Goal: Transaction & Acquisition: Purchase product/service

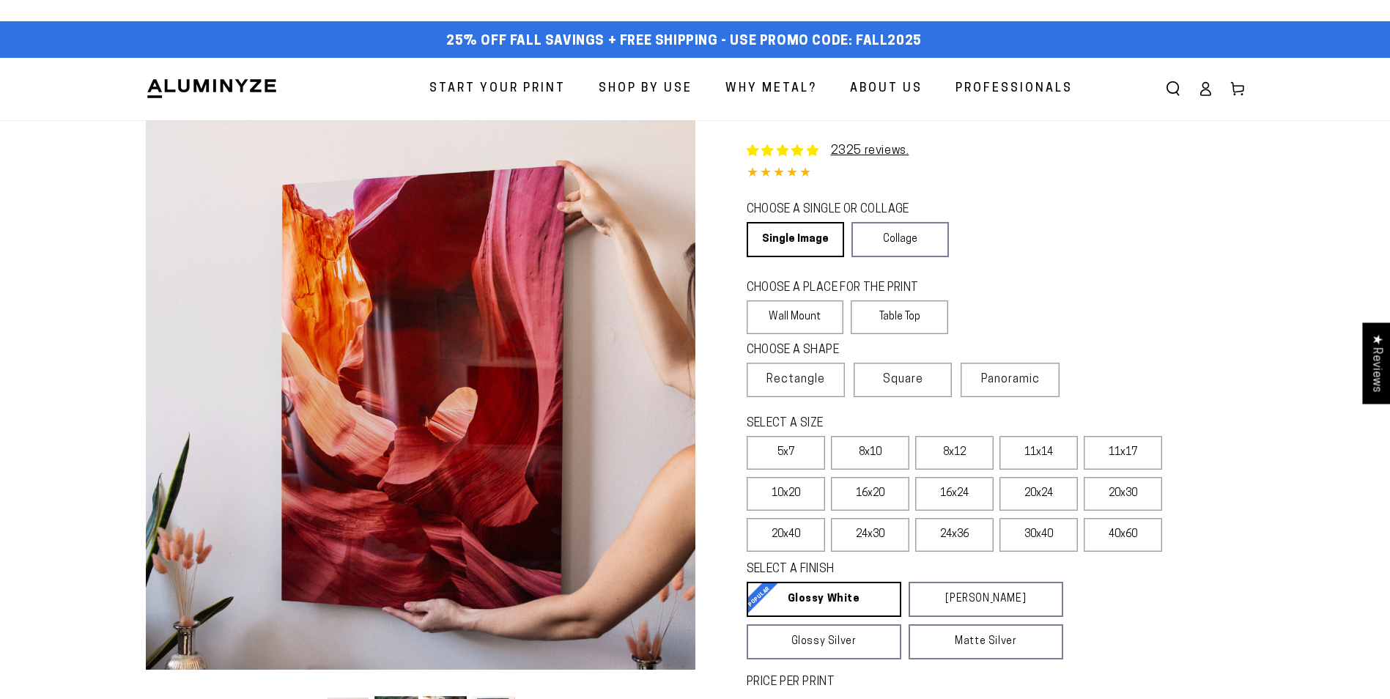
select select "**********"
click at [862, 454] on label "8x10" at bounding box center [870, 453] width 78 height 34
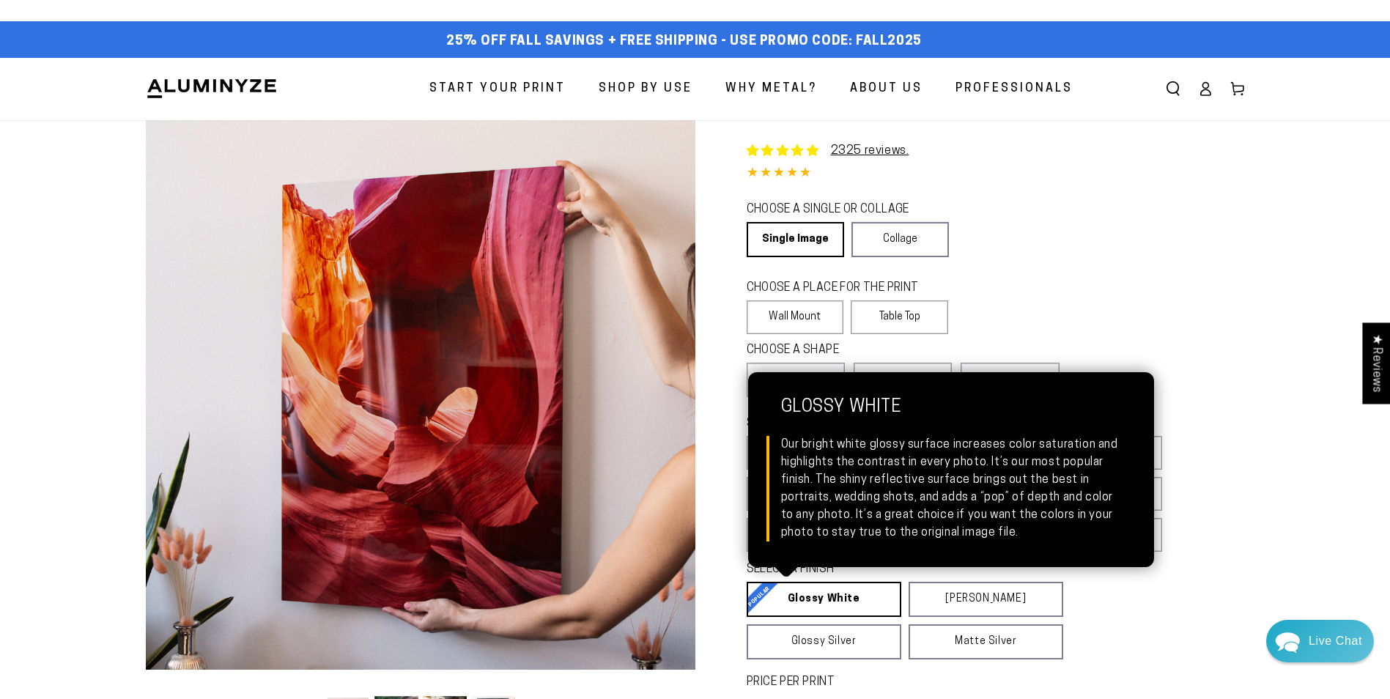
click at [852, 597] on link "Glossy White Glossy White Our bright white glossy surface increases color satur…" at bounding box center [824, 599] width 155 height 35
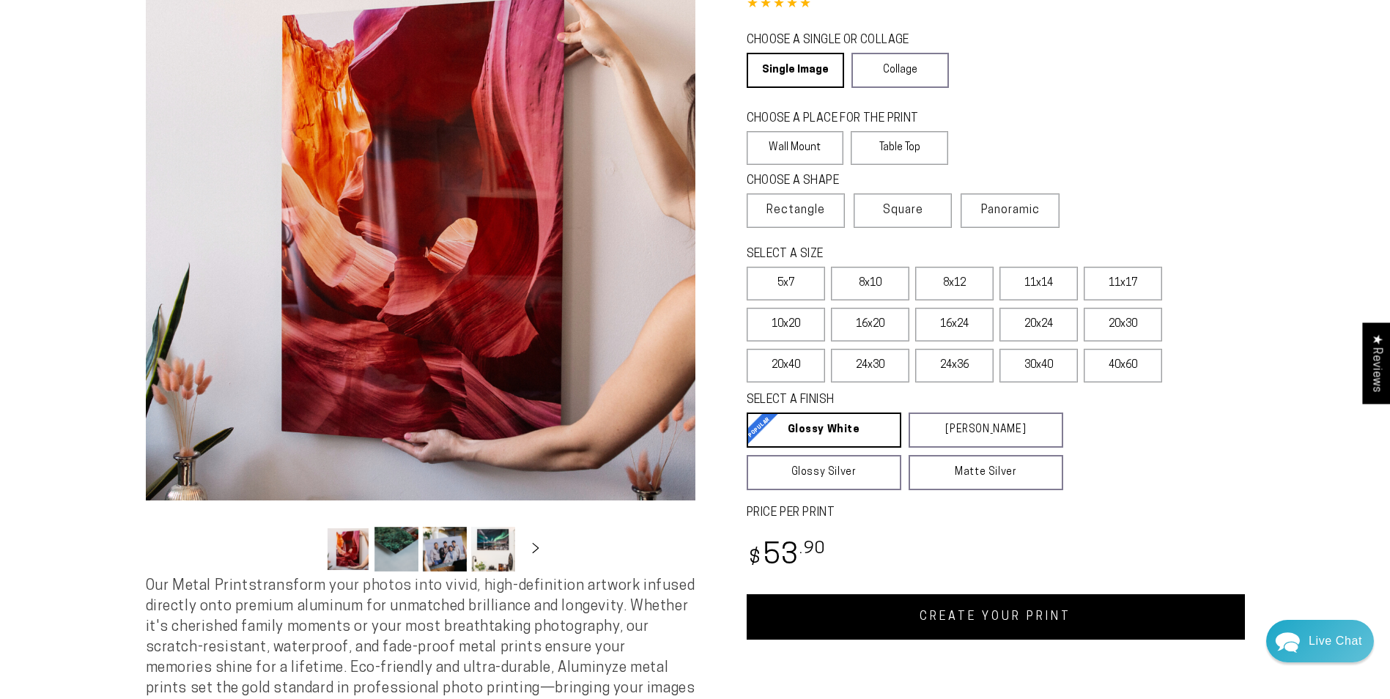
scroll to position [220, 0]
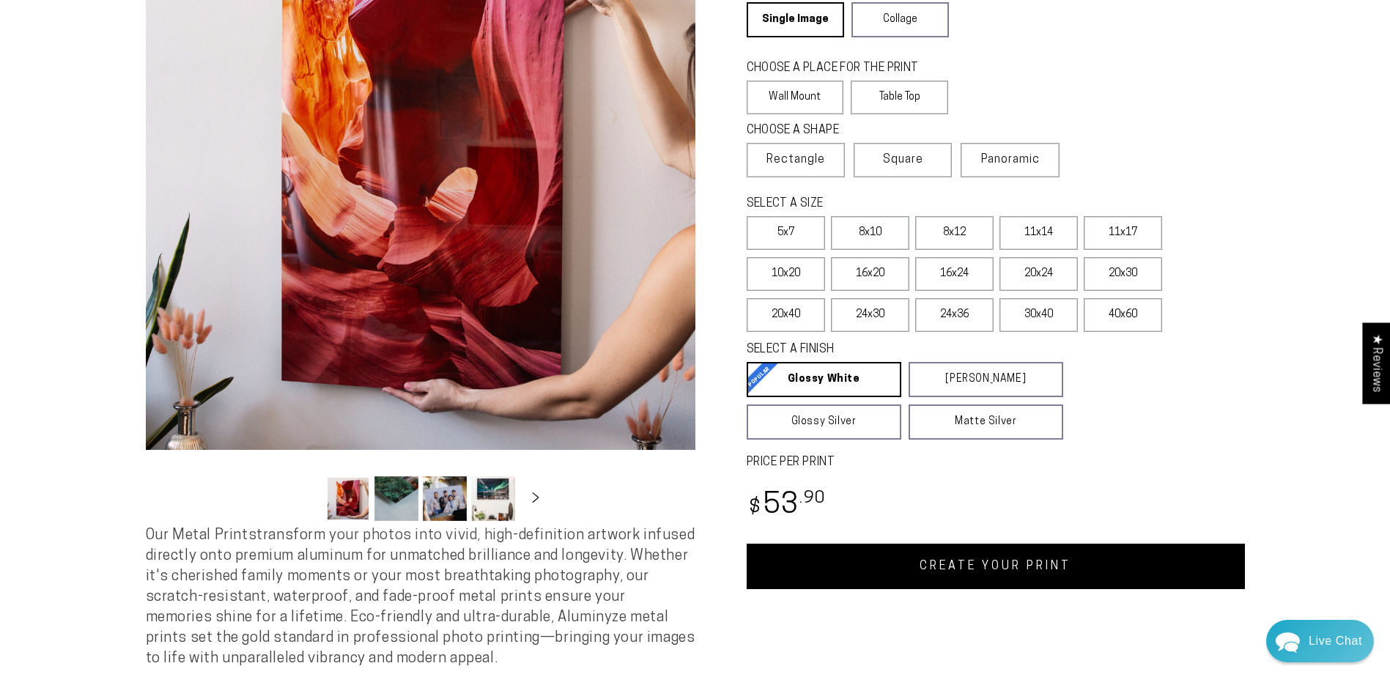
click at [1008, 573] on link "CREATE YOUR PRINT" at bounding box center [996, 566] width 498 height 45
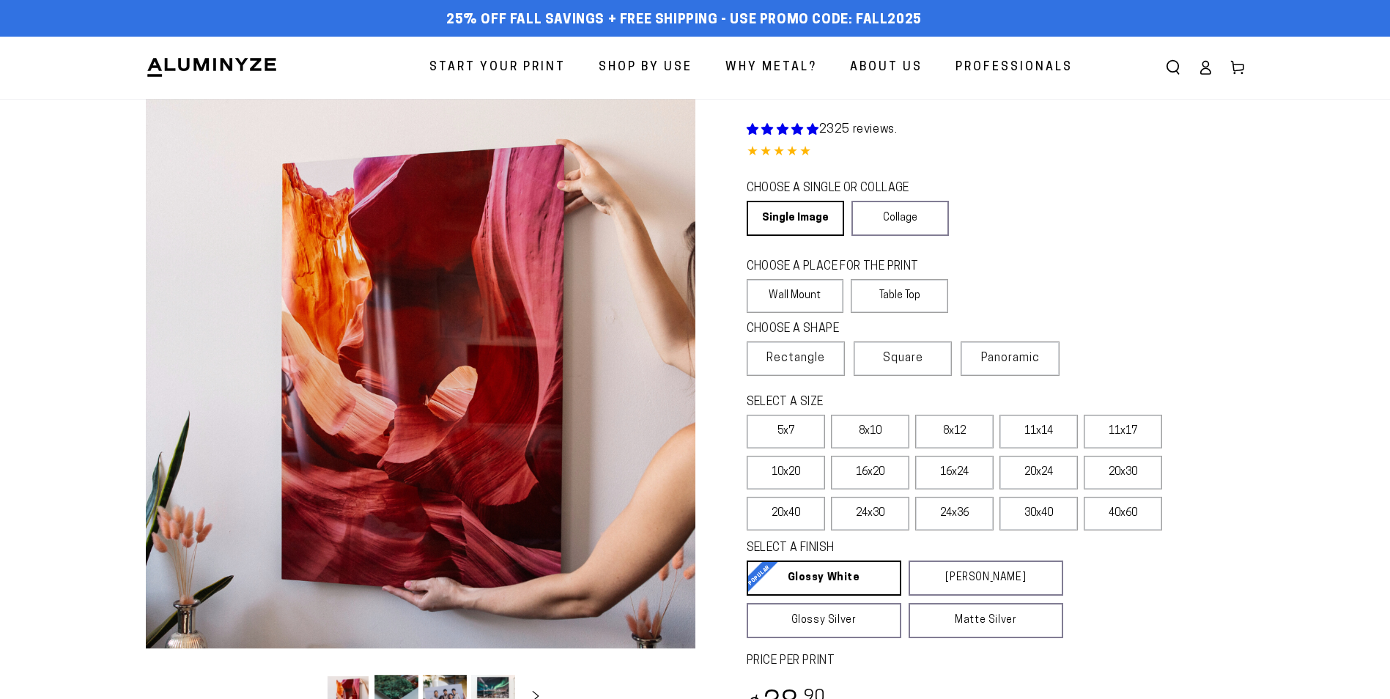
select select "**********"
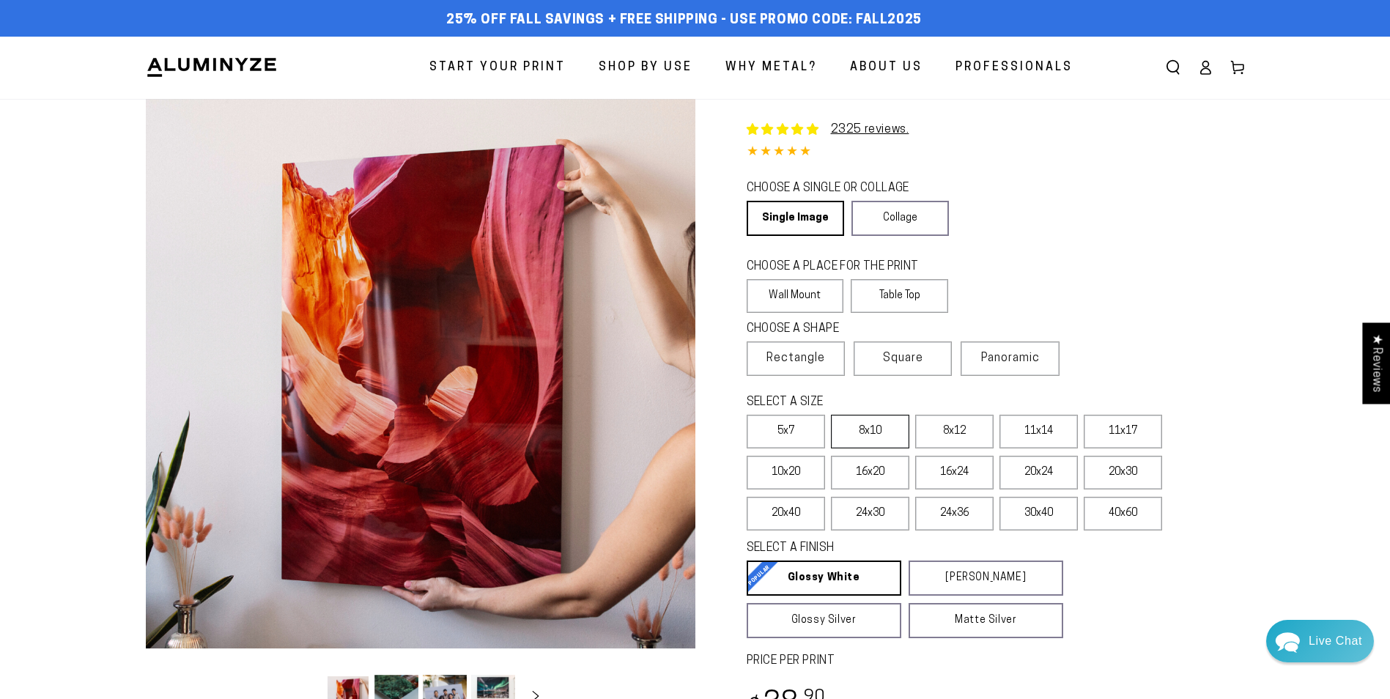
click at [871, 433] on label "8x10" at bounding box center [870, 432] width 78 height 34
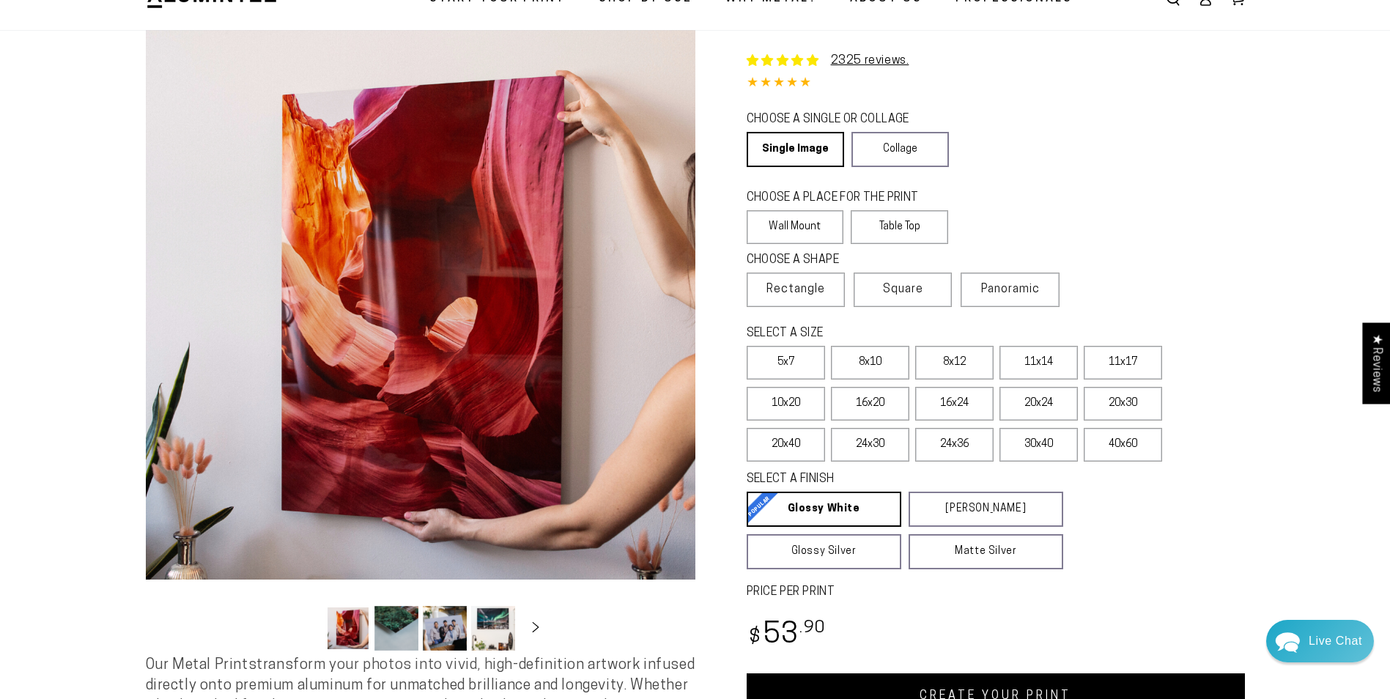
scroll to position [147, 0]
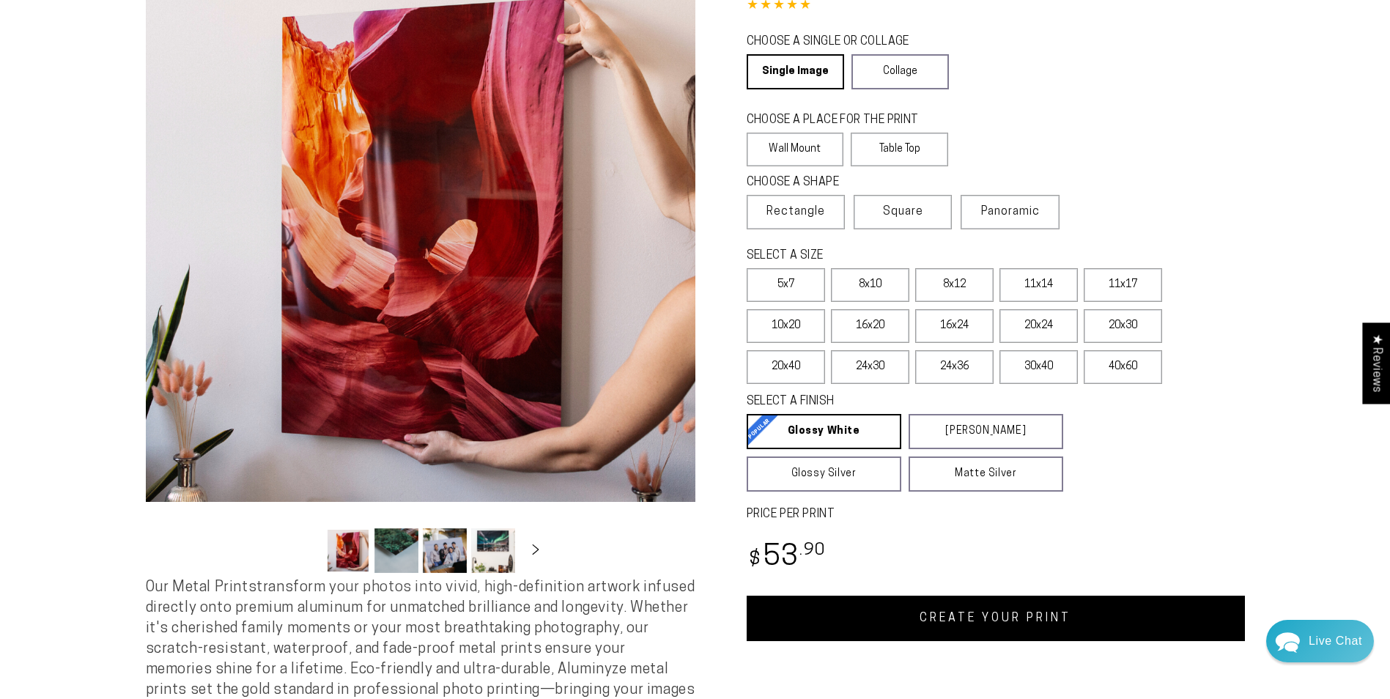
click at [1067, 618] on link "CREATE YOUR PRINT" at bounding box center [996, 618] width 498 height 45
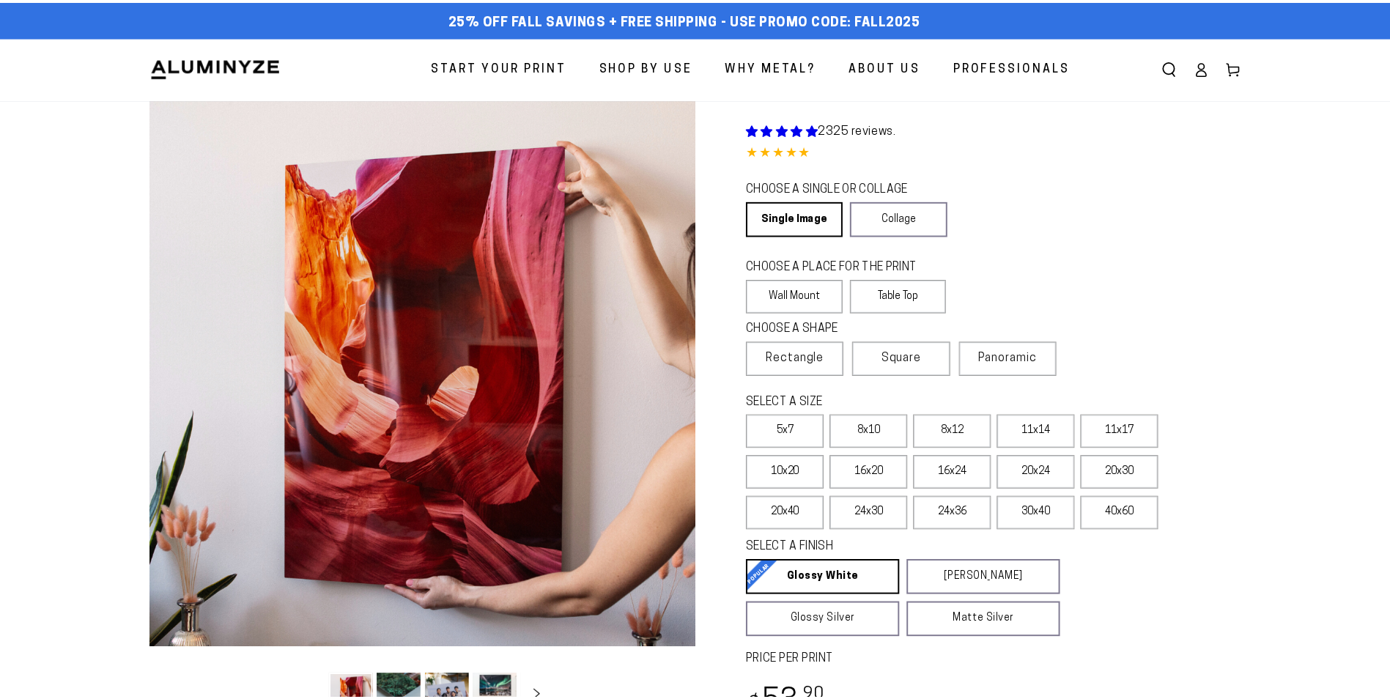
scroll to position [147, 0]
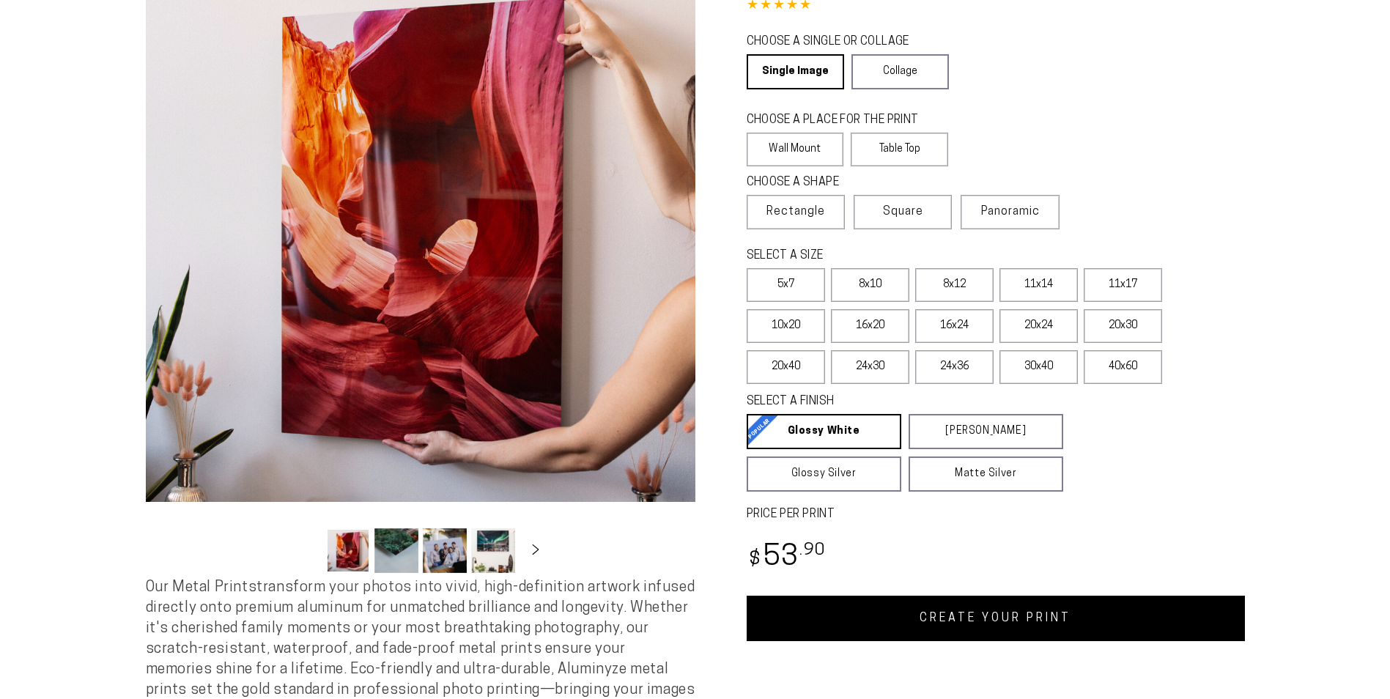
select select "**********"
click at [995, 613] on link "CREATE YOUR PRINT" at bounding box center [996, 618] width 498 height 45
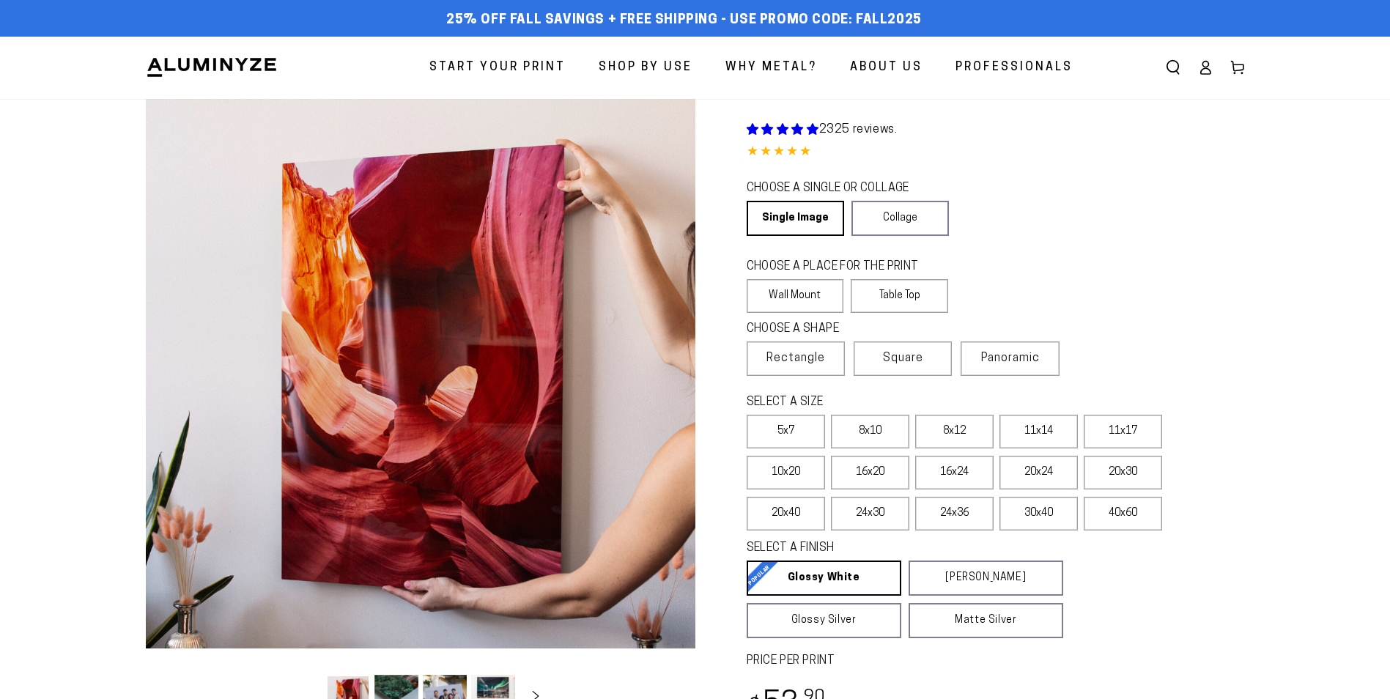
scroll to position [147, 0]
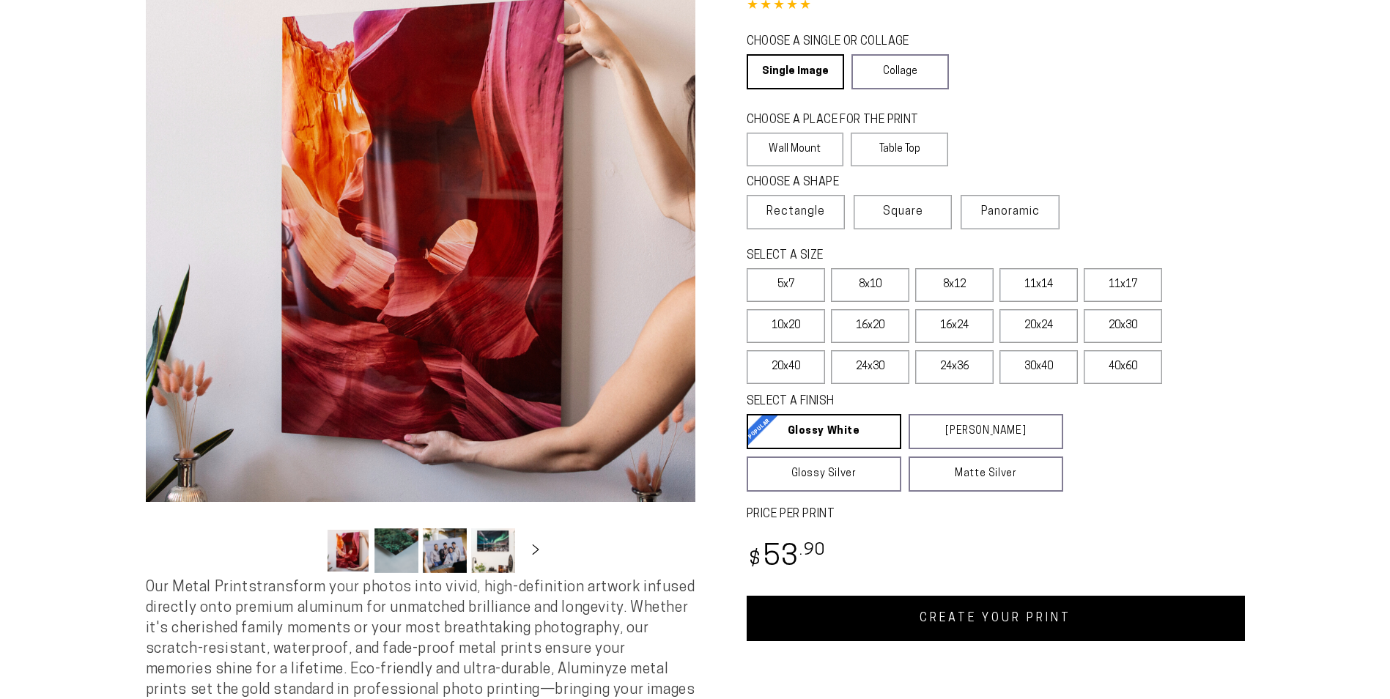
select select "**********"
click at [929, 611] on link "CREATE YOUR PRINT" at bounding box center [996, 618] width 498 height 45
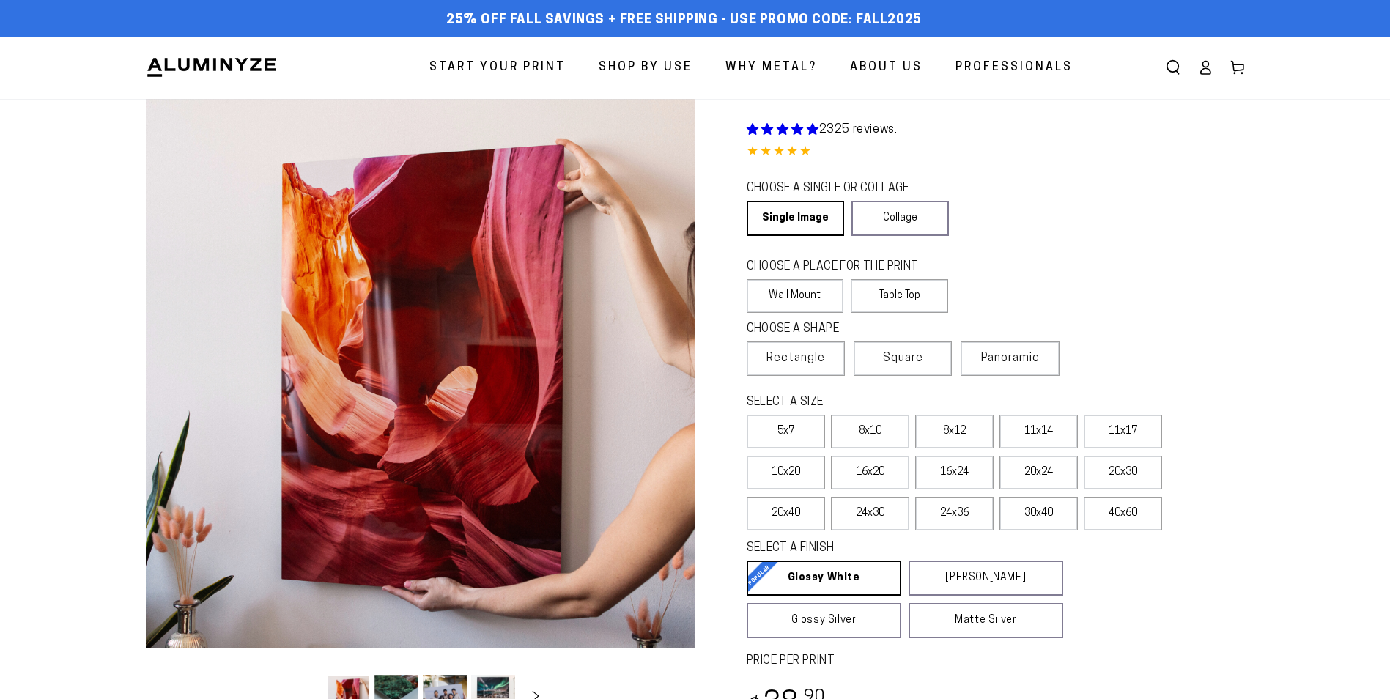
select select "**********"
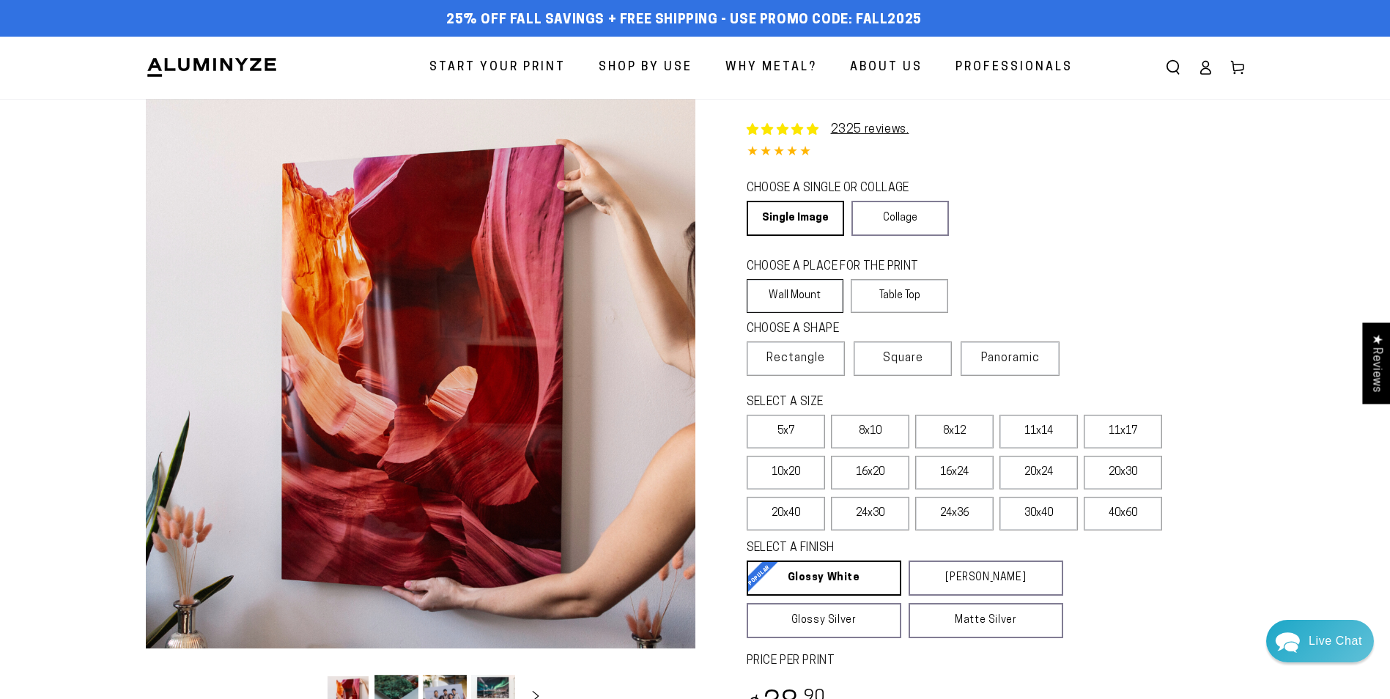
click at [796, 298] on label "Wall Mount" at bounding box center [795, 296] width 97 height 34
click at [878, 430] on label "8x10" at bounding box center [870, 432] width 78 height 34
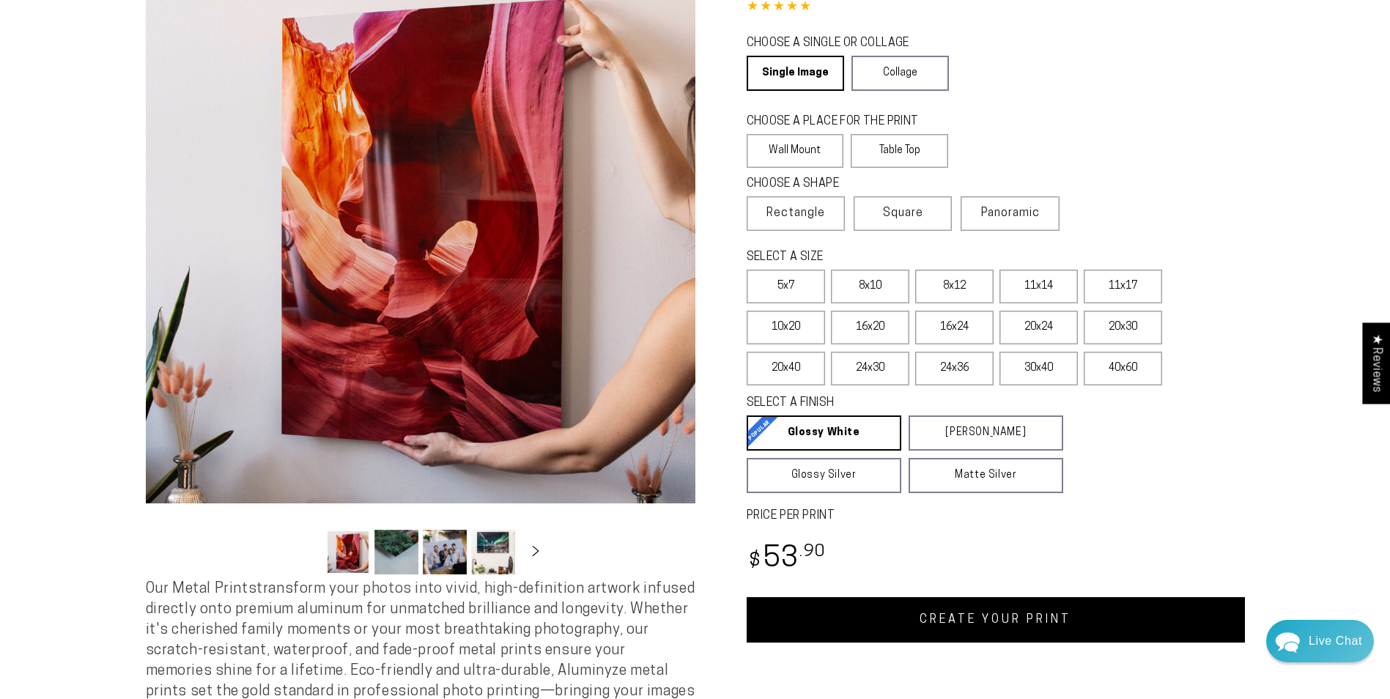
scroll to position [147, 0]
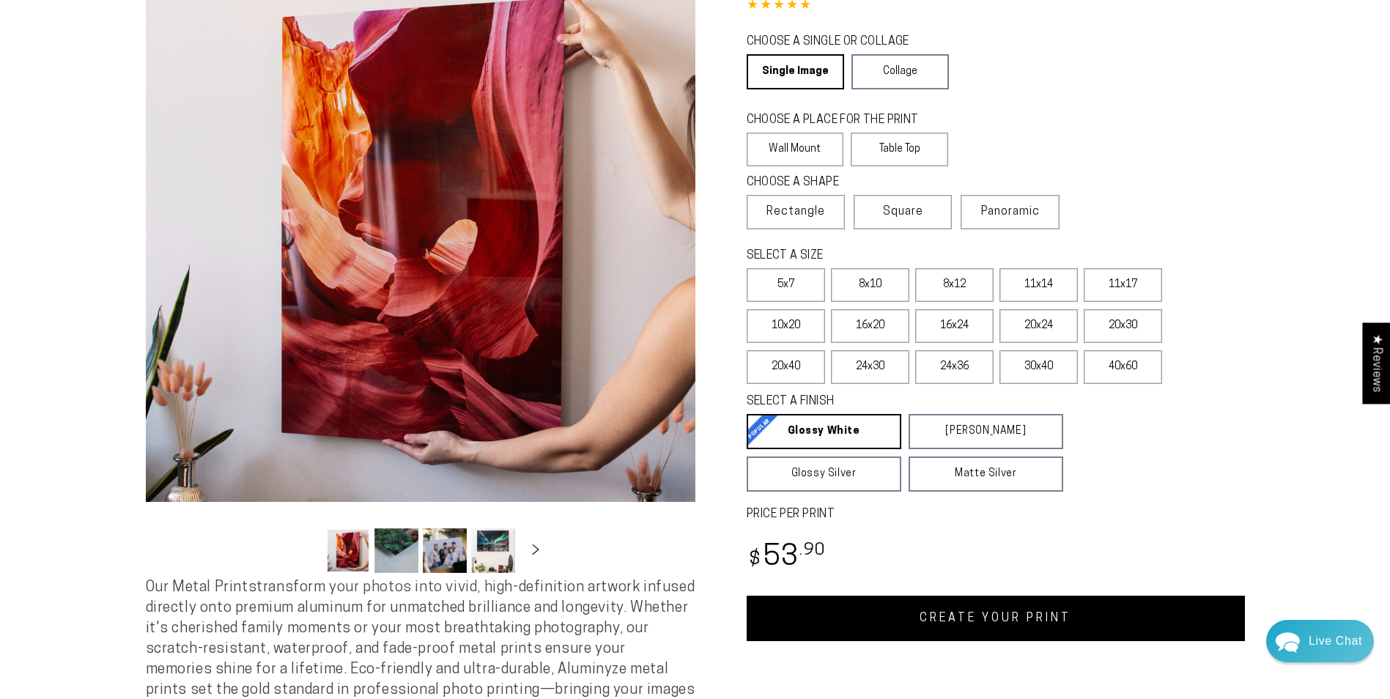
click at [953, 615] on link "CREATE YOUR PRINT" at bounding box center [996, 618] width 498 height 45
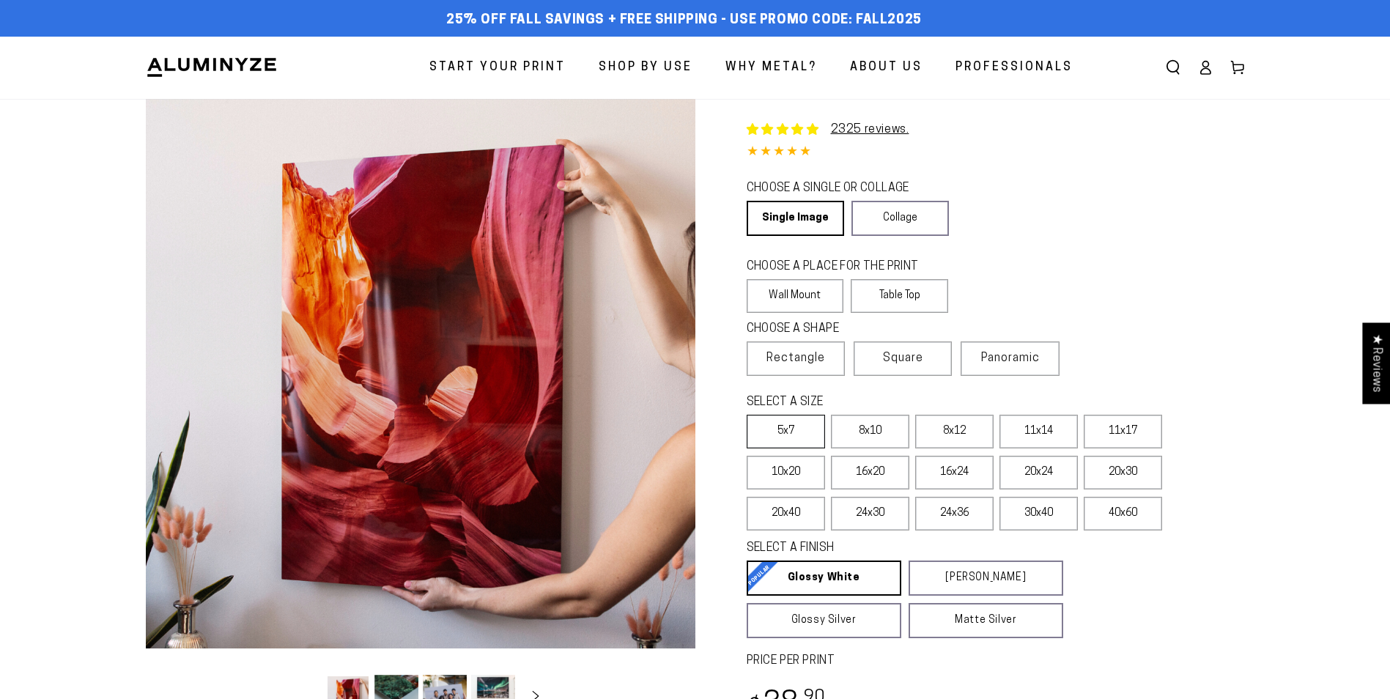
select select "**********"
click at [874, 436] on label "8x10" at bounding box center [870, 432] width 78 height 34
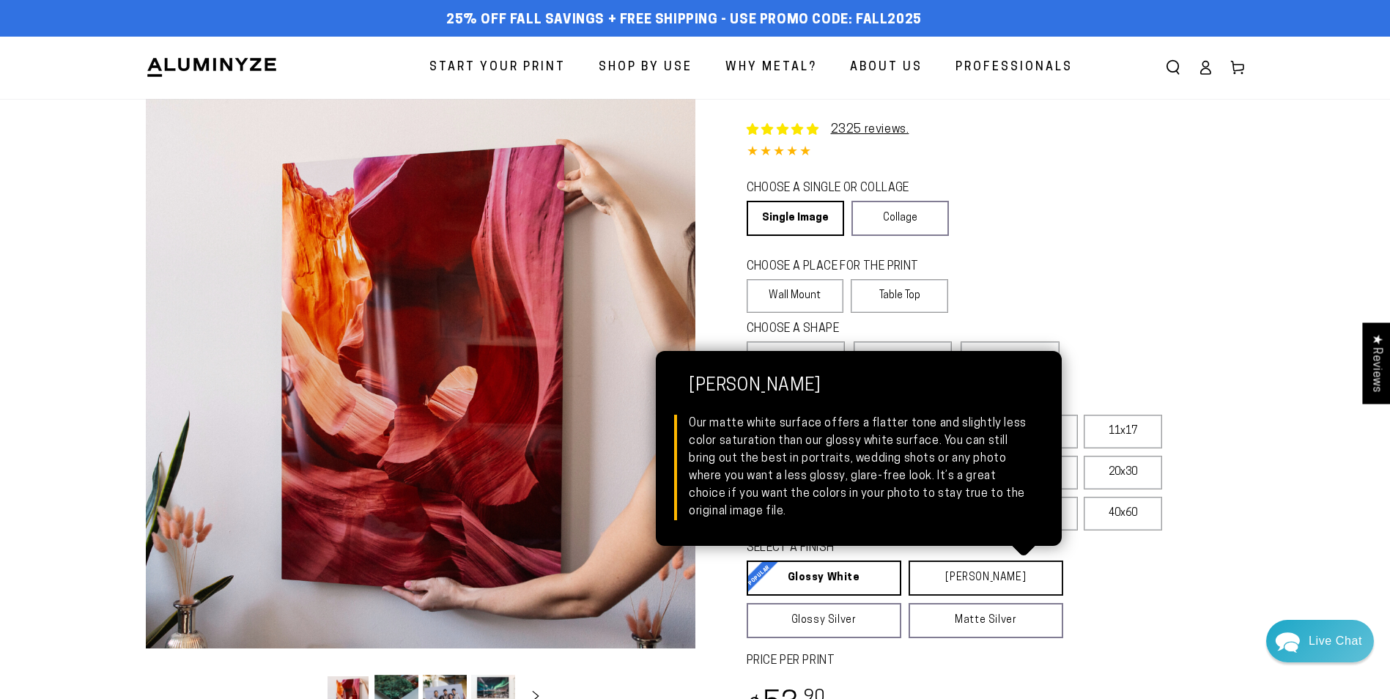
click at [956, 577] on link "Matte White Matte White Our matte white surface offers a flatter tone and sligh…" at bounding box center [986, 578] width 155 height 35
click at [956, 576] on link "Matte White Matte White Our matte white surface offers a flatter tone and sligh…" at bounding box center [986, 578] width 155 height 35
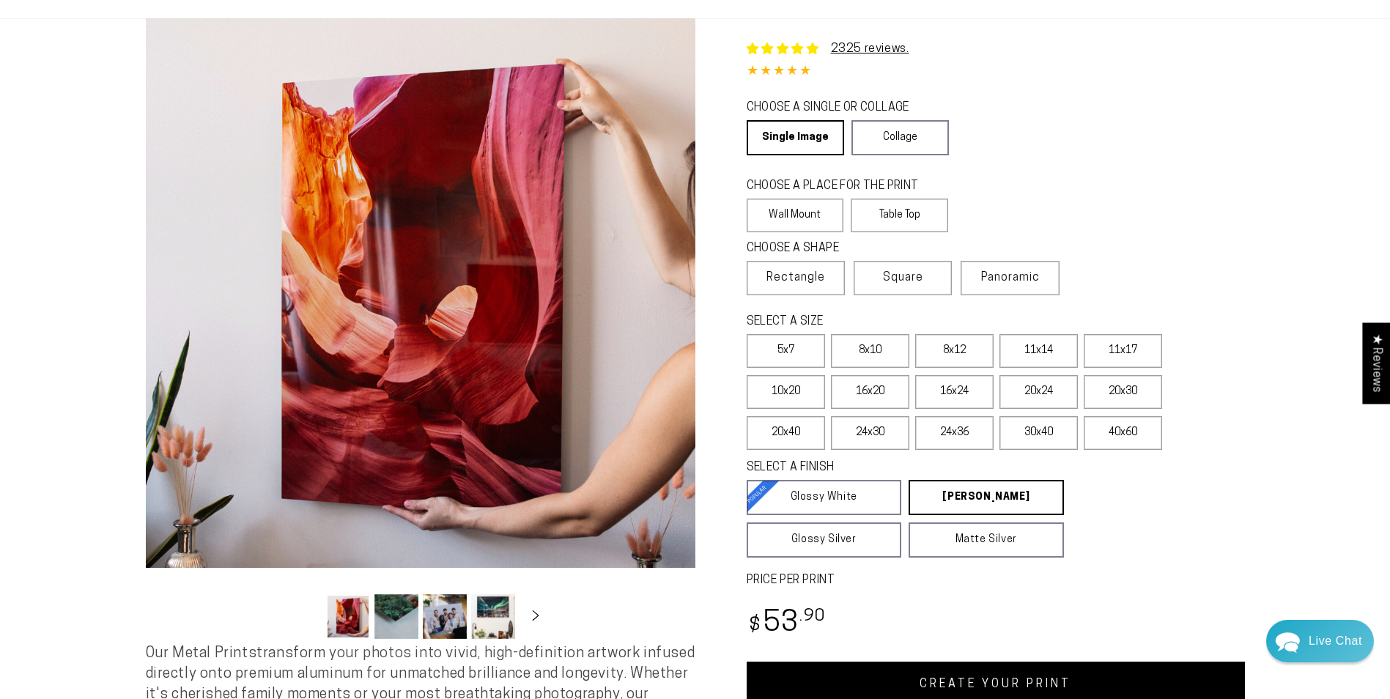
scroll to position [220, 0]
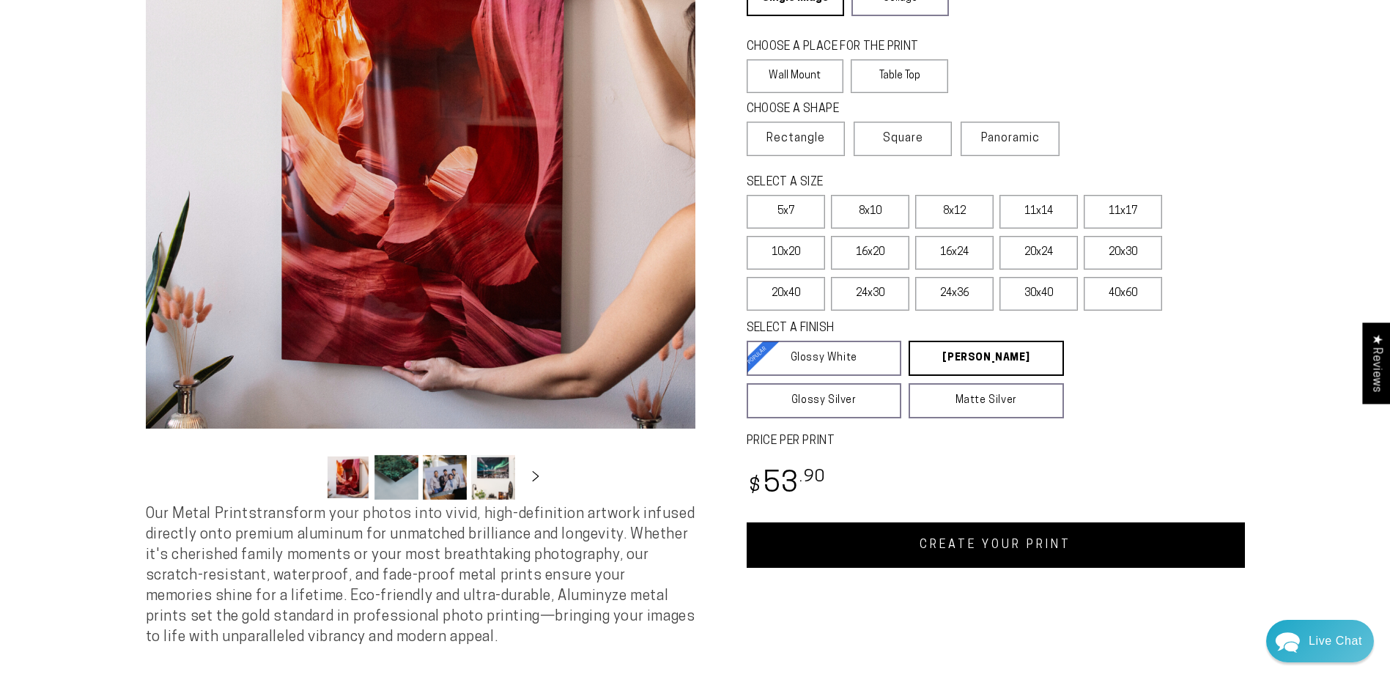
click at [1052, 547] on link "CREATE YOUR PRINT" at bounding box center [996, 544] width 498 height 45
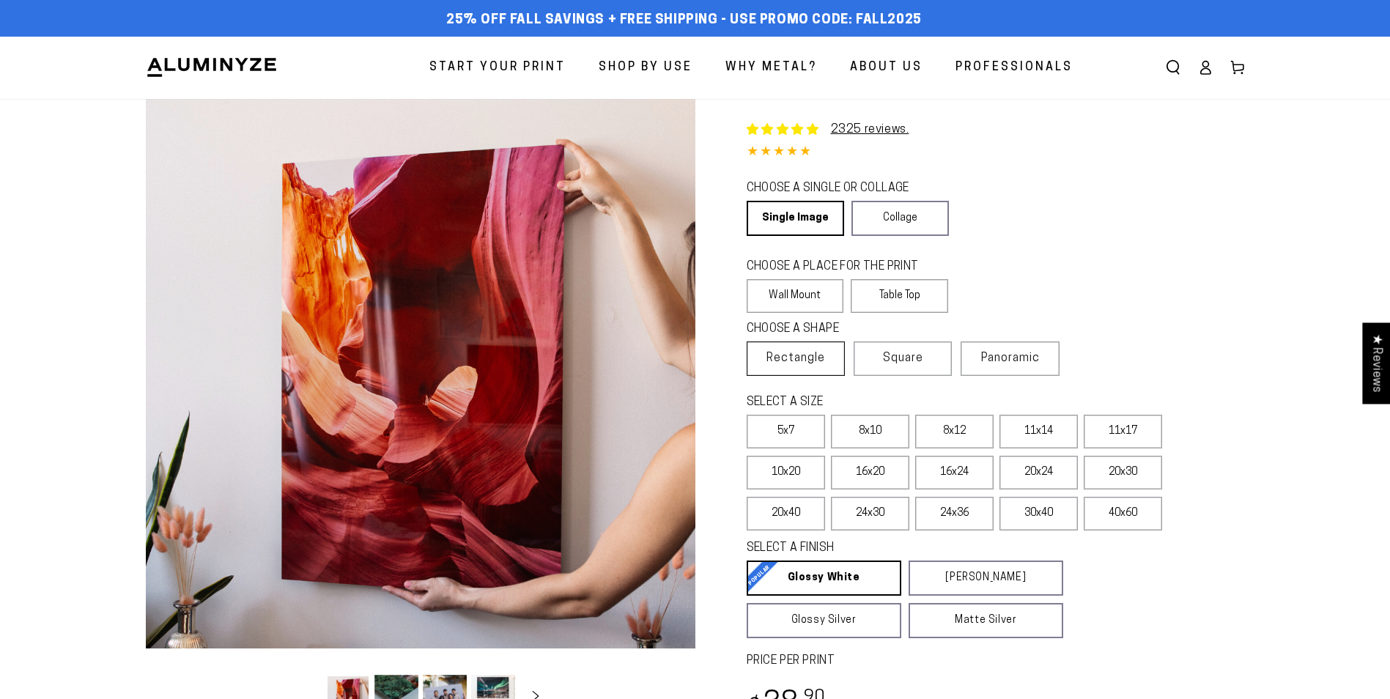
select select "**********"
click at [871, 434] on label "8x10" at bounding box center [870, 432] width 78 height 34
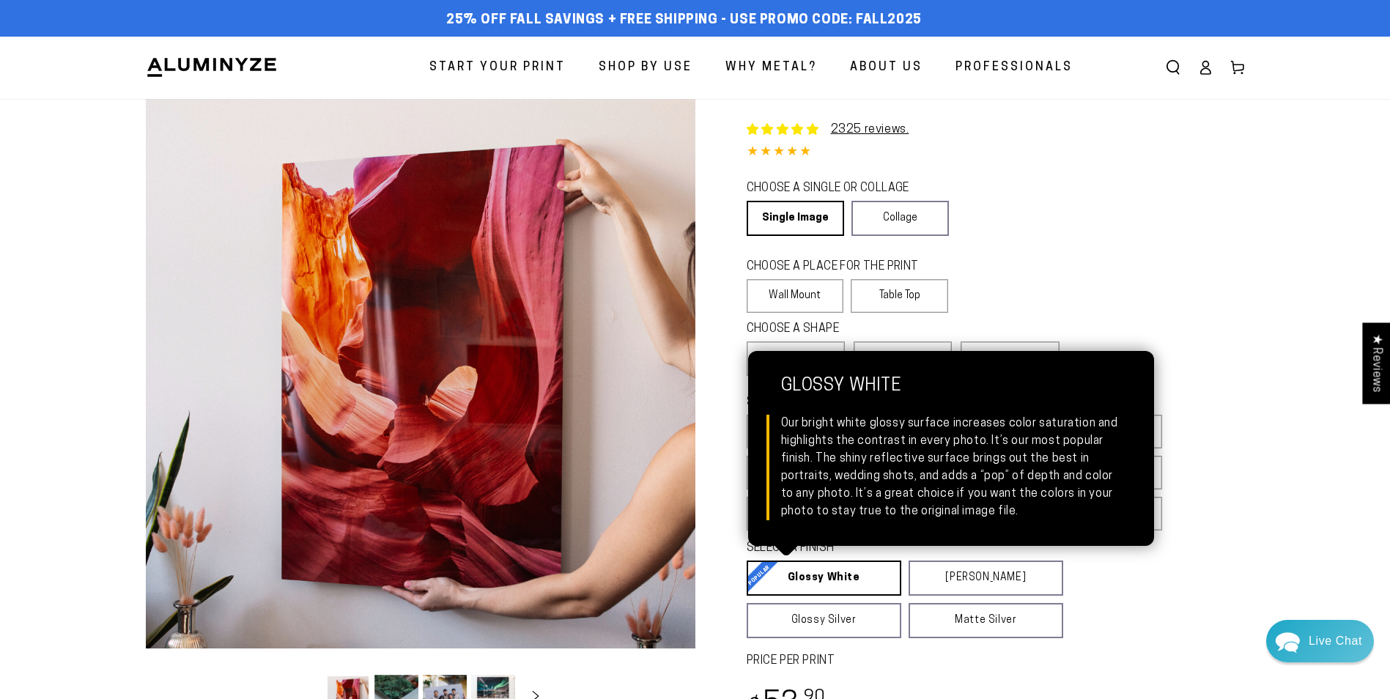
click at [832, 574] on link "Glossy White Glossy White Our bright white glossy surface increases color satur…" at bounding box center [824, 578] width 155 height 35
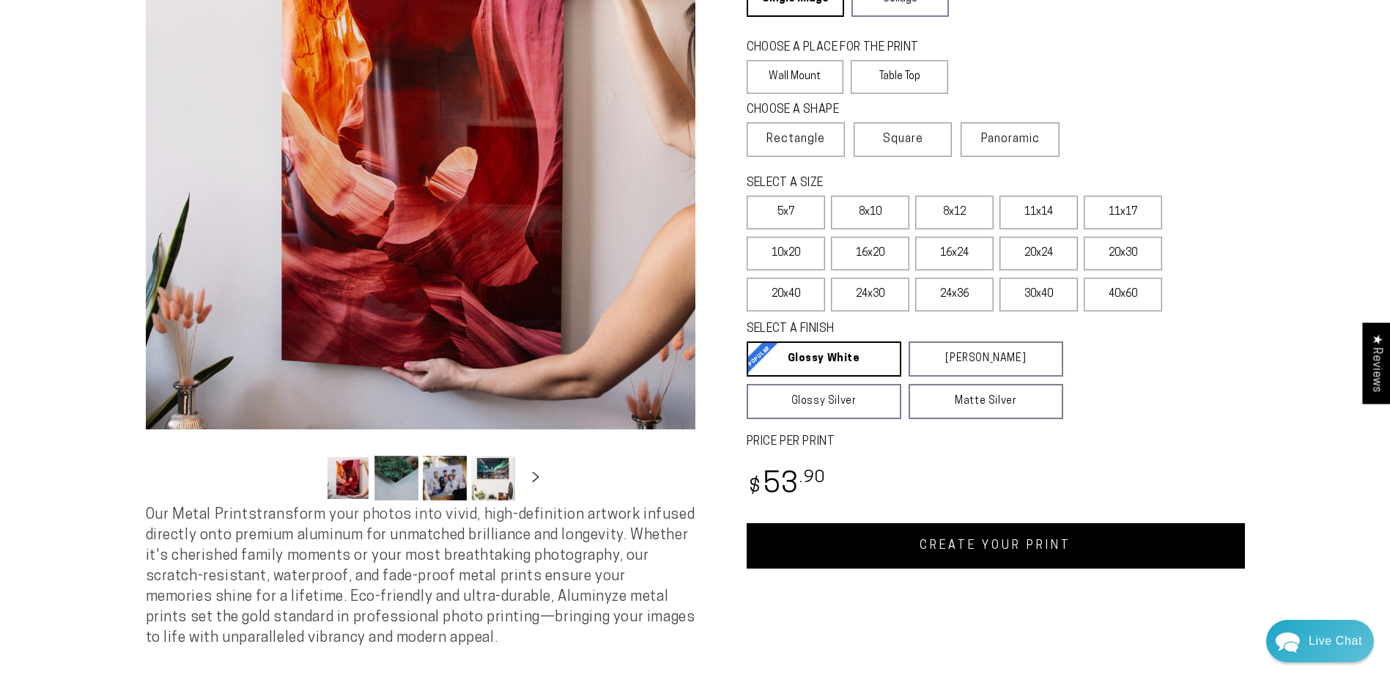
scroll to position [220, 0]
click at [1079, 552] on link "CREATE YOUR PRINT" at bounding box center [996, 544] width 498 height 45
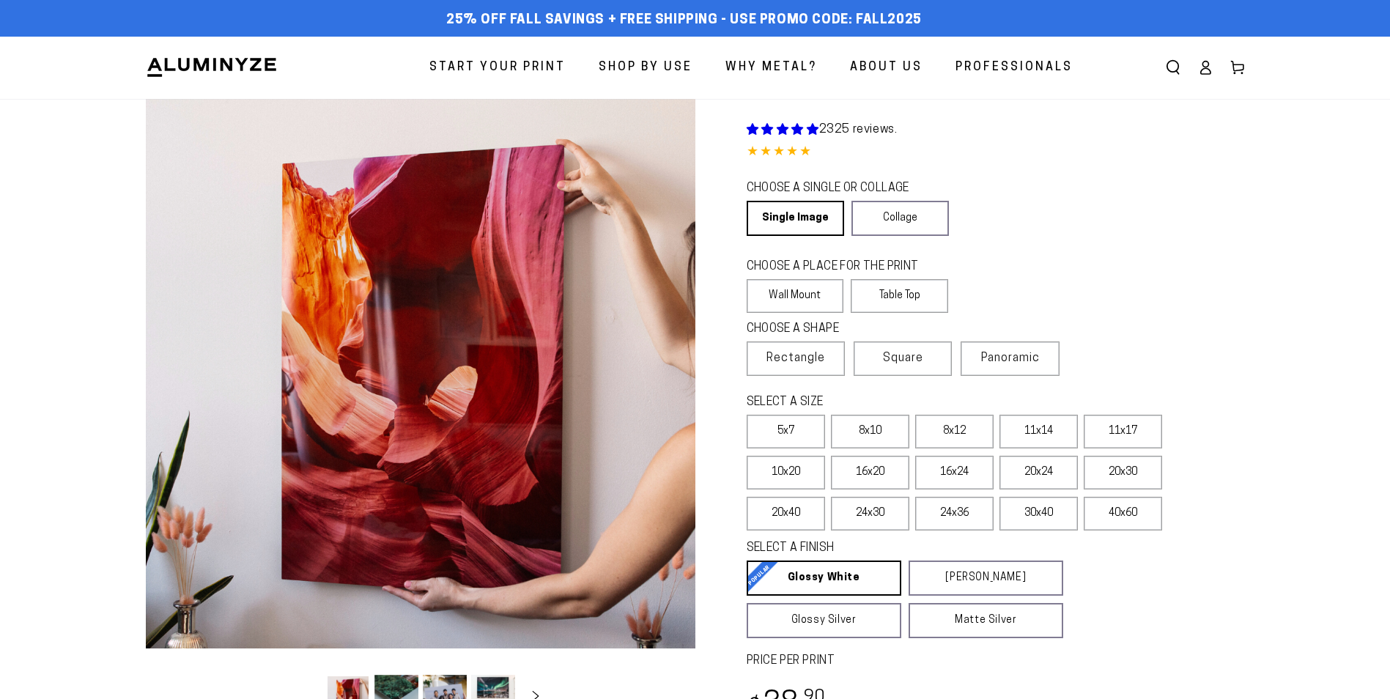
select select "**********"
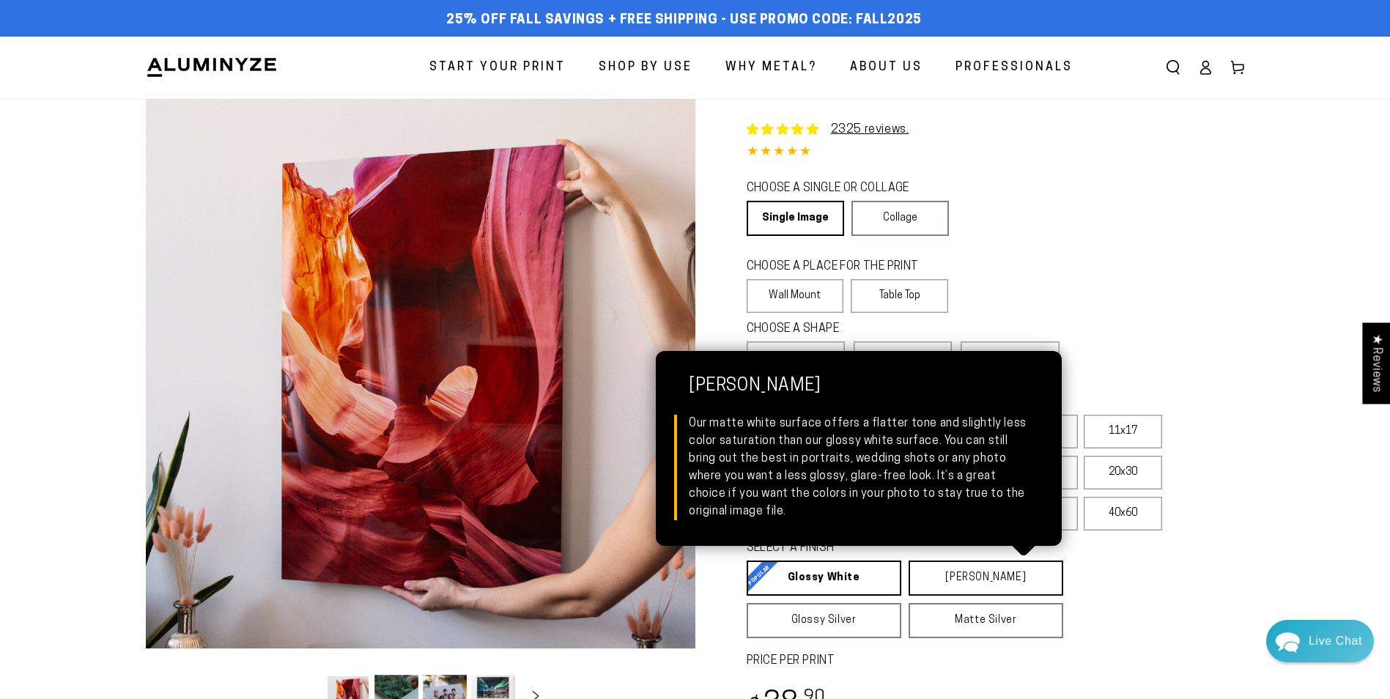
click at [953, 577] on link "Matte White Matte White Our matte white surface offers a flatter tone and sligh…" at bounding box center [986, 578] width 155 height 35
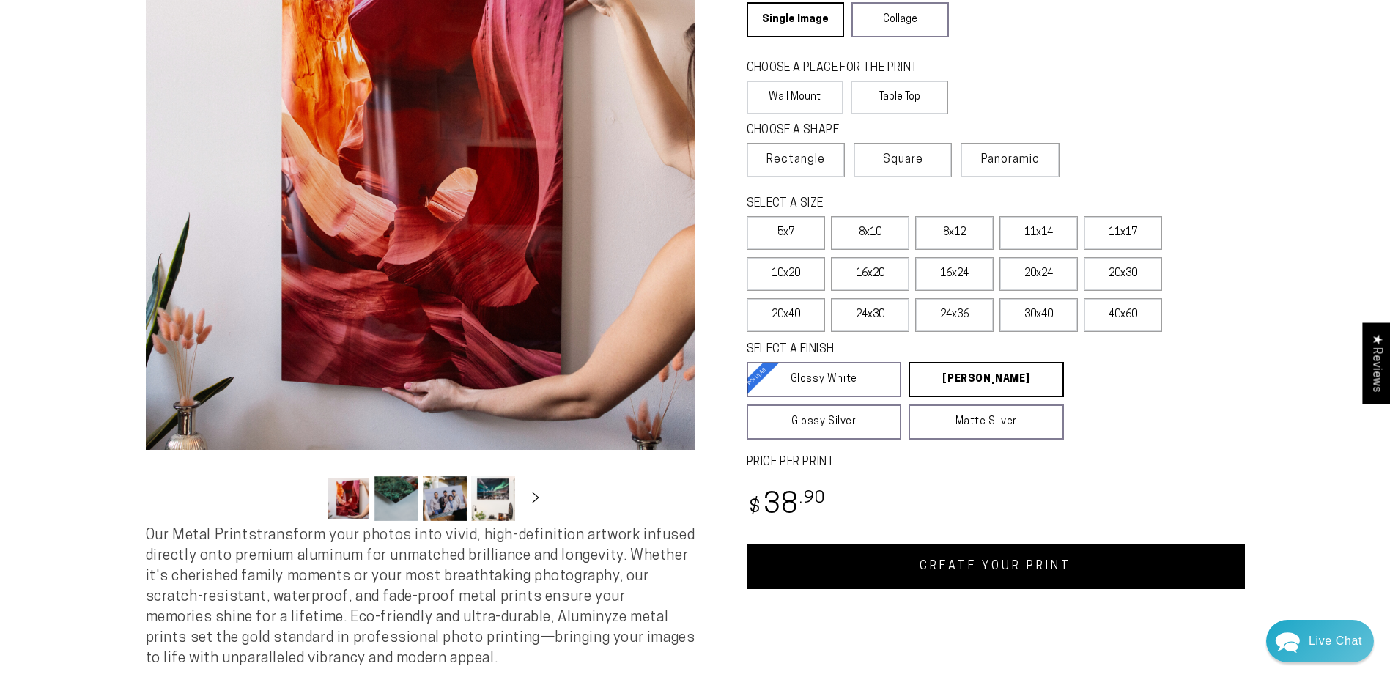
scroll to position [220, 0]
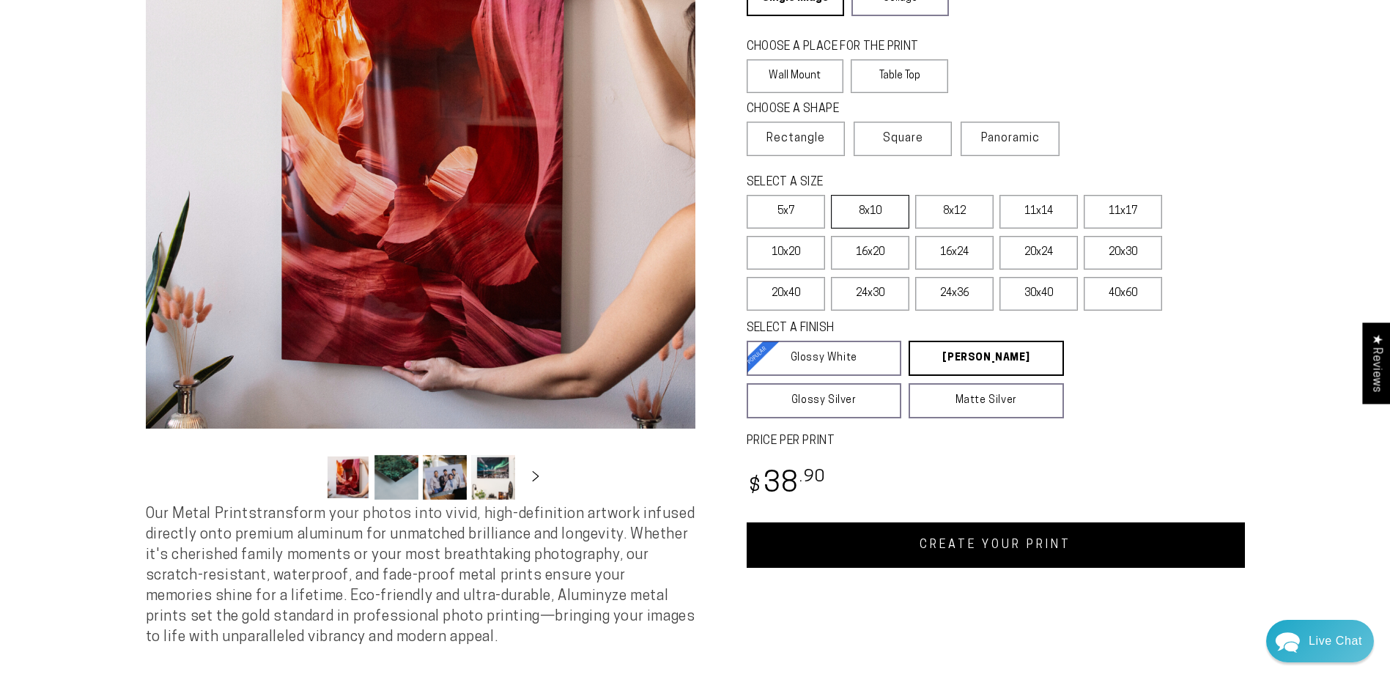
click at [865, 215] on label "8x10" at bounding box center [870, 212] width 78 height 34
click at [956, 535] on link "CREATE YOUR PRINT" at bounding box center [996, 544] width 498 height 45
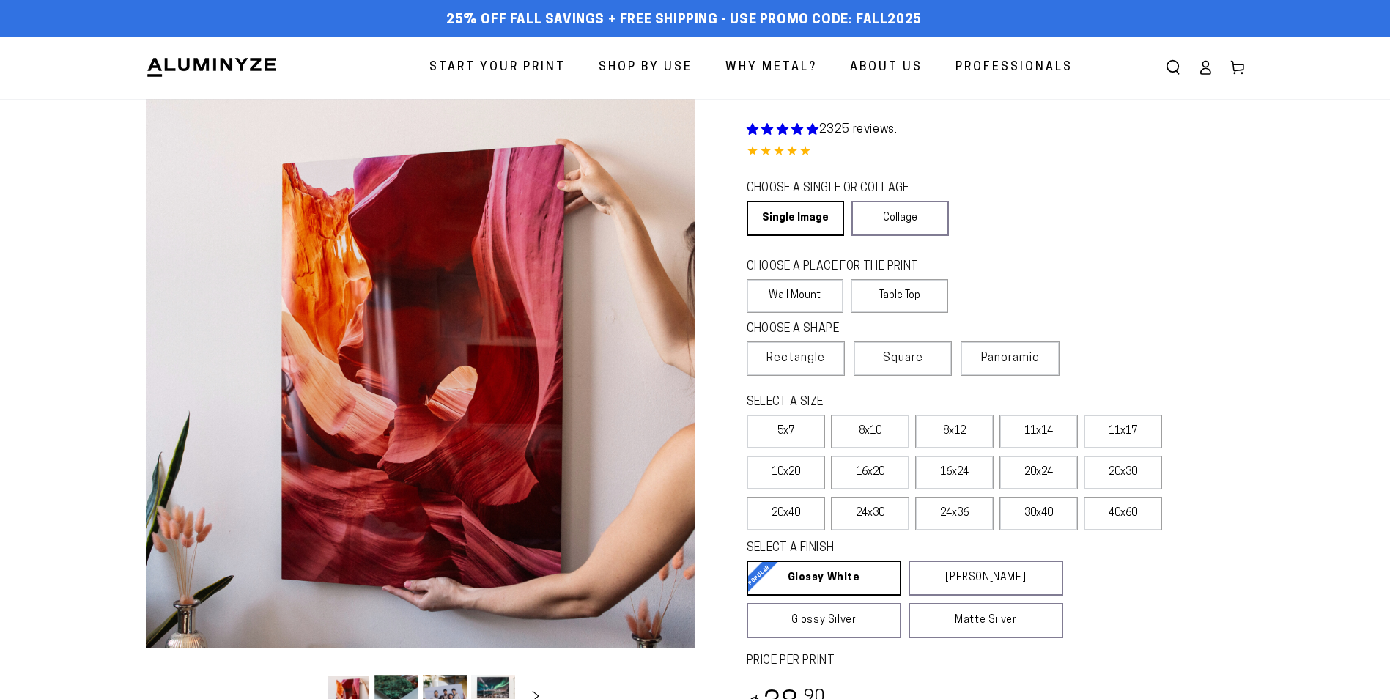
select select "**********"
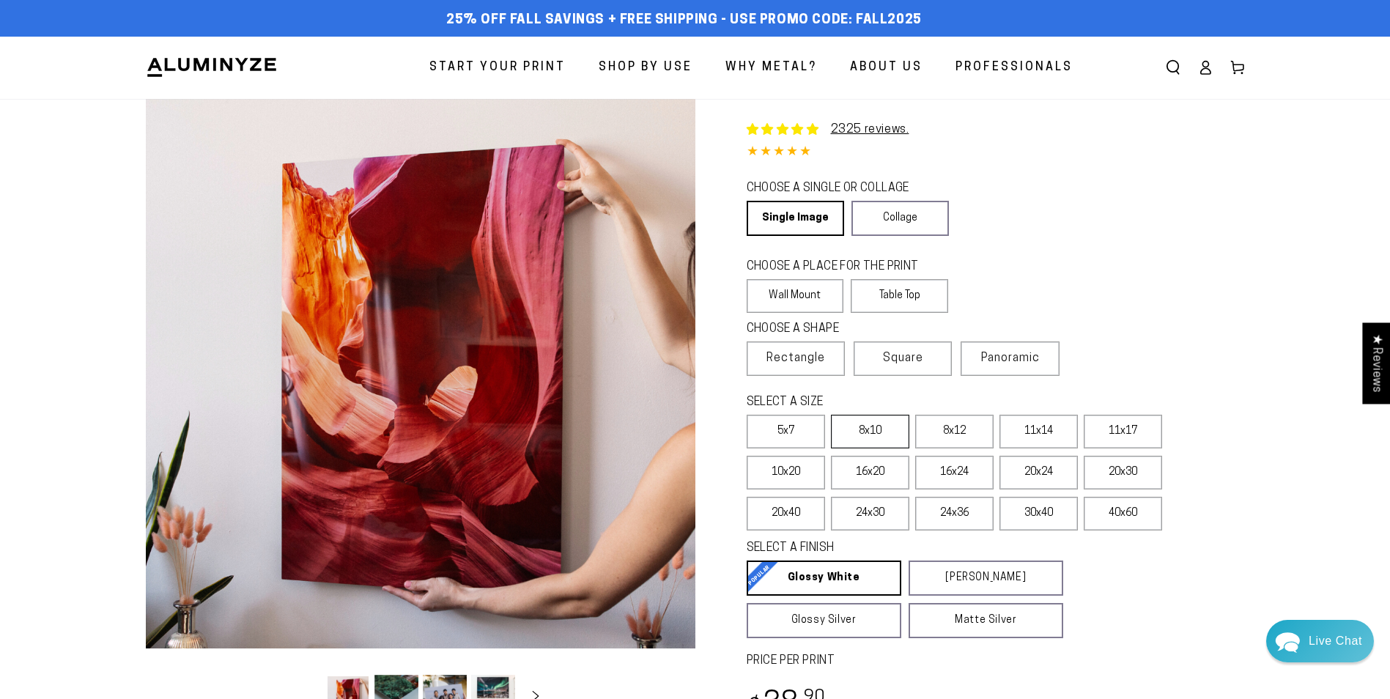
click at [862, 429] on label "8x10" at bounding box center [870, 432] width 78 height 34
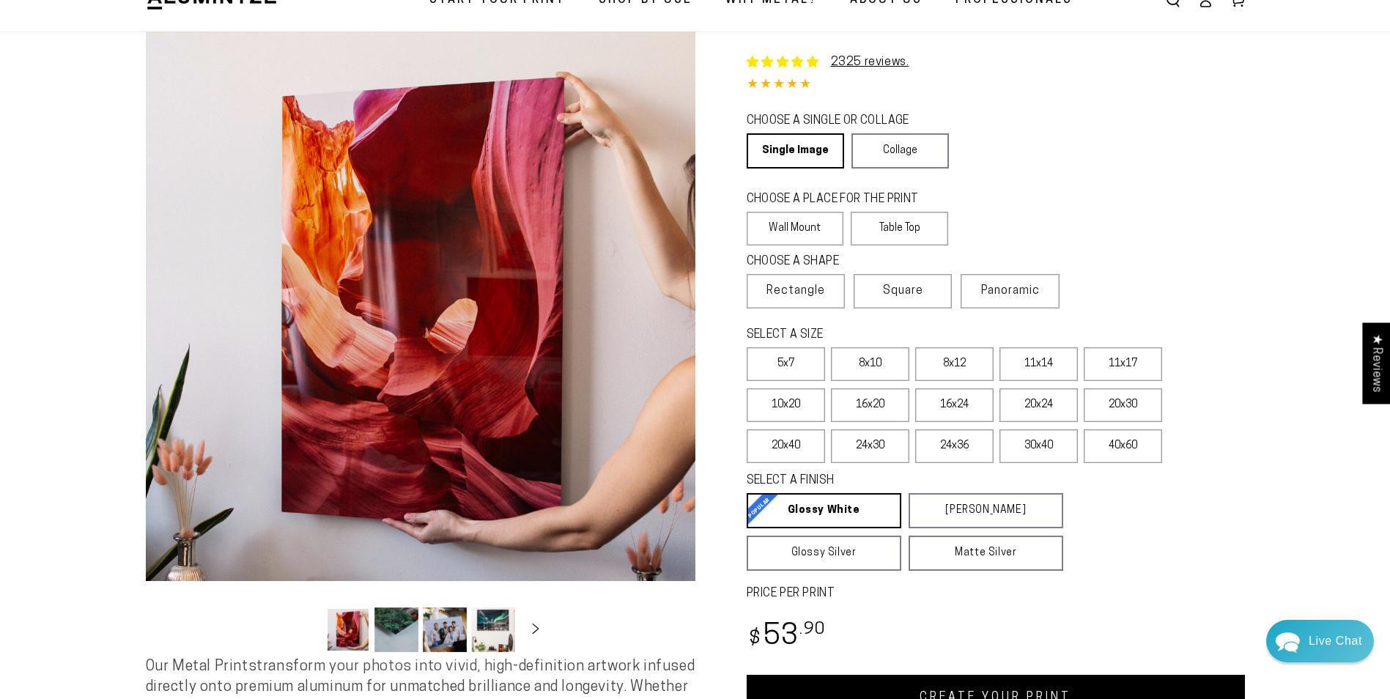
scroll to position [220, 0]
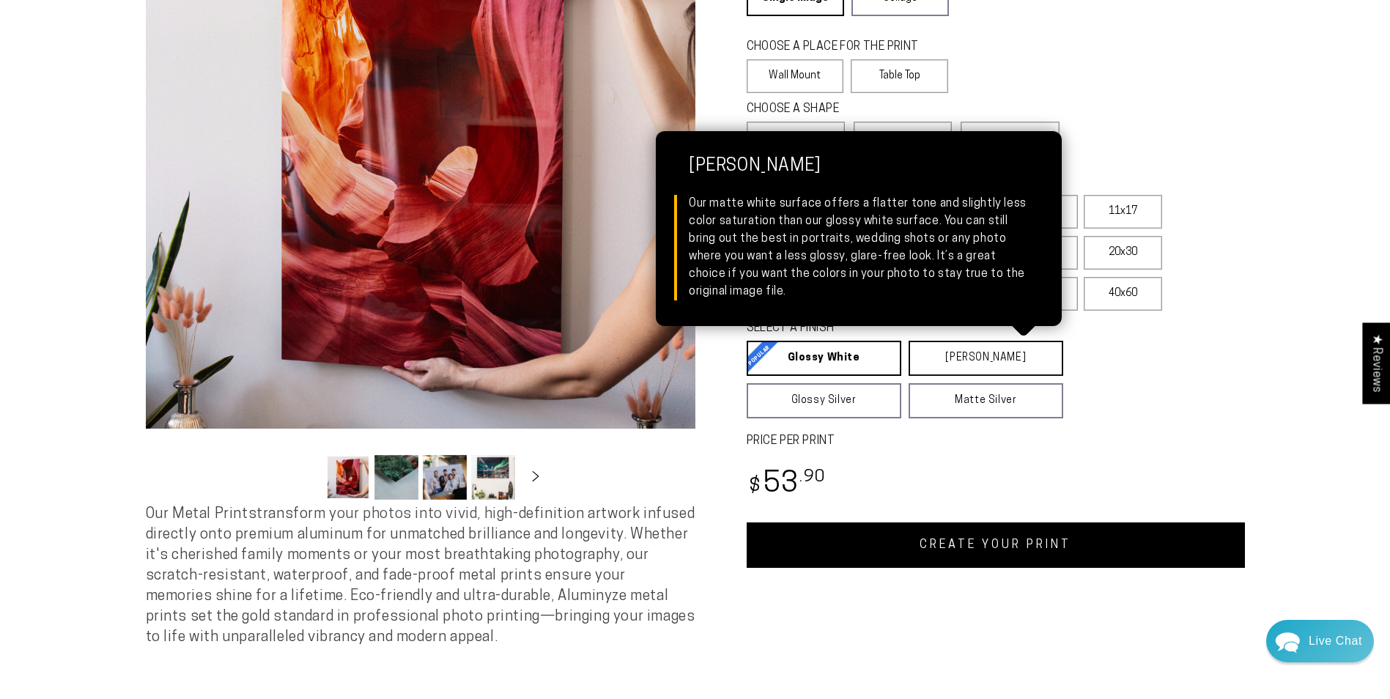
click at [977, 359] on link "[PERSON_NAME] Matte White Our matte white surface offers a flatter tone and sli…" at bounding box center [986, 358] width 155 height 35
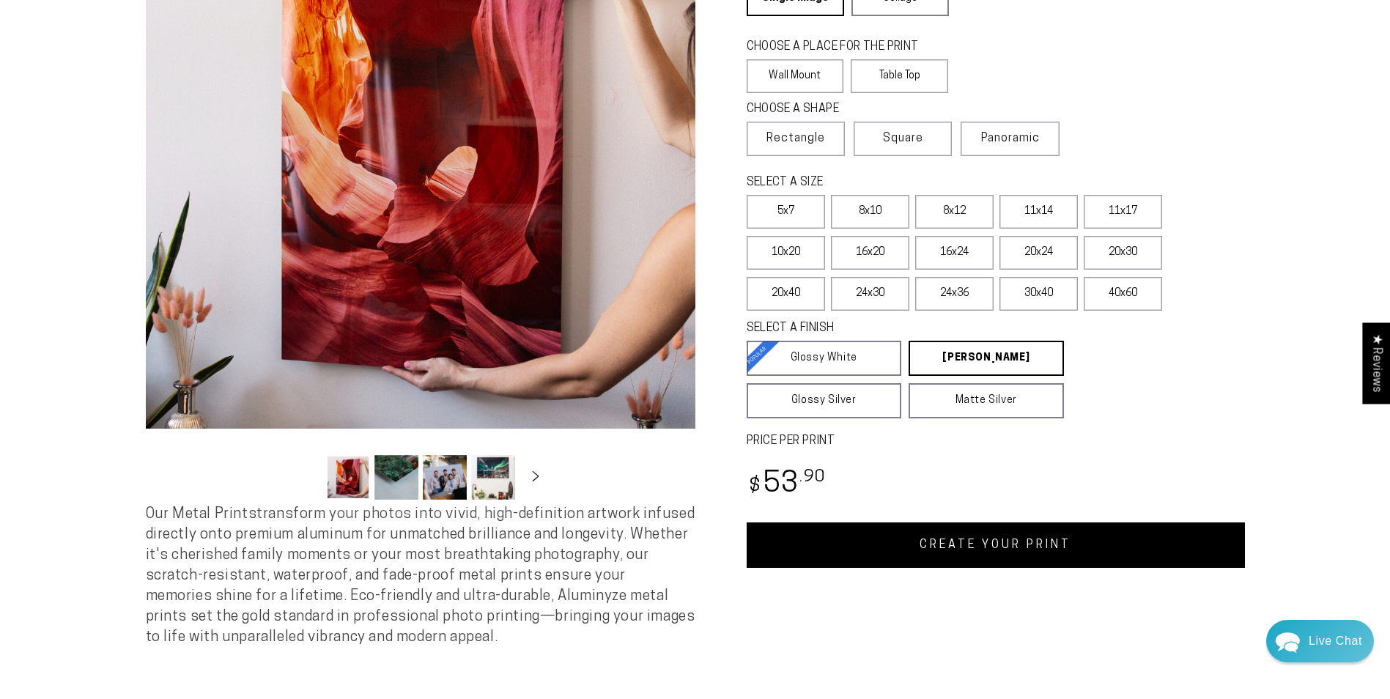
click at [958, 545] on link "CREATE YOUR PRINT" at bounding box center [996, 544] width 498 height 45
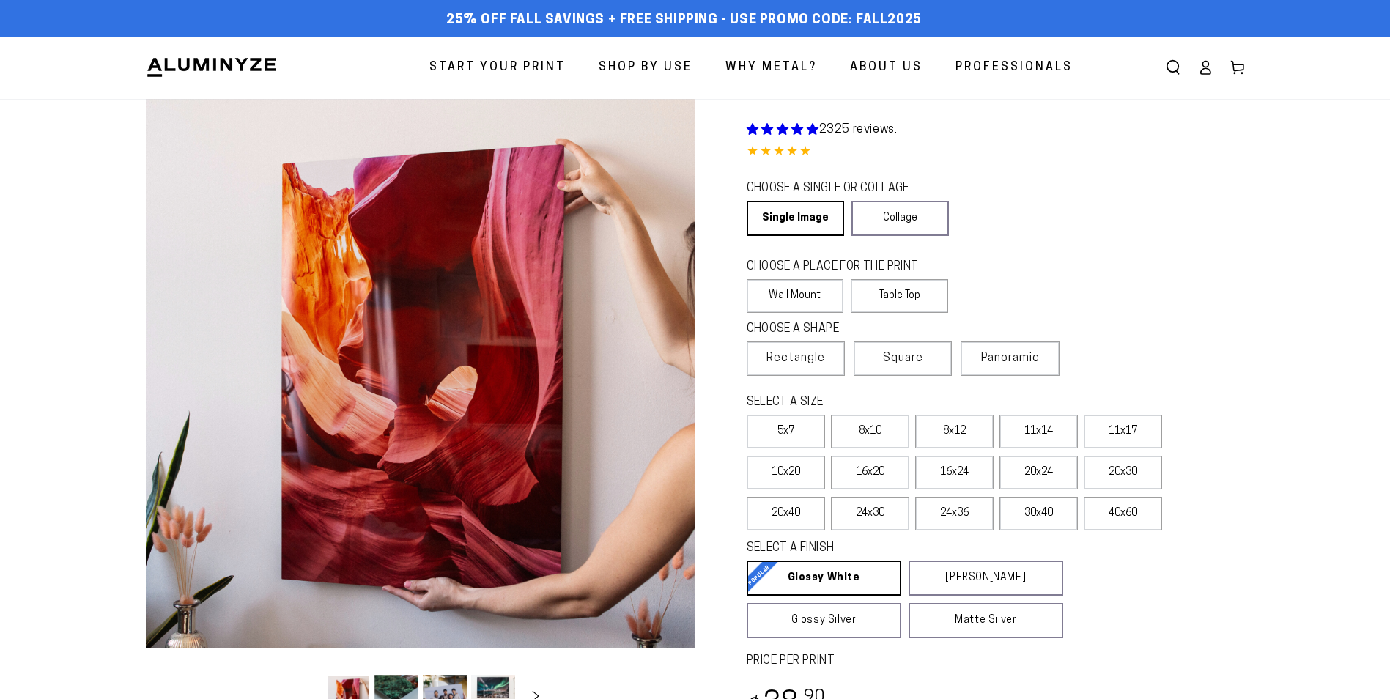
select select "**********"
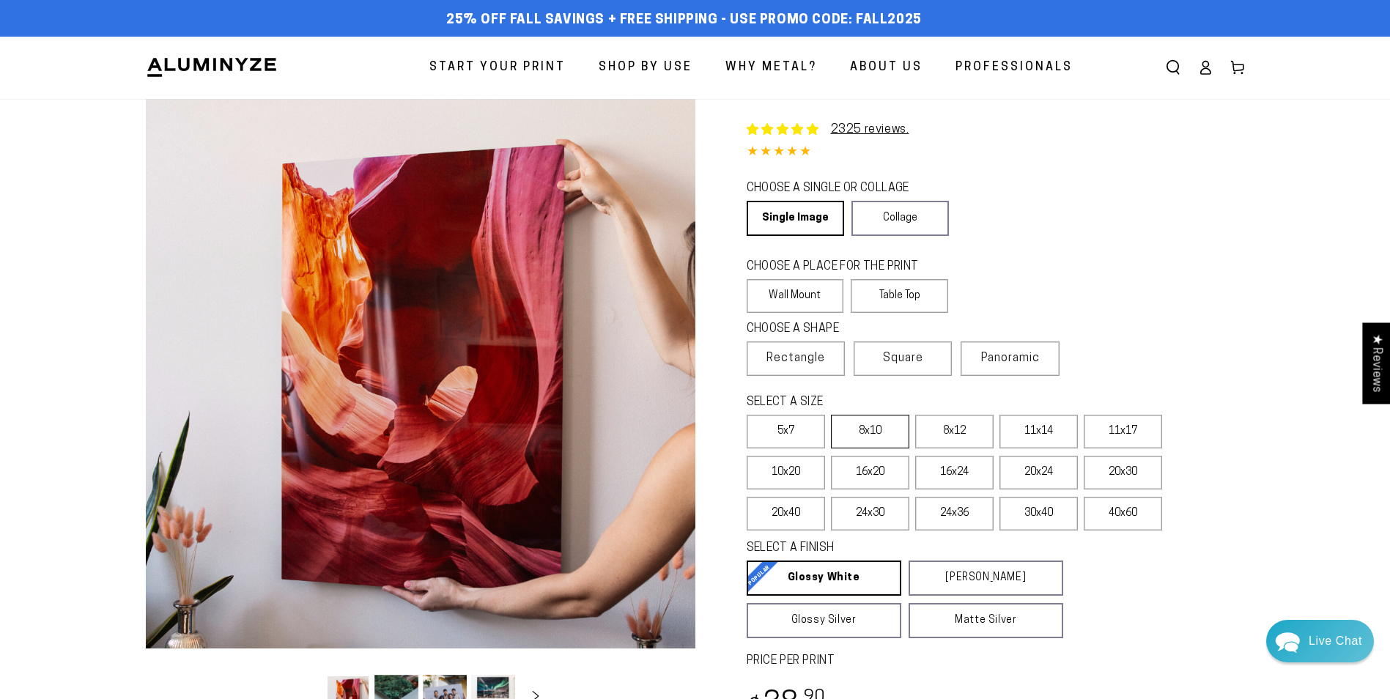
click at [871, 435] on label "8x10" at bounding box center [870, 432] width 78 height 34
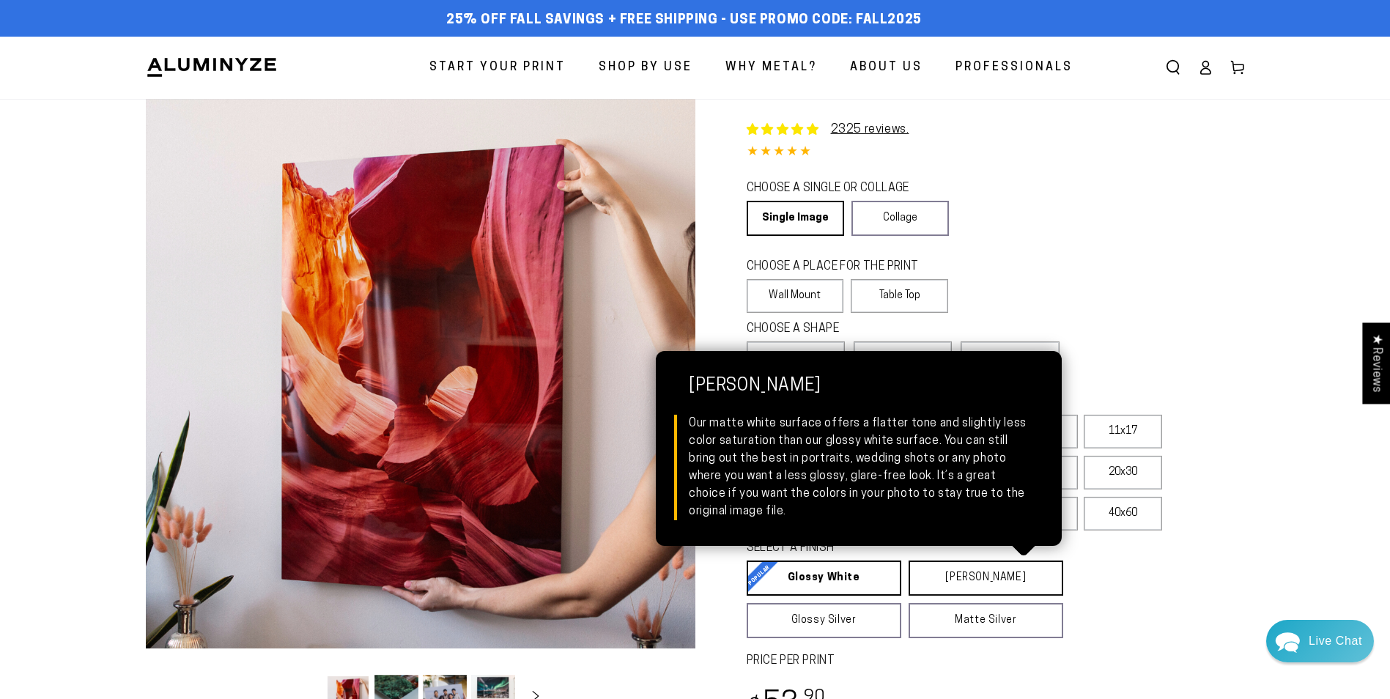
click at [975, 583] on link "[PERSON_NAME] Matte White Our matte white surface offers a flatter tone and sli…" at bounding box center [986, 578] width 155 height 35
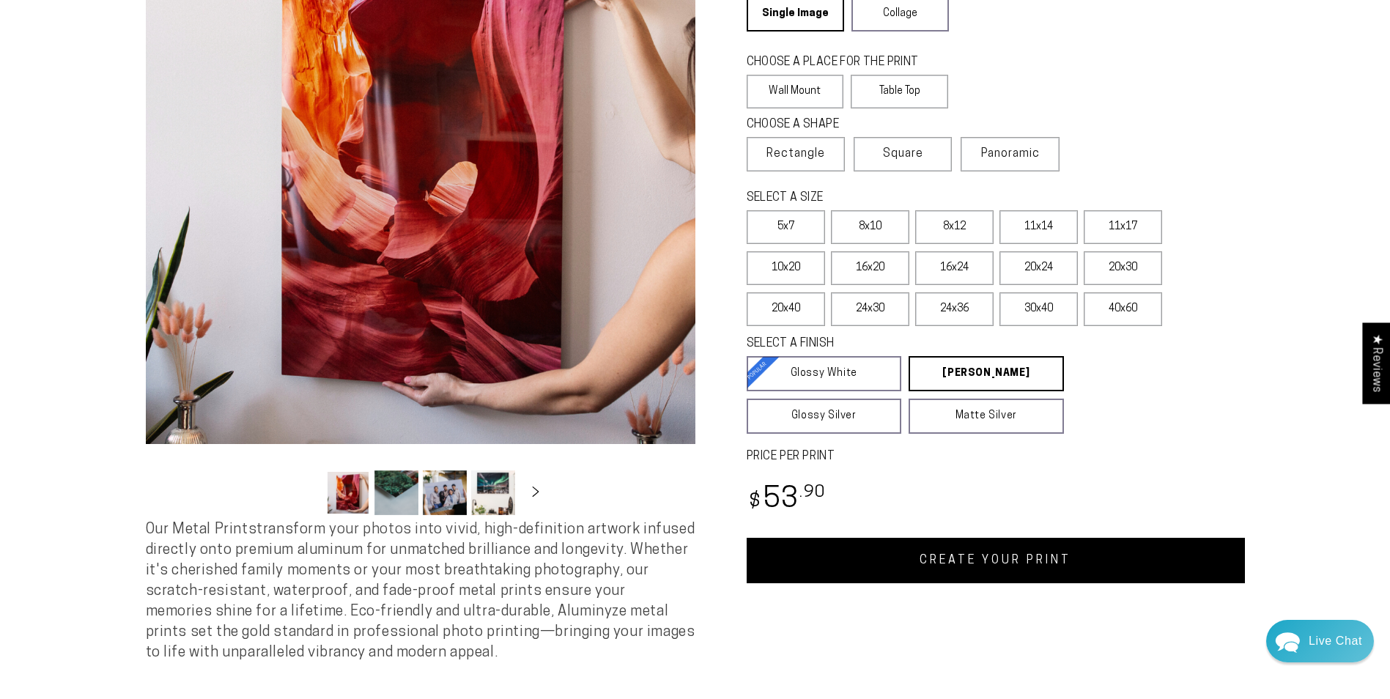
scroll to position [220, 0]
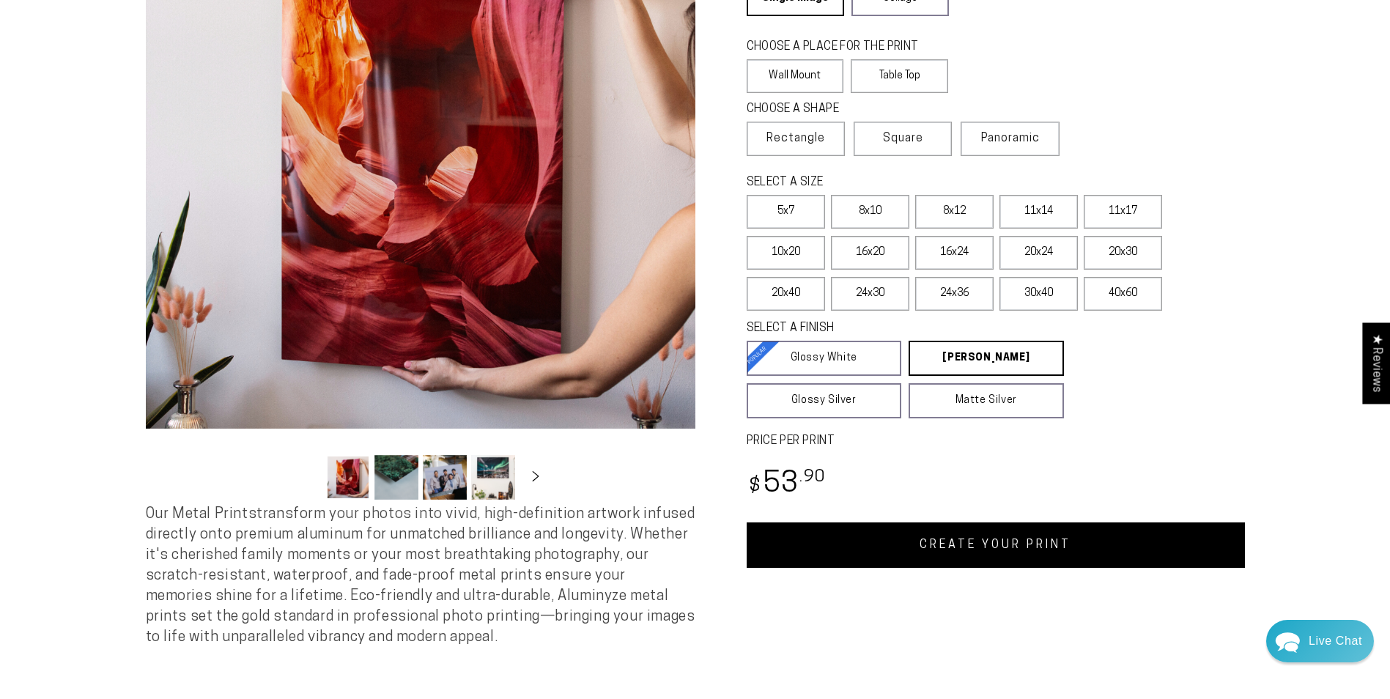
click at [962, 548] on link "CREATE YOUR PRINT" at bounding box center [996, 544] width 498 height 45
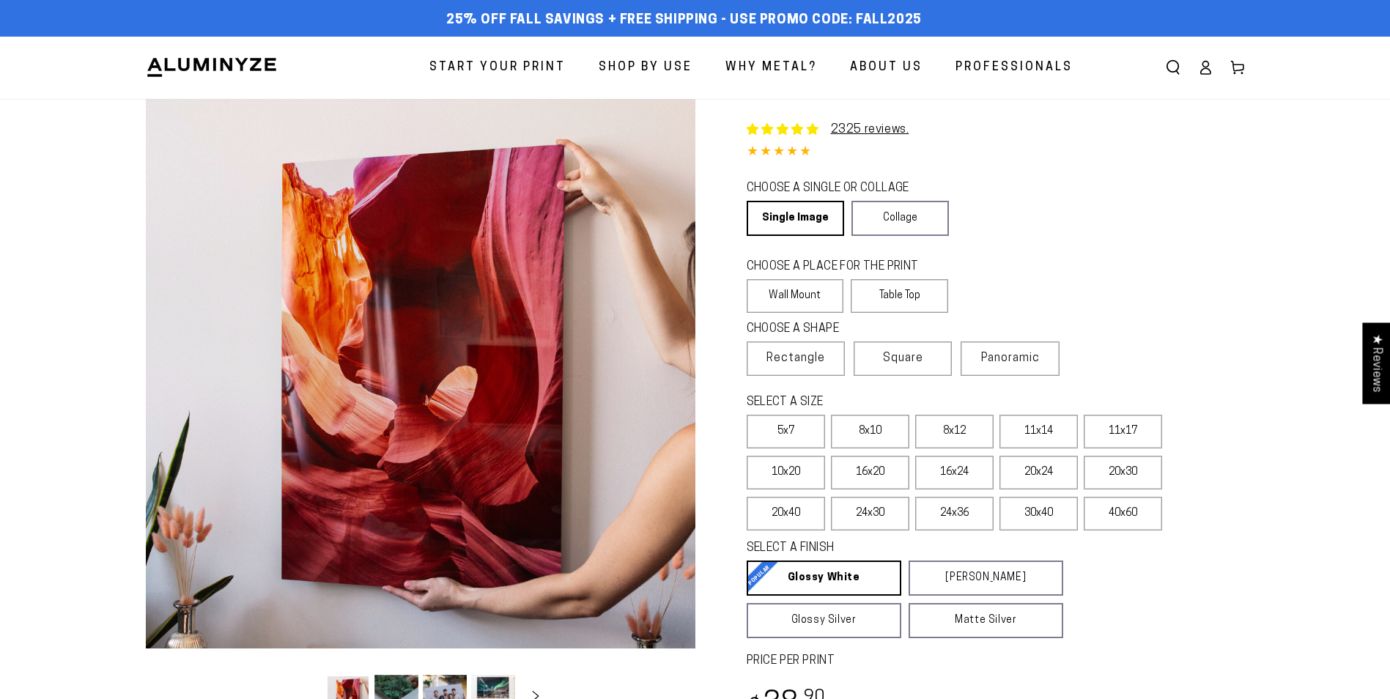
select select "**********"
click at [868, 423] on label "8x10" at bounding box center [870, 432] width 78 height 34
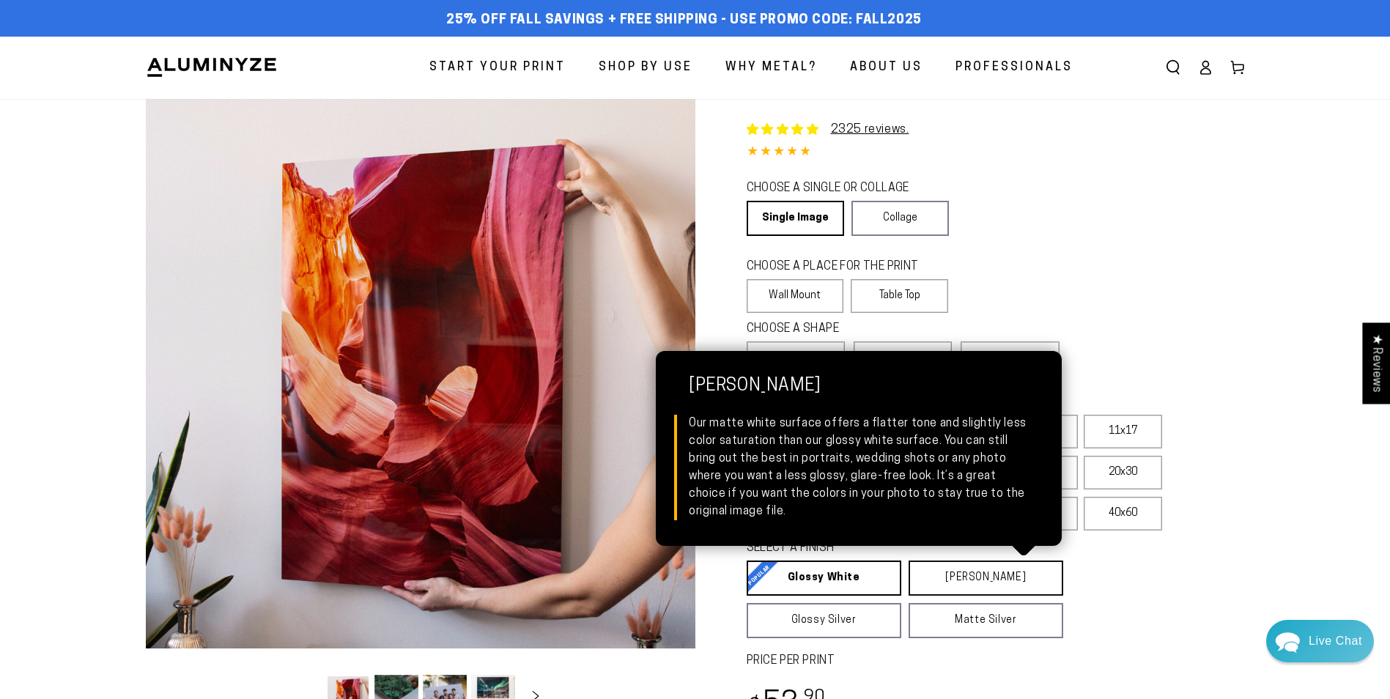
click at [961, 583] on link "[PERSON_NAME] Matte White Our matte white surface offers a flatter tone and sli…" at bounding box center [986, 578] width 155 height 35
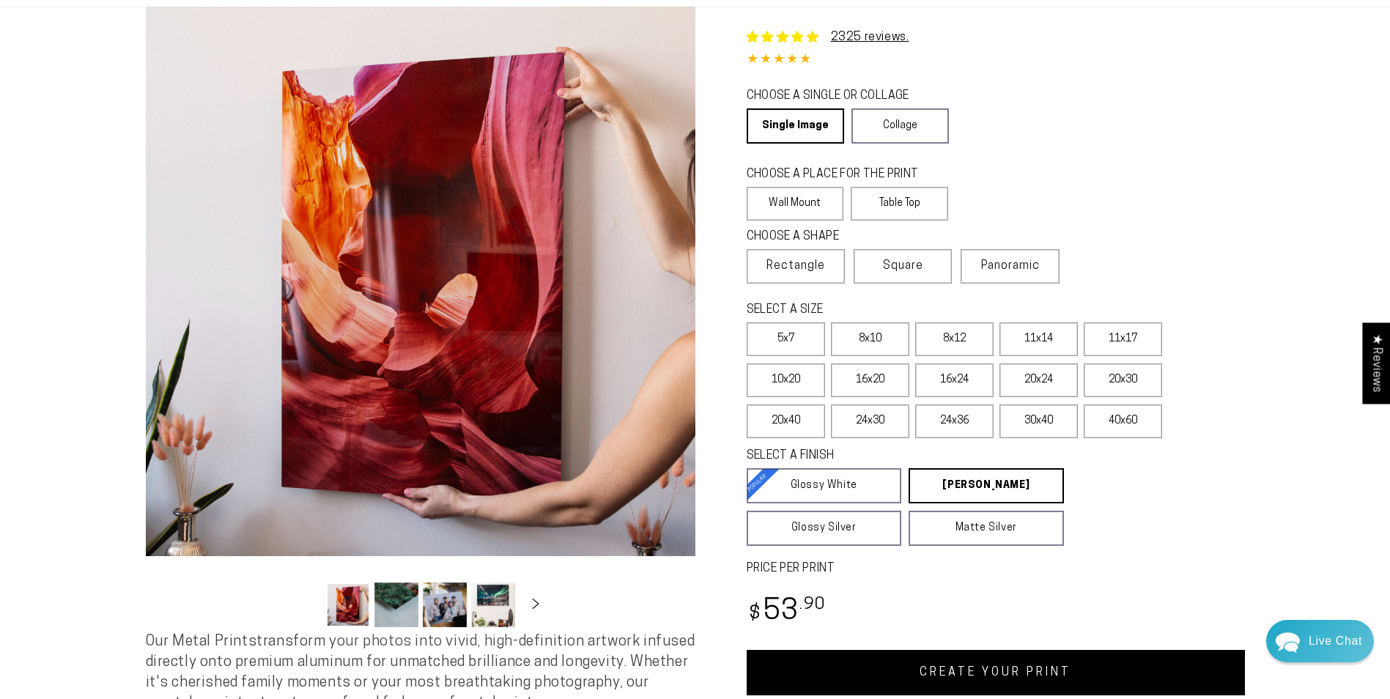
scroll to position [293, 0]
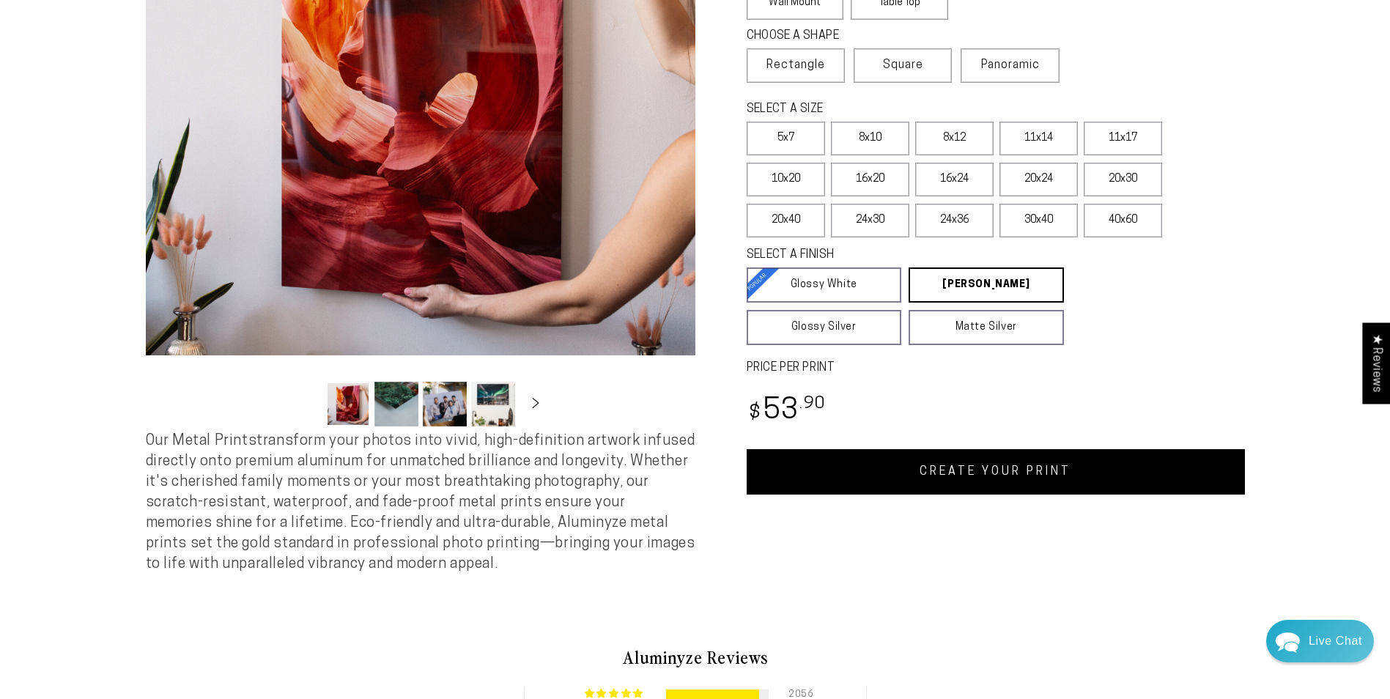
click at [951, 479] on link "CREATE YOUR PRINT" at bounding box center [996, 471] width 498 height 45
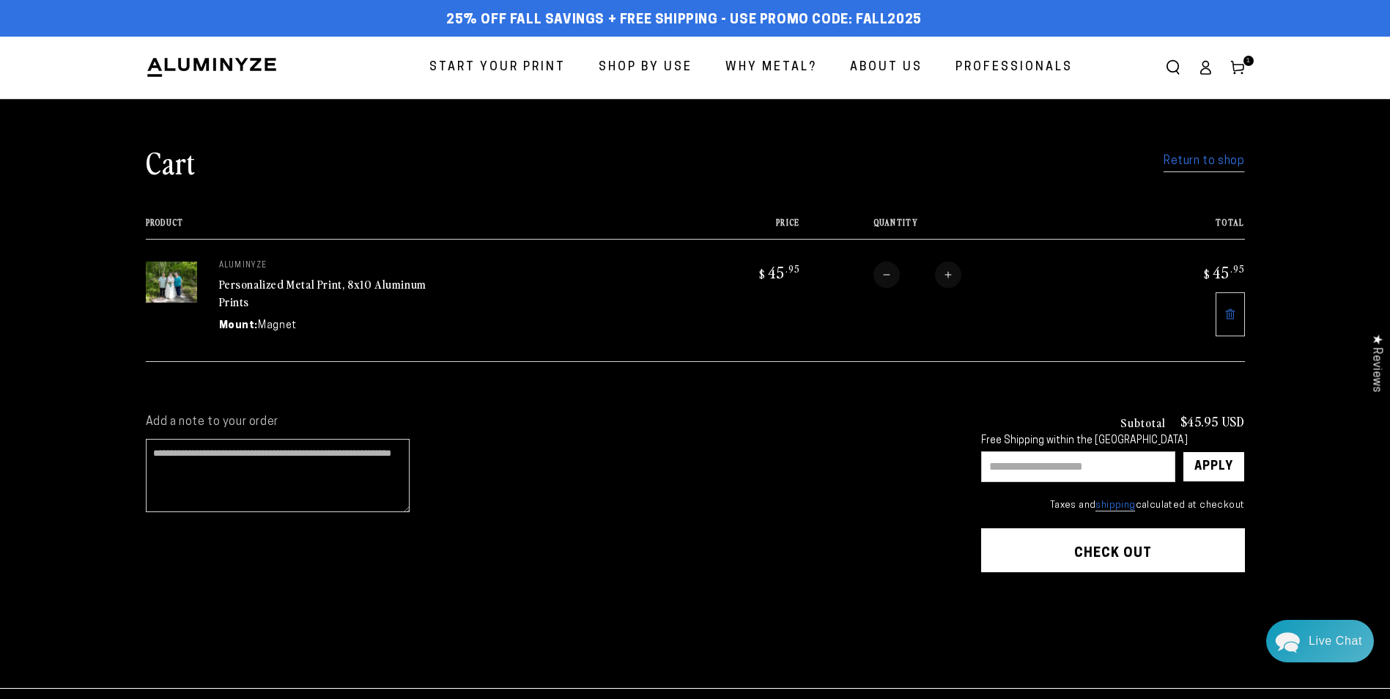
click at [180, 275] on img at bounding box center [171, 282] width 51 height 41
click at [1191, 167] on link "Return to shop" at bounding box center [1204, 161] width 81 height 21
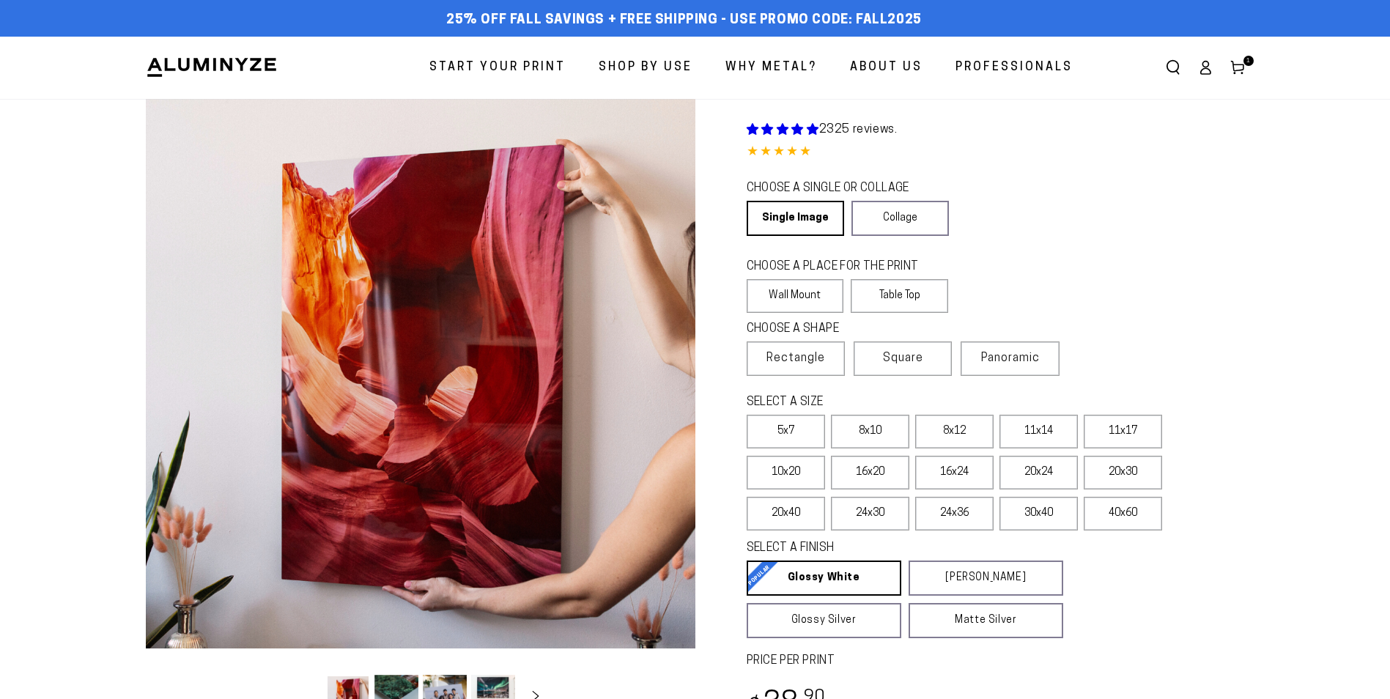
select select "**********"
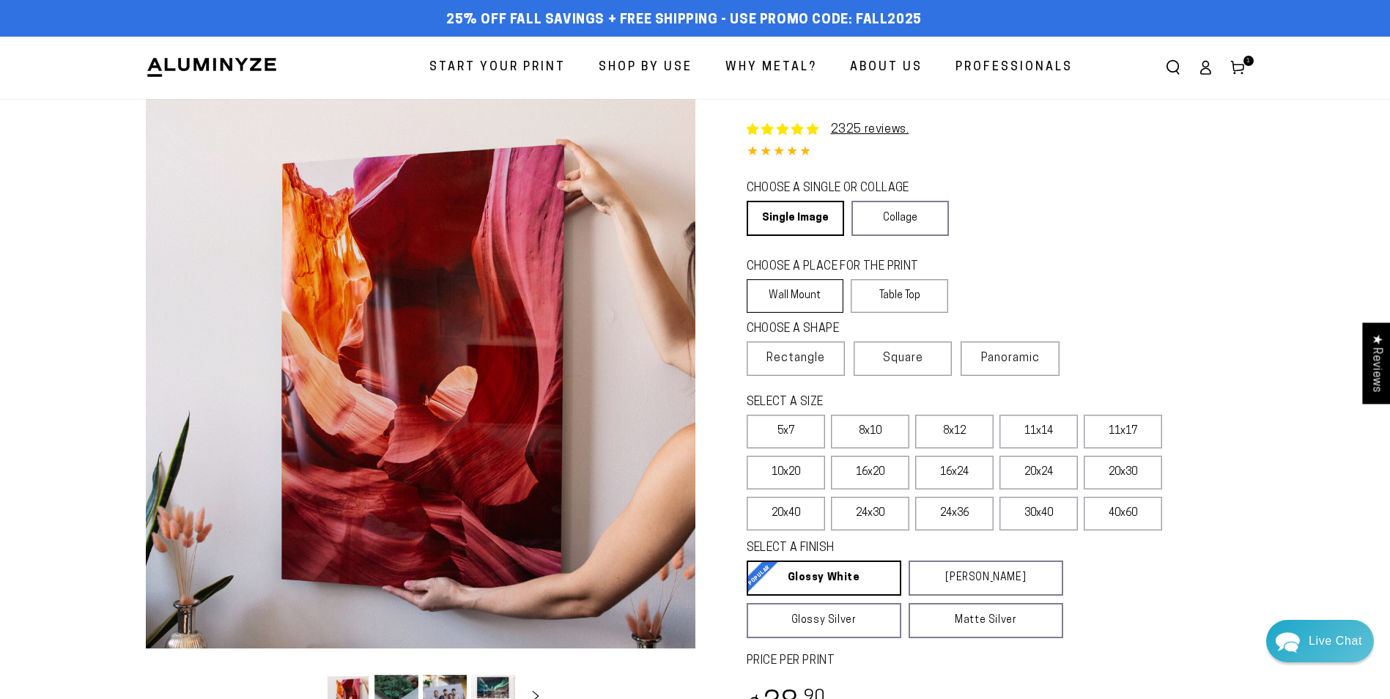
click at [791, 292] on label "Wall Mount" at bounding box center [795, 296] width 97 height 34
click at [784, 361] on span "Rectangle" at bounding box center [796, 359] width 59 height 18
click at [862, 433] on label "8x10" at bounding box center [870, 432] width 78 height 34
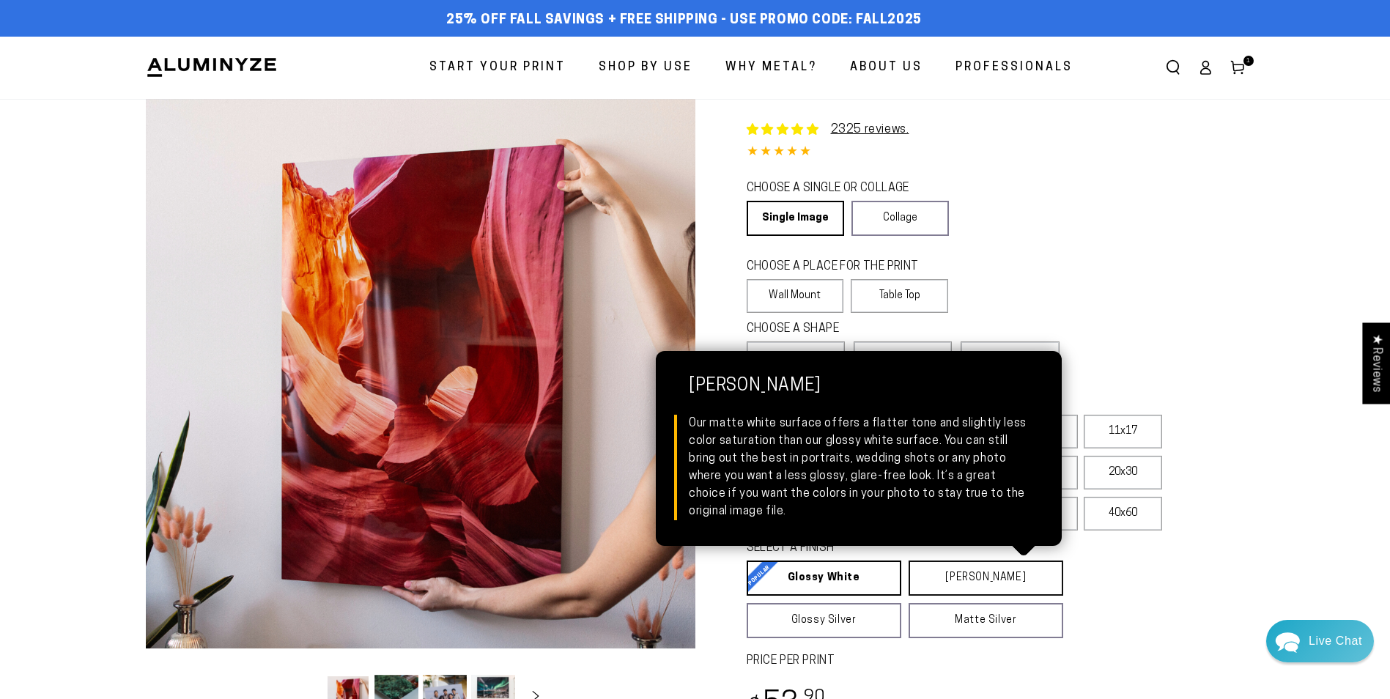
click at [980, 576] on link "Matte White Matte White Our matte white surface offers a flatter tone and sligh…" at bounding box center [986, 578] width 155 height 35
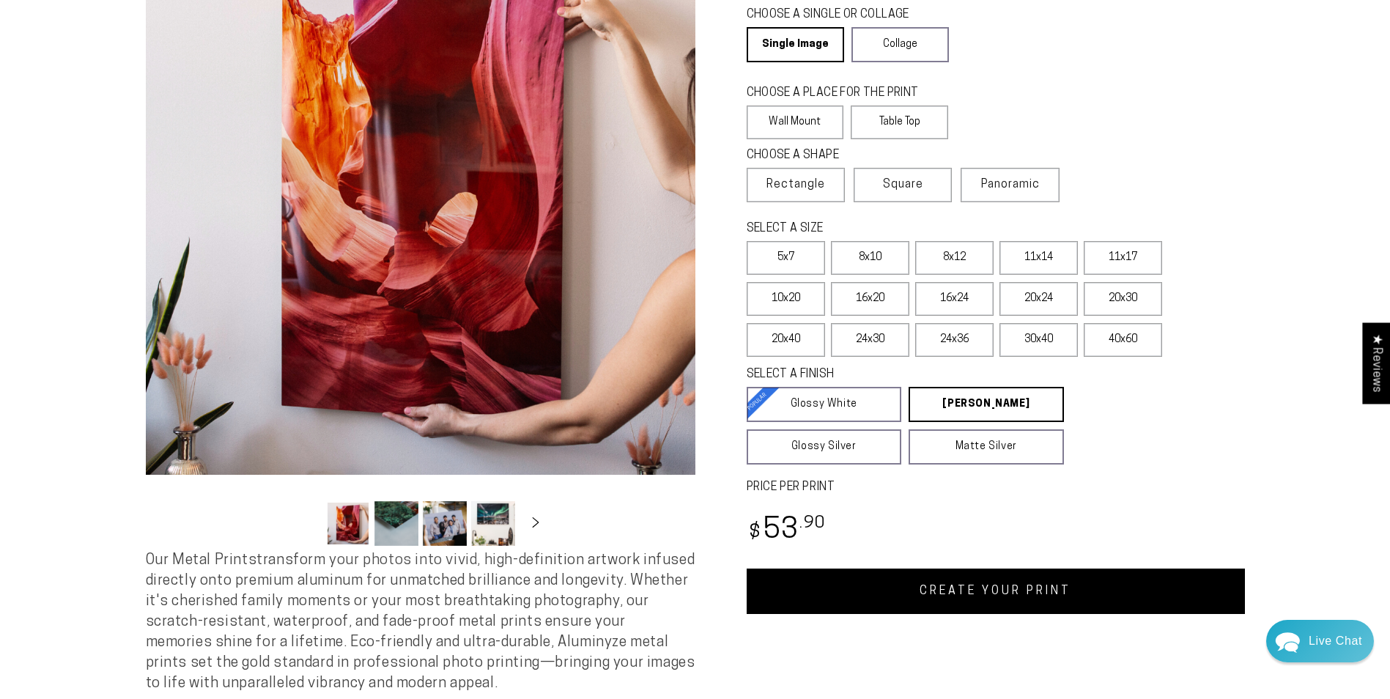
scroll to position [220, 0]
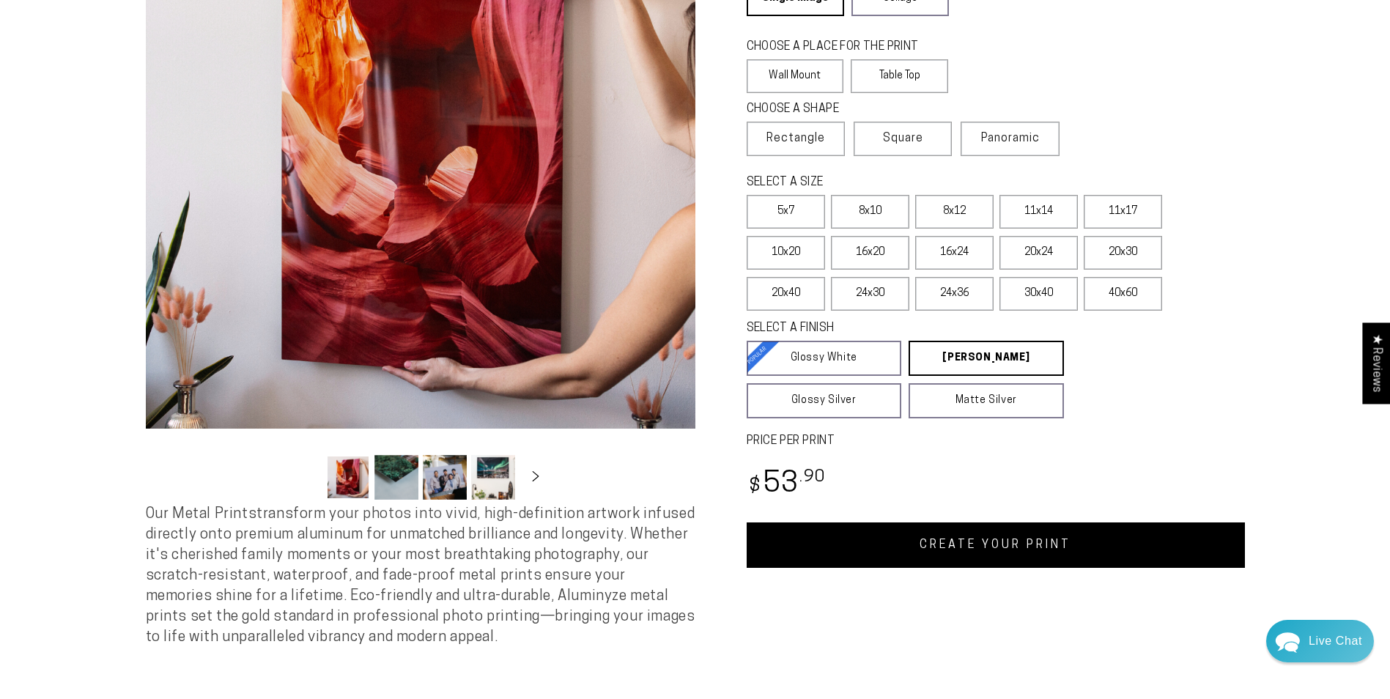
click at [1030, 547] on link "CREATE YOUR PRINT" at bounding box center [996, 544] width 498 height 45
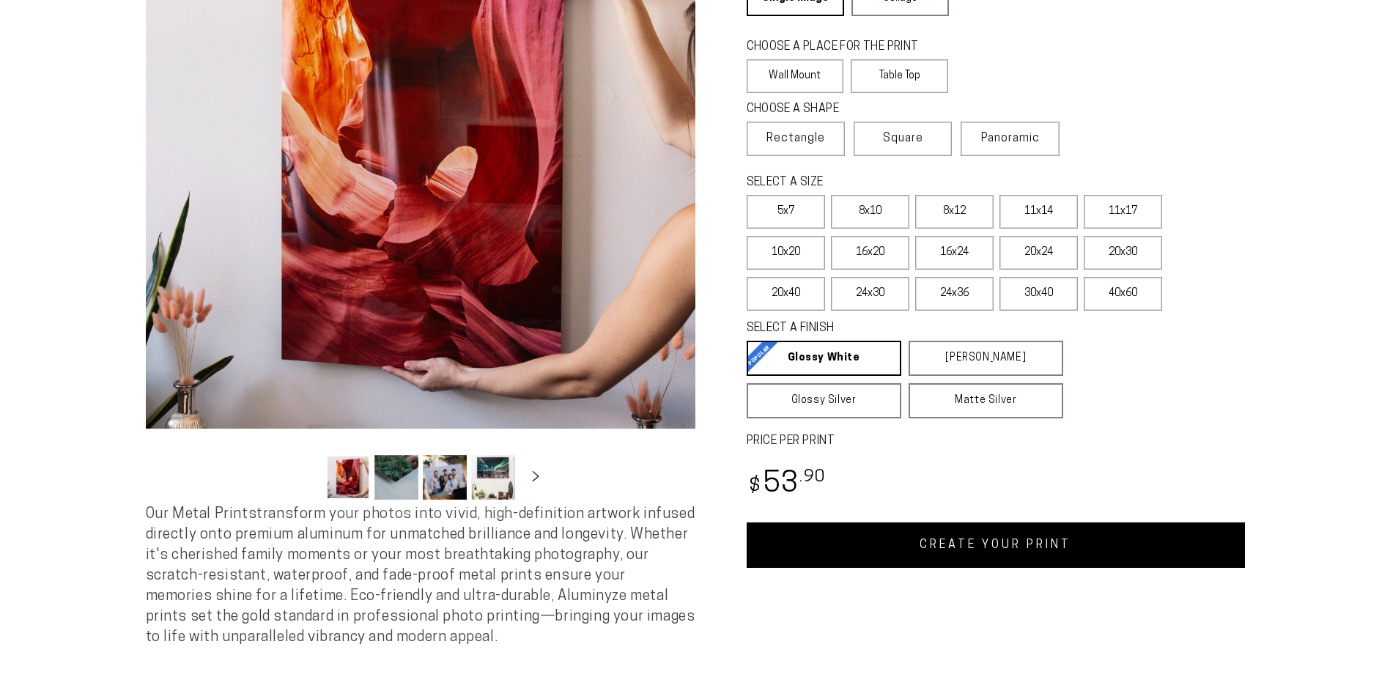
scroll to position [220, 0]
select select "**********"
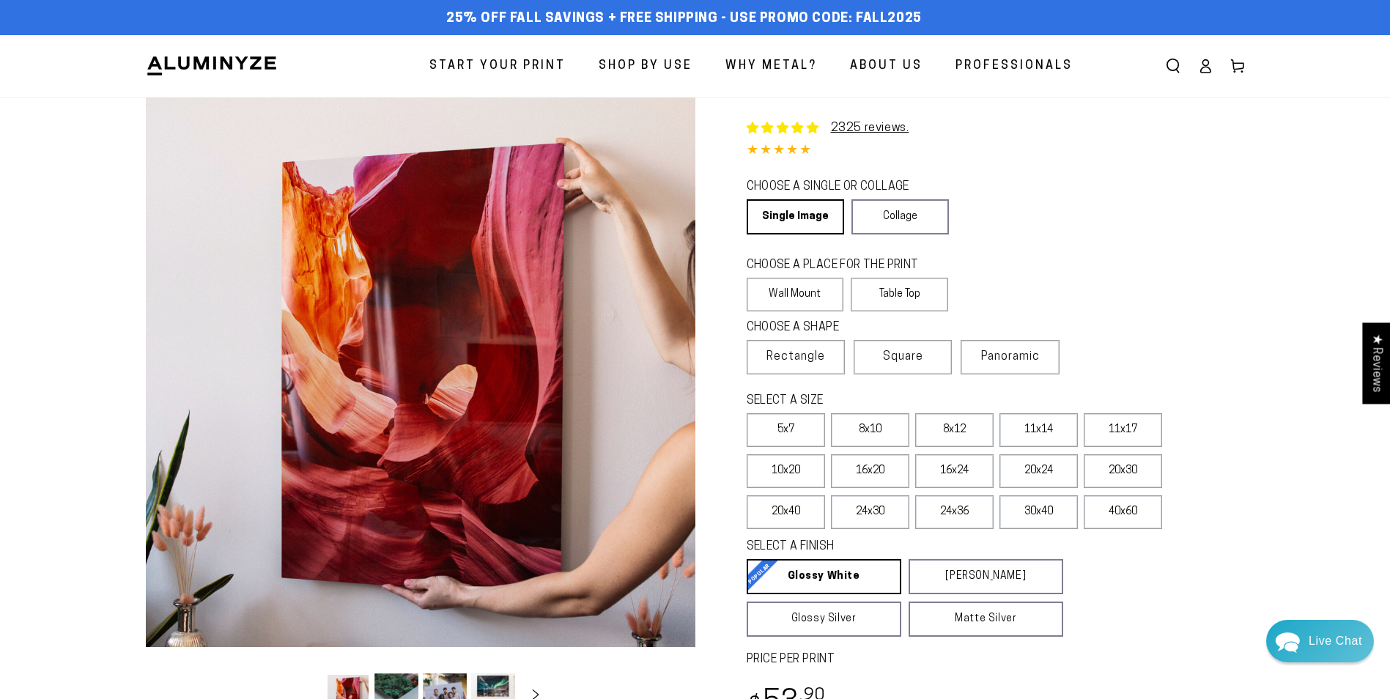
scroll to position [0, 0]
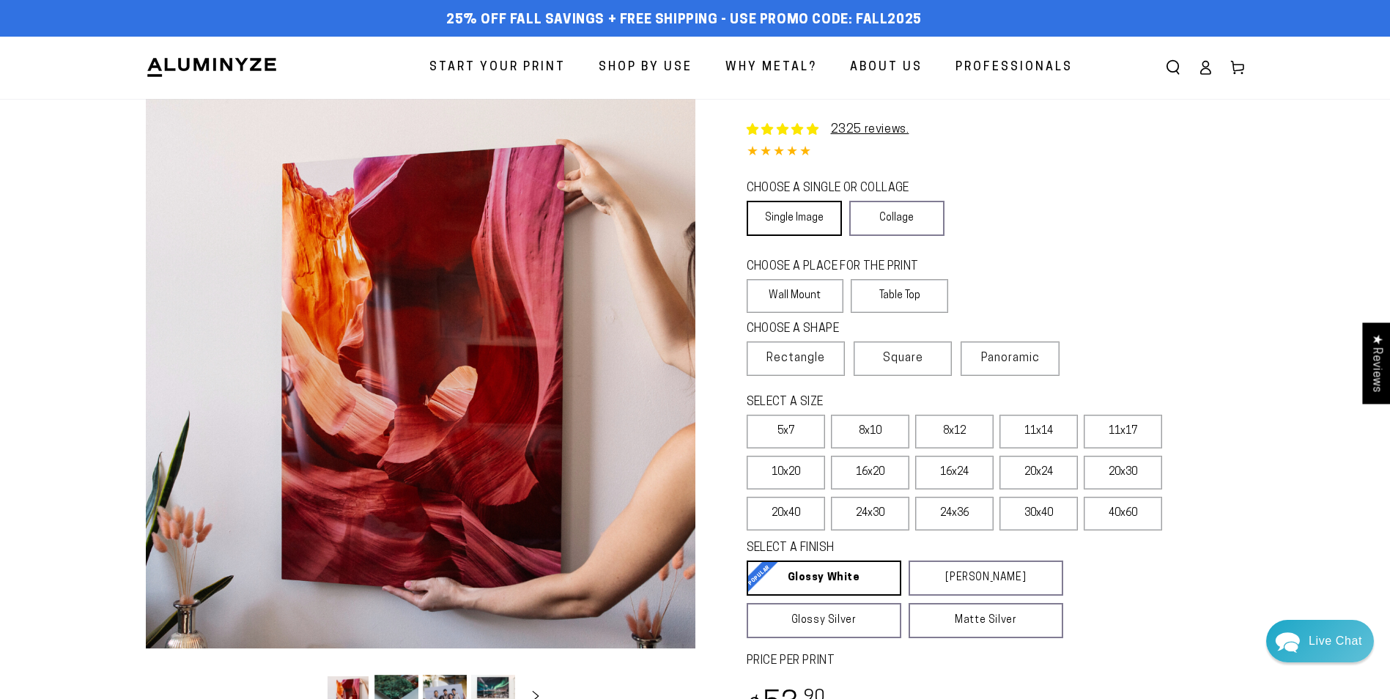
click at [810, 215] on link "Single Image" at bounding box center [794, 218] width 95 height 35
click at [895, 292] on label "Table Top" at bounding box center [899, 296] width 97 height 34
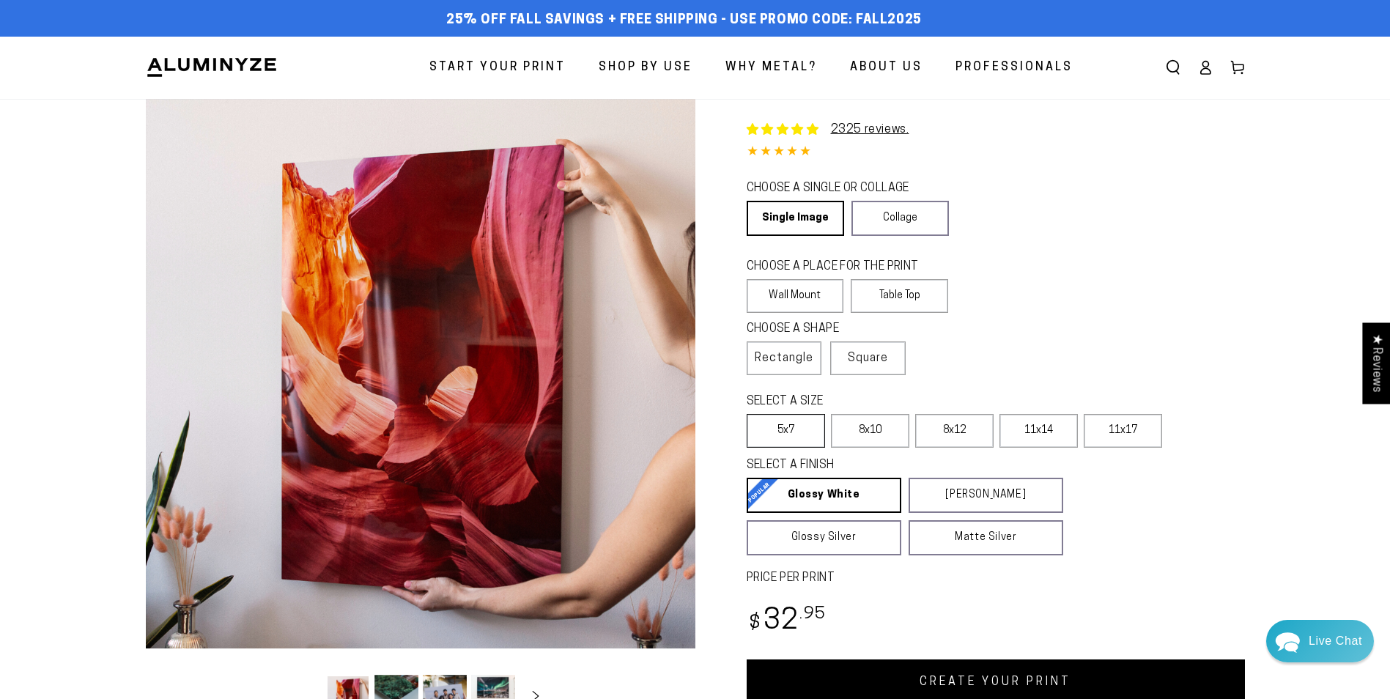
click at [791, 428] on label "5x7" at bounding box center [786, 431] width 78 height 34
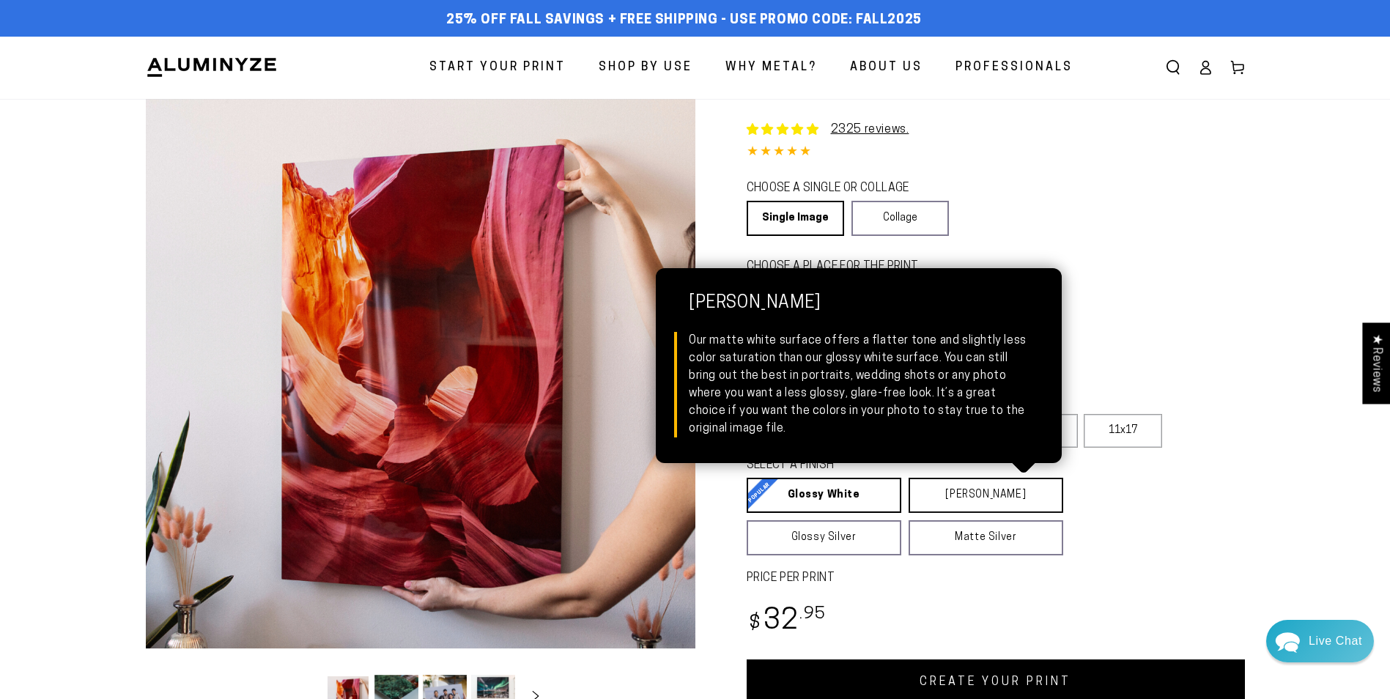
click at [941, 490] on link "Matte White Matte White Our matte white surface offers a flatter tone and sligh…" at bounding box center [986, 495] width 155 height 35
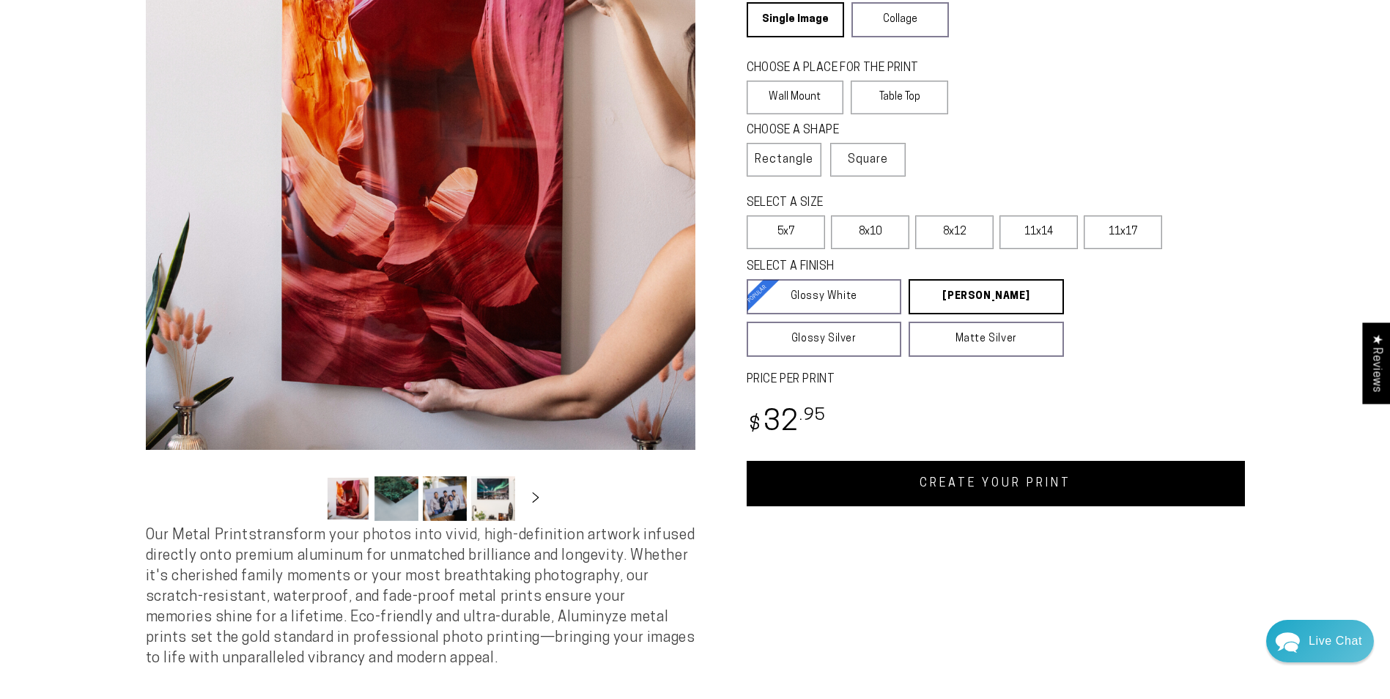
scroll to position [220, 0]
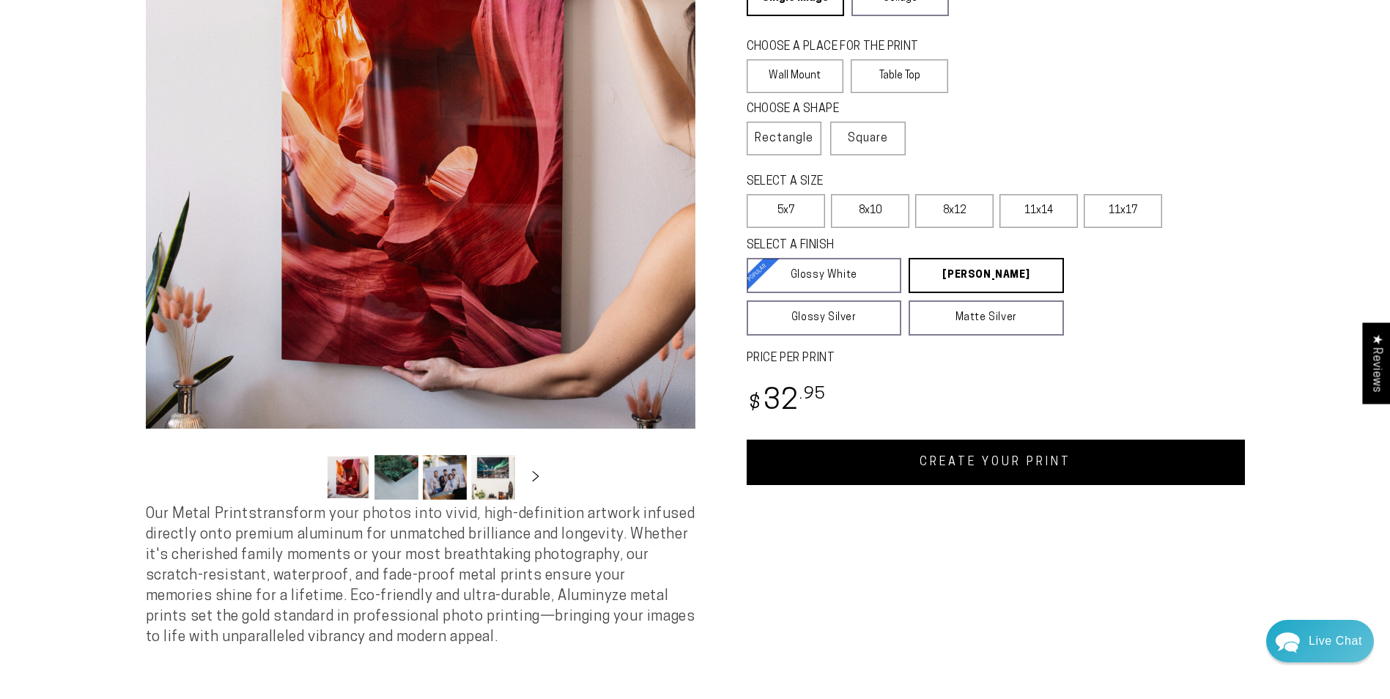
click at [995, 458] on link "CREATE YOUR PRINT" at bounding box center [996, 462] width 498 height 45
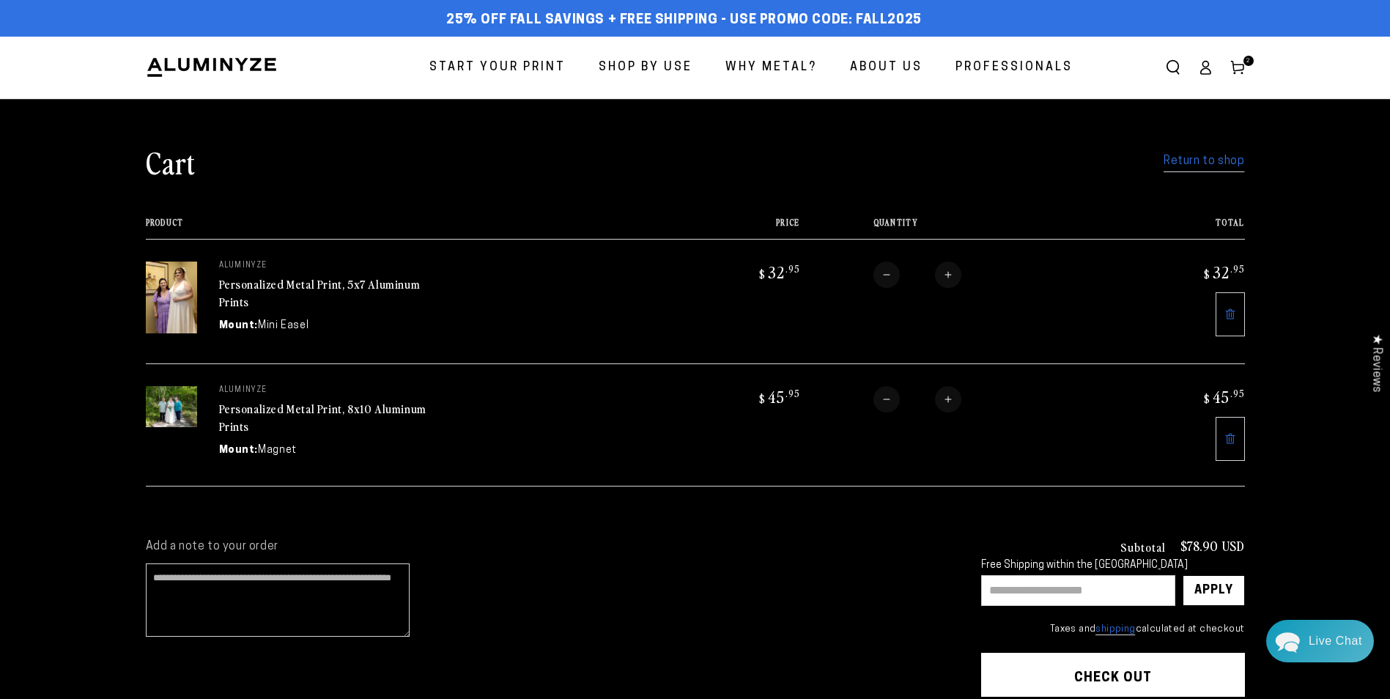
click at [173, 314] on img at bounding box center [171, 298] width 51 height 72
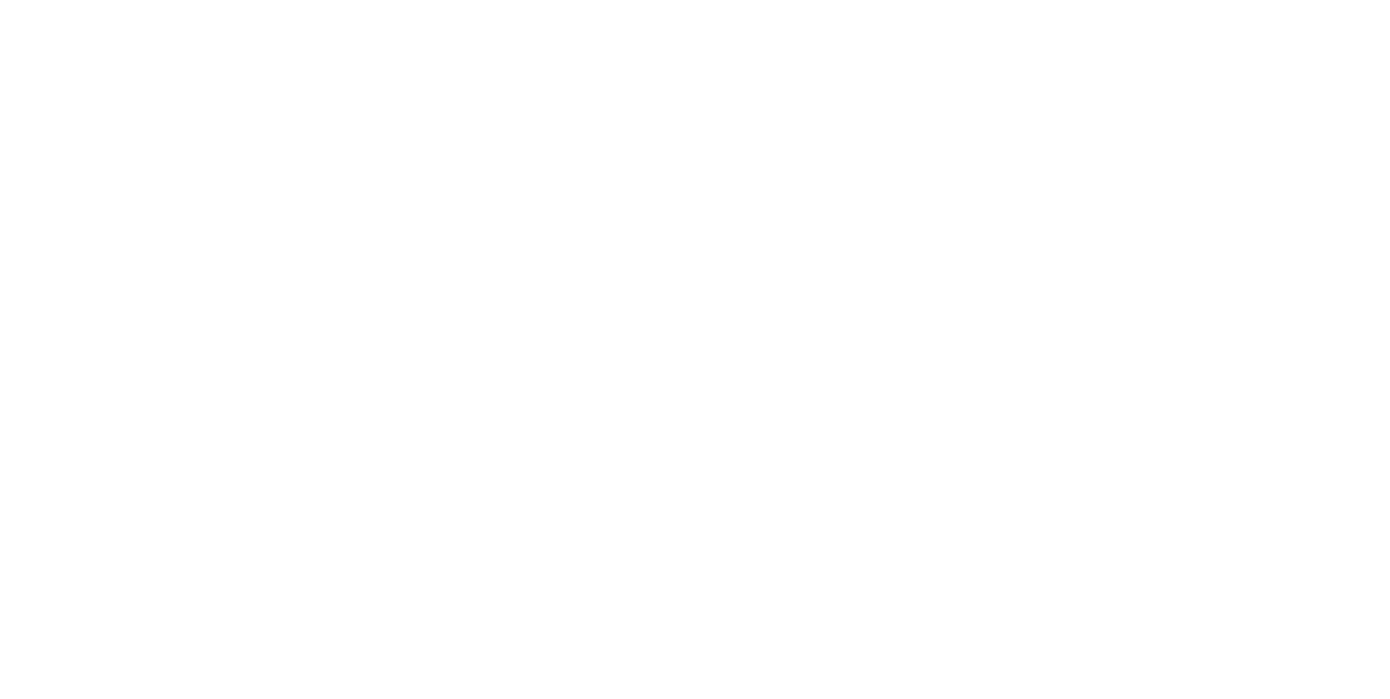
scroll to position [220, 0]
select select "**********"
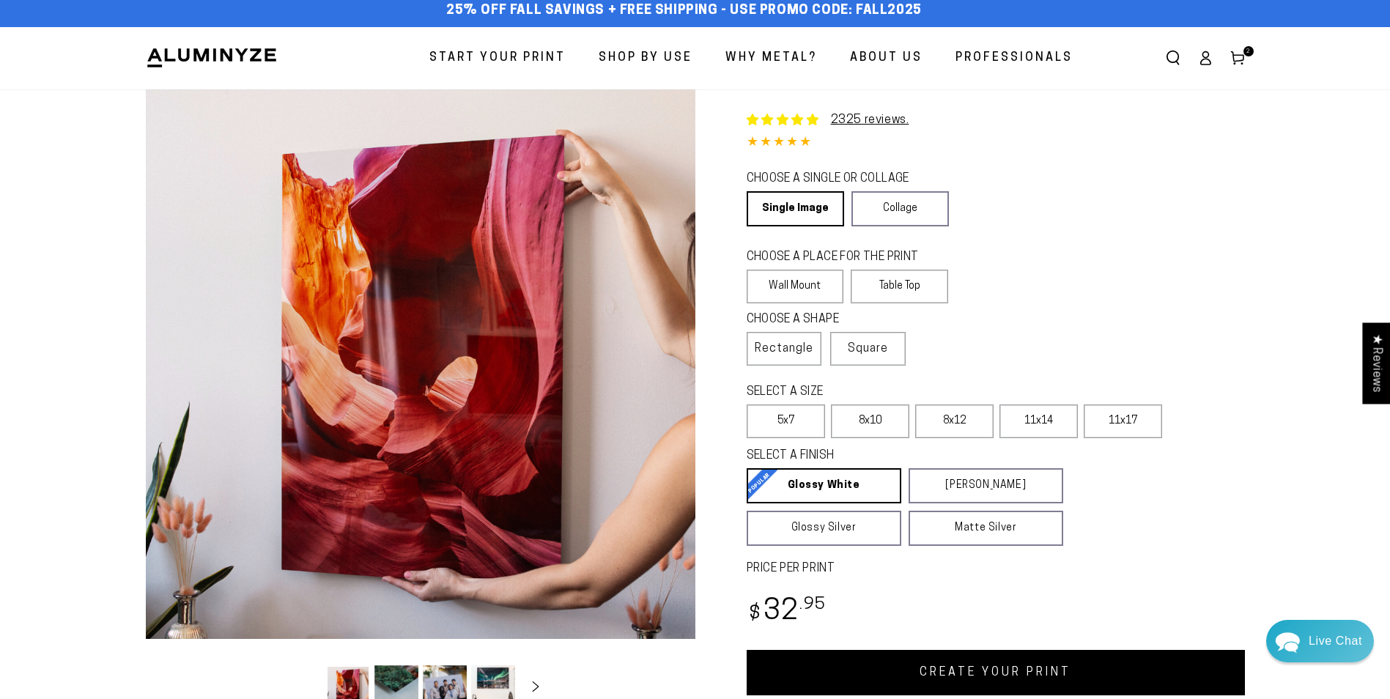
scroll to position [0, 0]
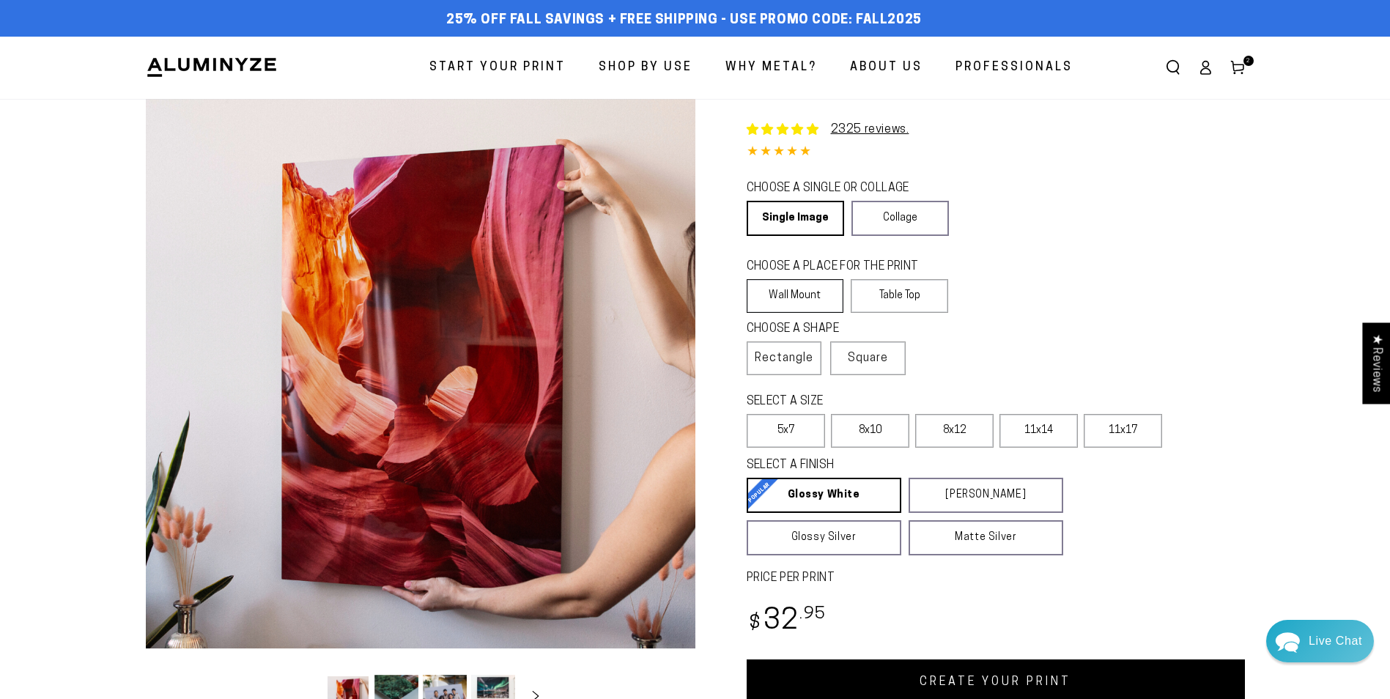
click at [805, 297] on label "Wall Mount" at bounding box center [795, 296] width 97 height 34
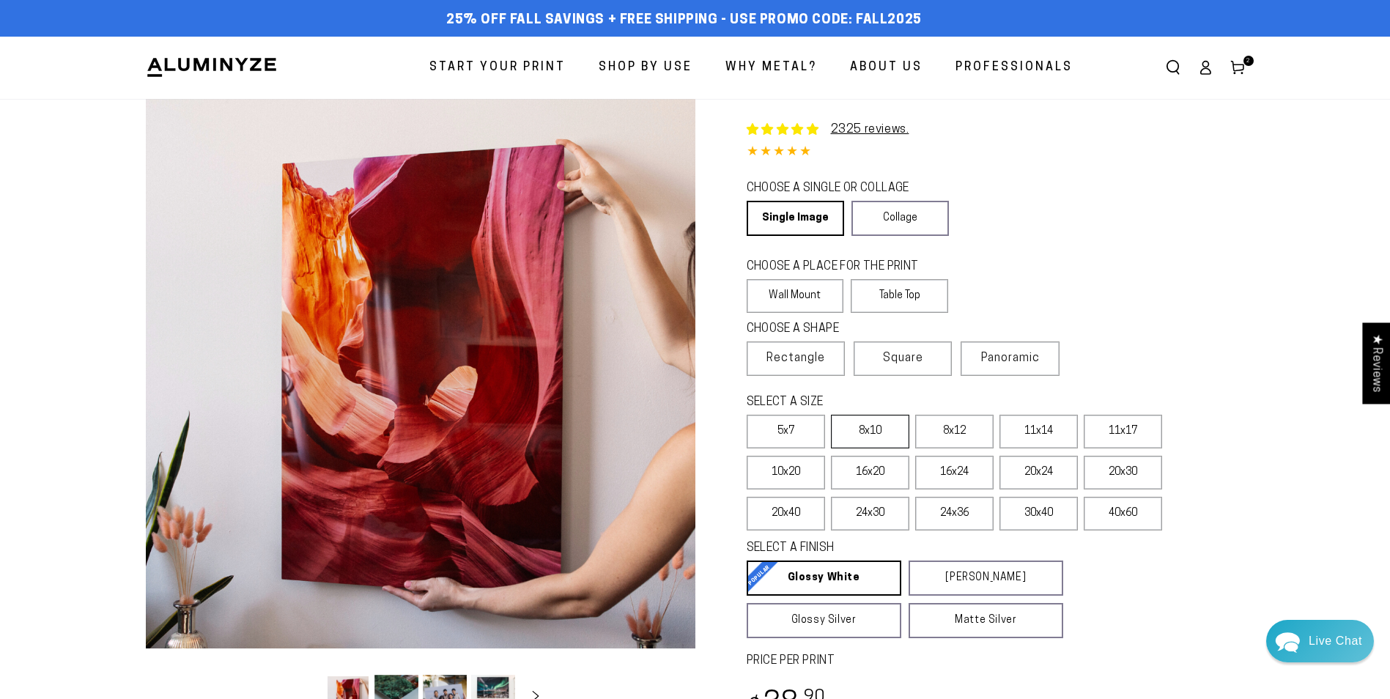
click at [868, 430] on label "8x10" at bounding box center [870, 432] width 78 height 34
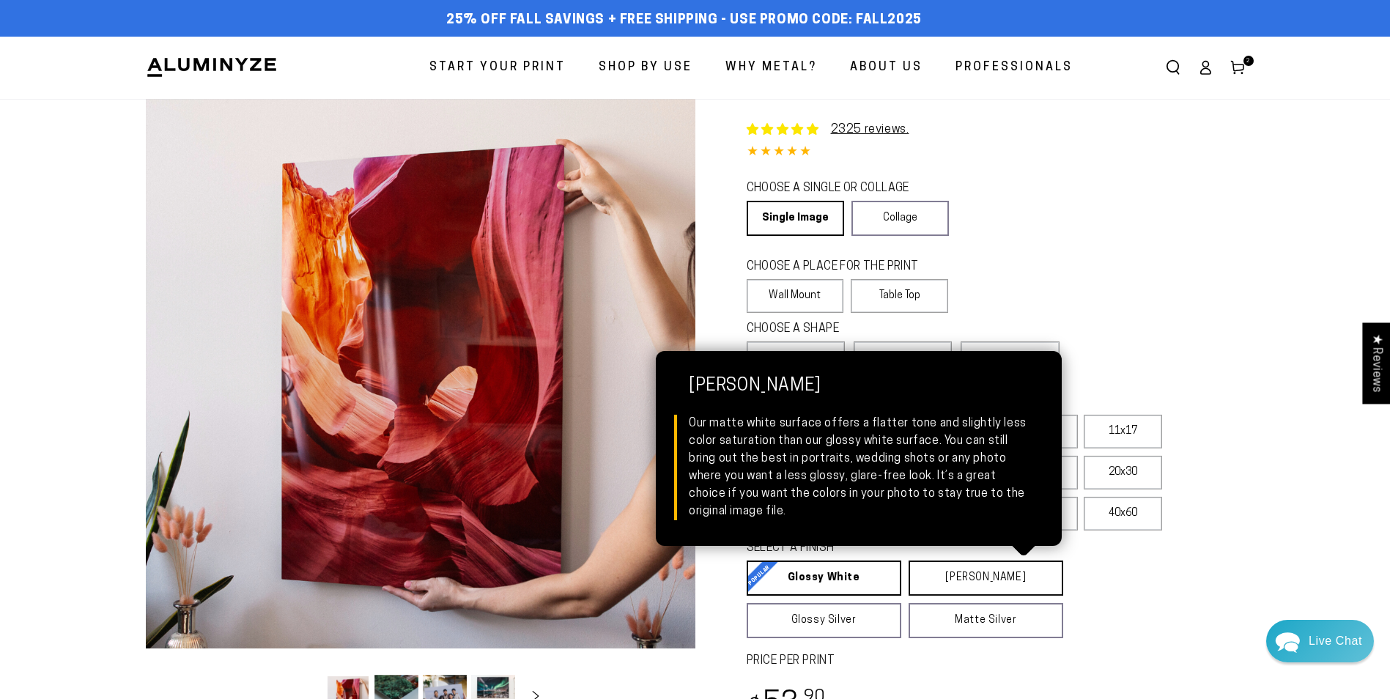
click at [958, 588] on link "Matte White Matte White Our matte white surface offers a flatter tone and sligh…" at bounding box center [986, 578] width 155 height 35
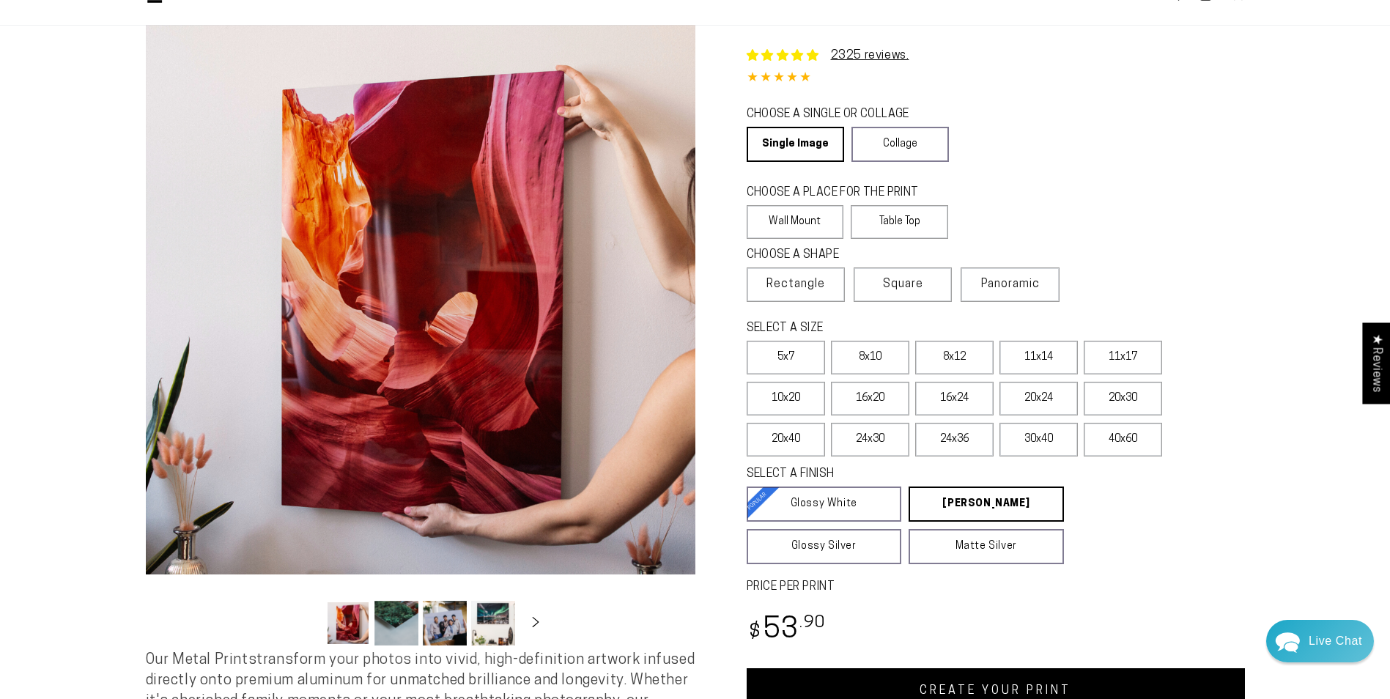
scroll to position [220, 0]
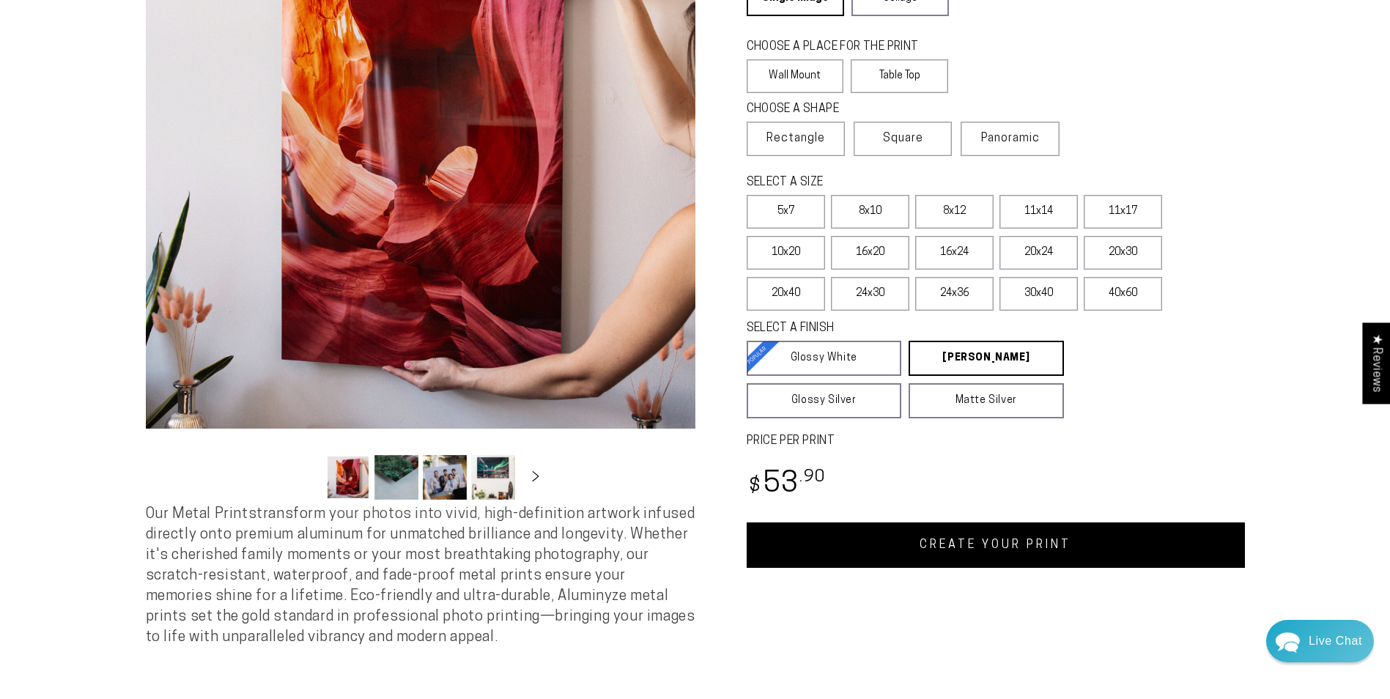
click at [991, 543] on link "CREATE YOUR PRINT" at bounding box center [996, 544] width 498 height 45
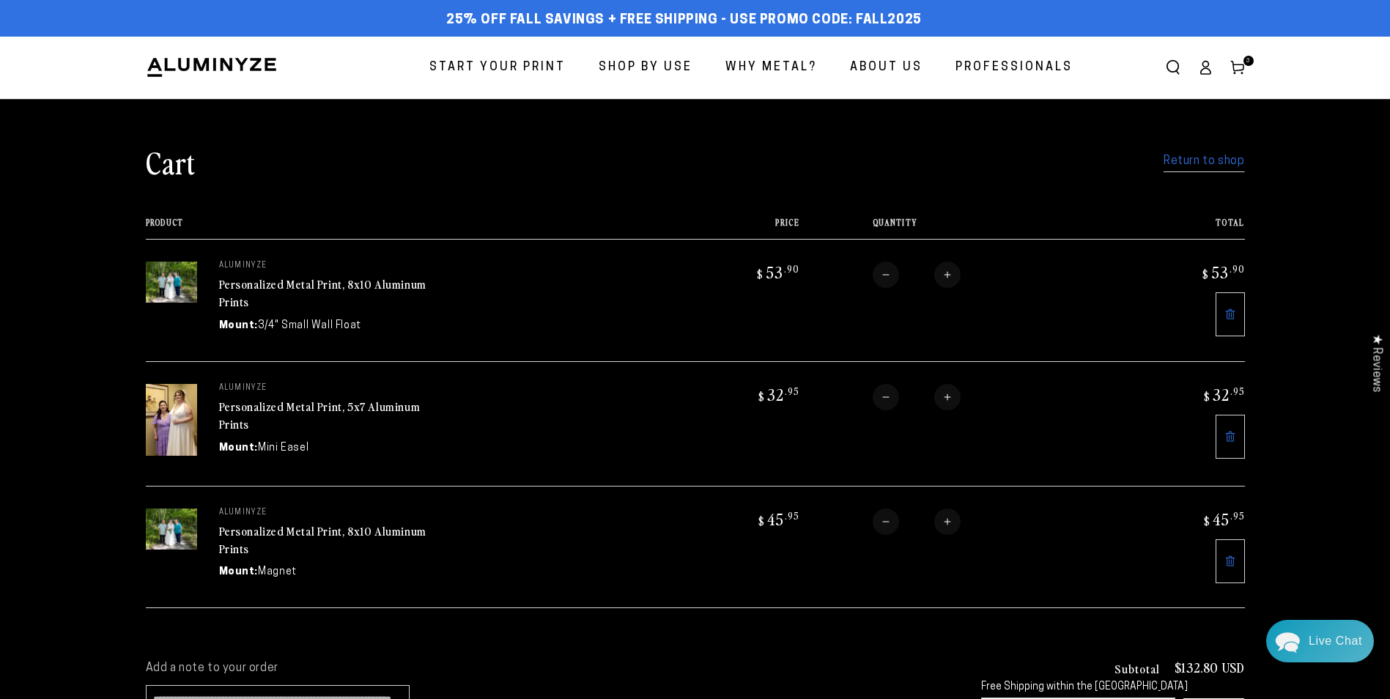
click at [182, 423] on img at bounding box center [171, 420] width 51 height 72
click at [183, 423] on img at bounding box center [171, 420] width 51 height 72
click at [169, 420] on img at bounding box center [171, 420] width 51 height 72
click at [229, 410] on link "Personalized Metal Print, 5x7 Aluminum Prints" at bounding box center [320, 415] width 202 height 35
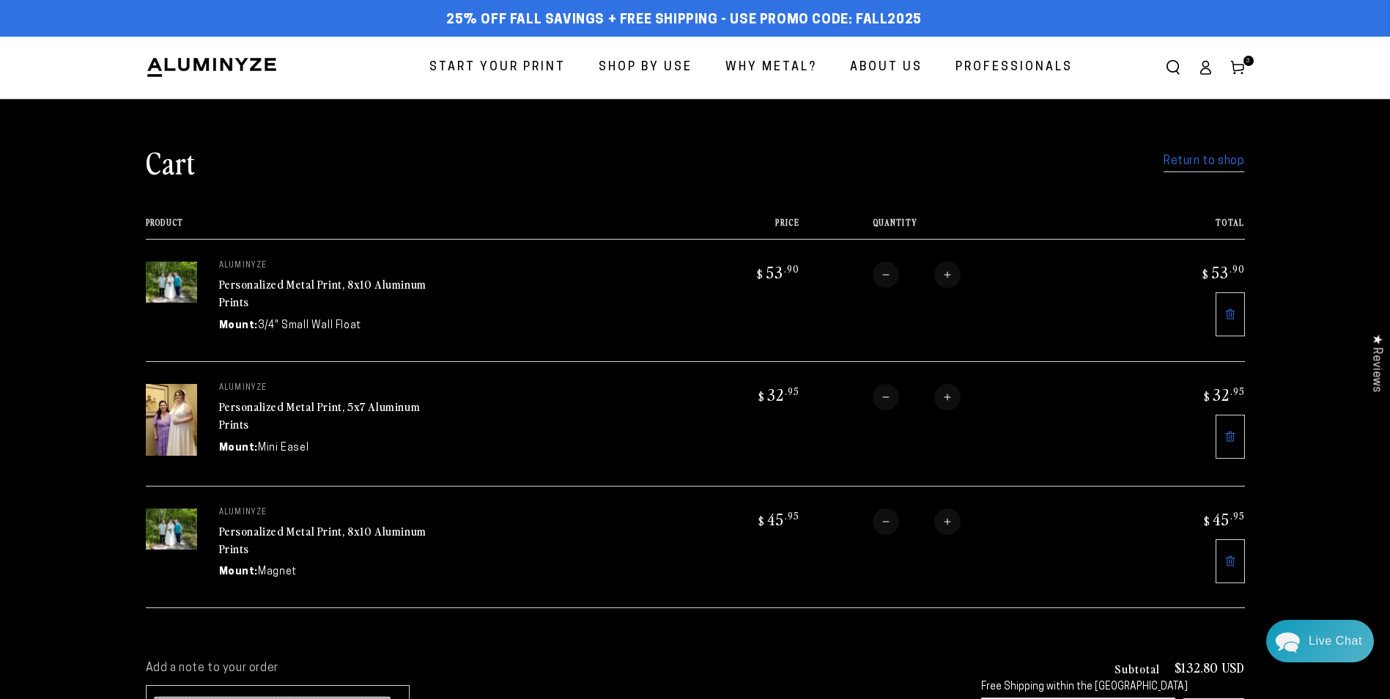
click at [158, 529] on img at bounding box center [171, 529] width 51 height 41
click at [299, 533] on link "Personalized Metal Print, 8x10 Aluminum Prints" at bounding box center [322, 539] width 207 height 35
click at [185, 279] on img at bounding box center [171, 282] width 51 height 41
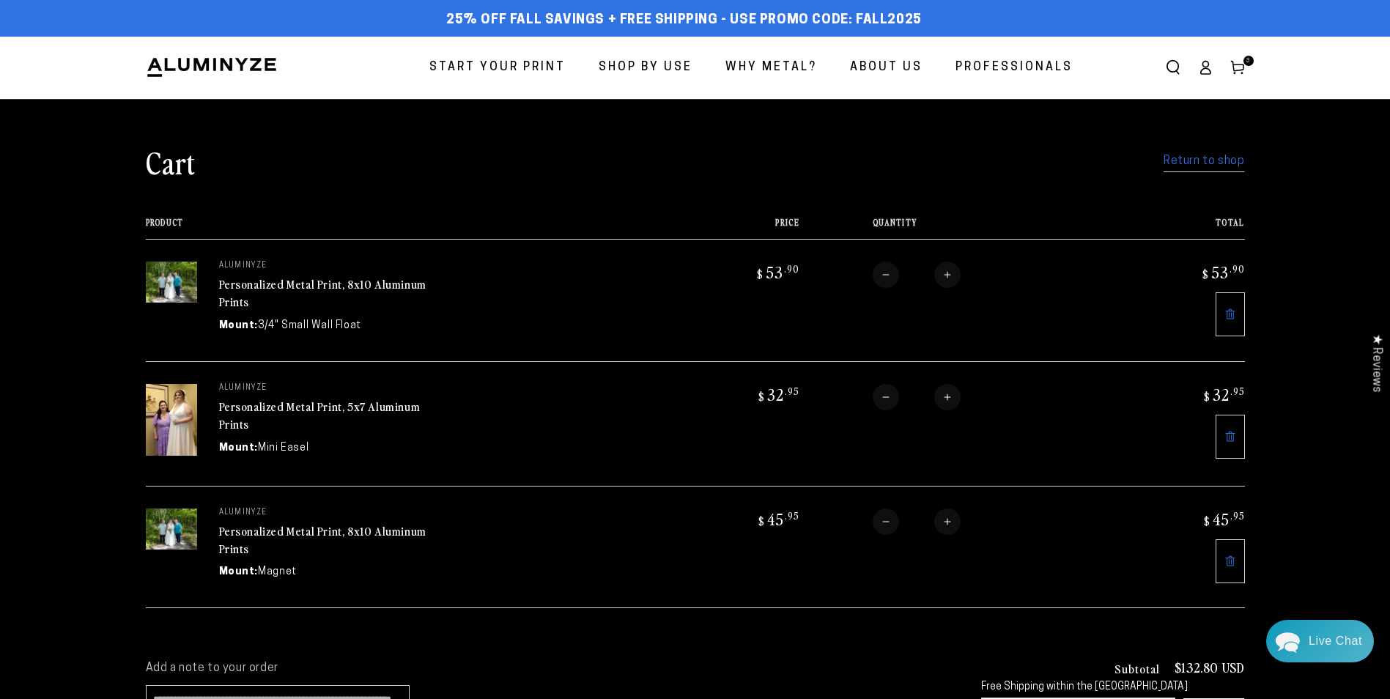
click at [270, 289] on link "Personalized Metal Print, 8x10 Aluminum Prints" at bounding box center [322, 293] width 207 height 35
click at [180, 413] on img at bounding box center [171, 420] width 51 height 72
click at [306, 405] on link "Personalized Metal Print, 5x7 Aluminum Prints" at bounding box center [320, 415] width 202 height 35
click at [511, 73] on span "Start Your Print" at bounding box center [497, 67] width 136 height 21
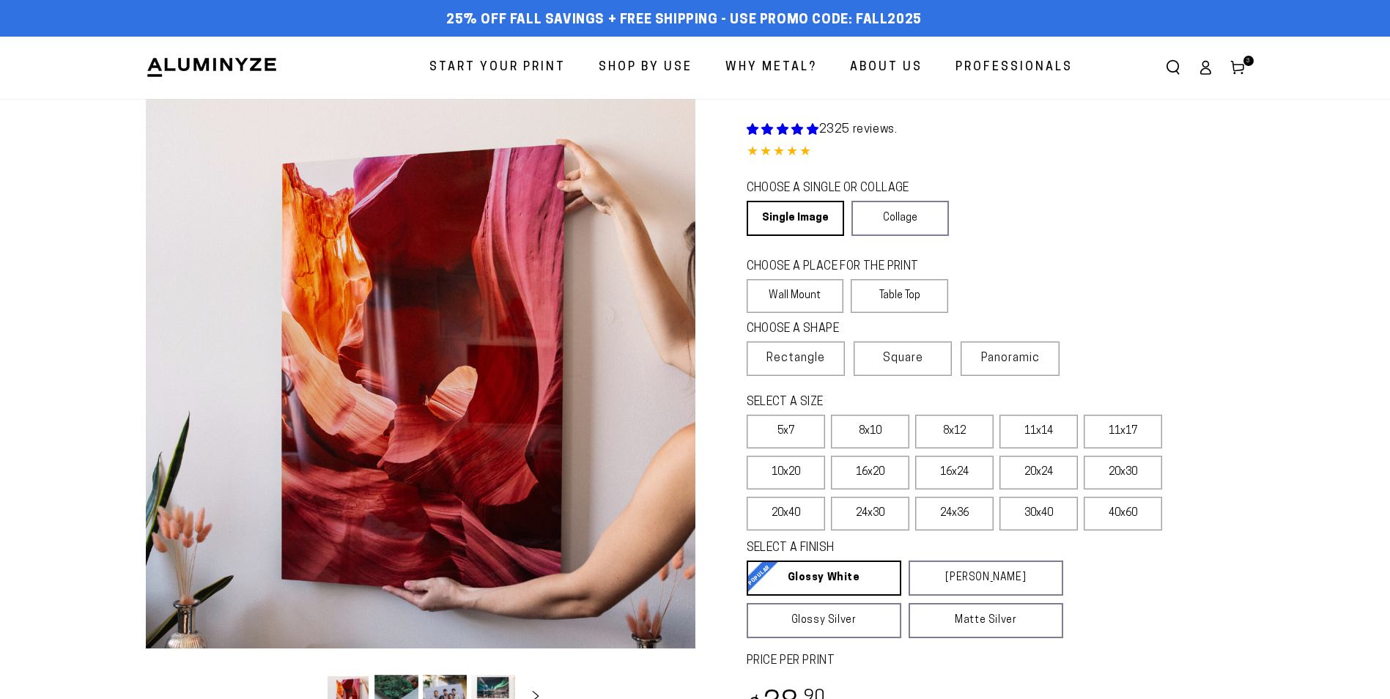
select select "**********"
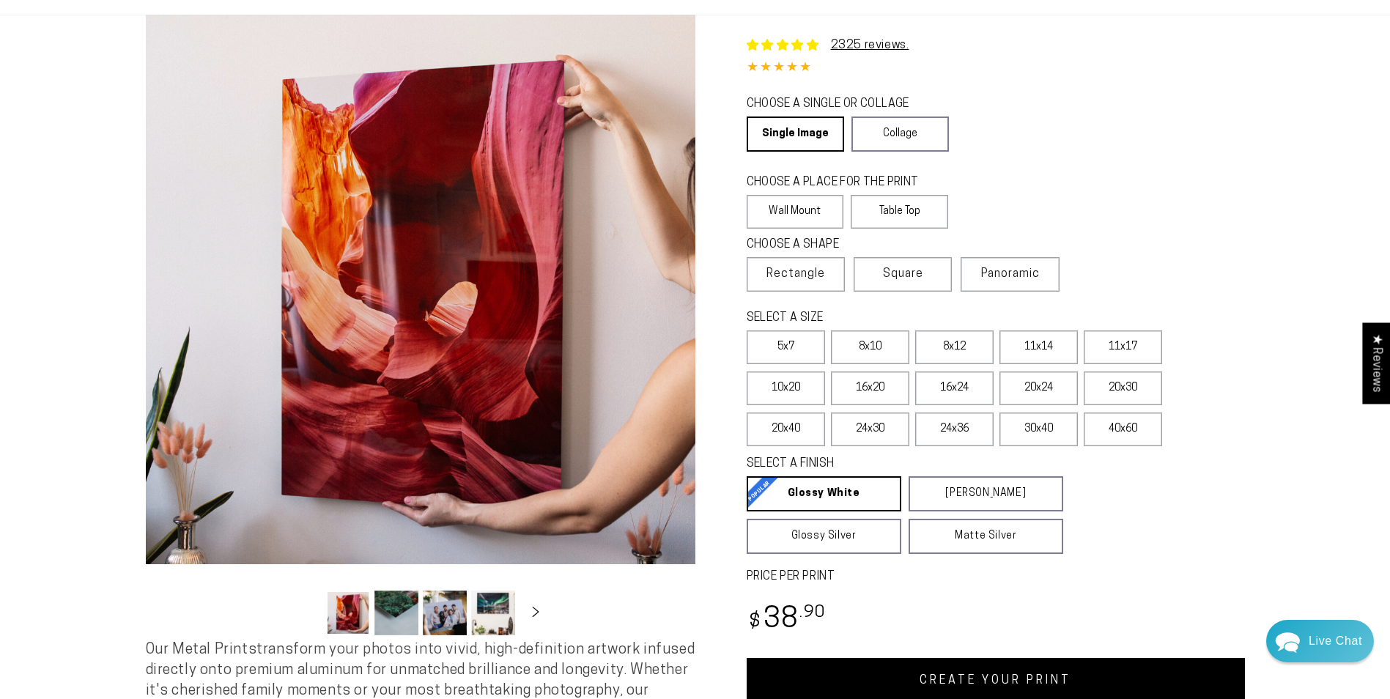
scroll to position [220, 0]
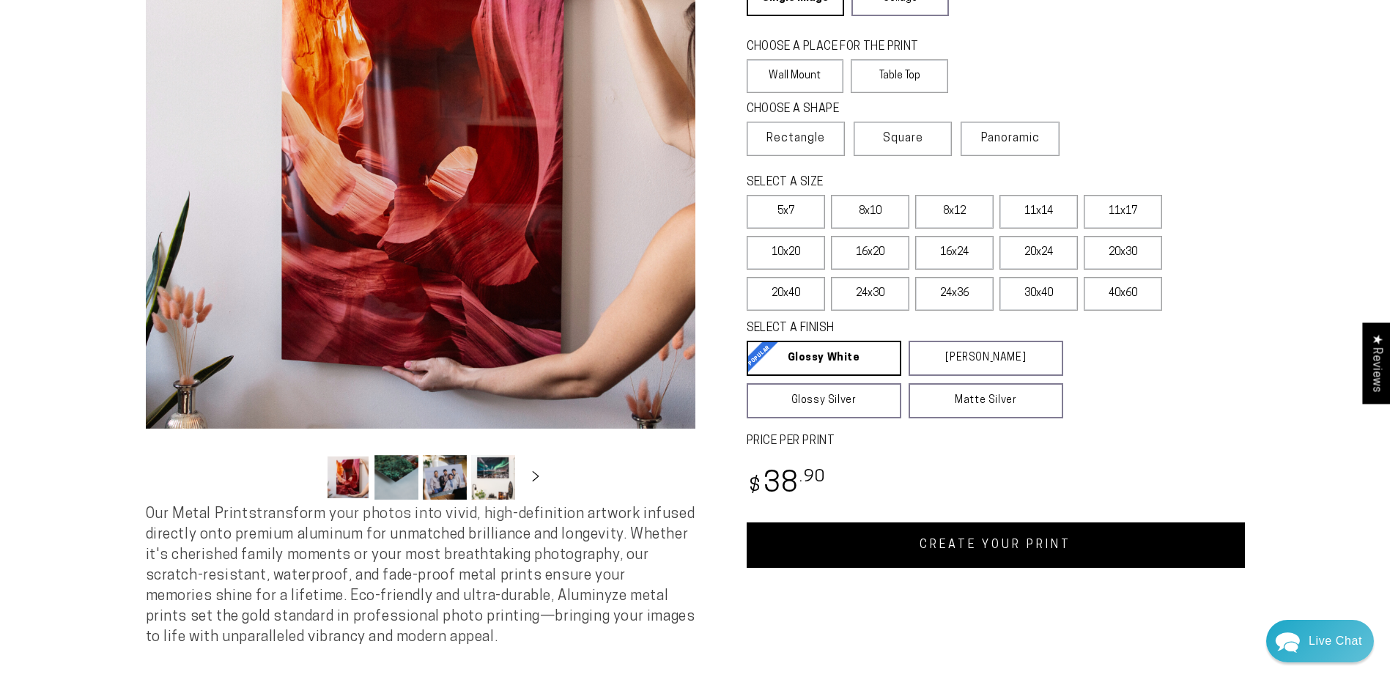
click at [994, 537] on link "CREATE YOUR PRINT" at bounding box center [996, 544] width 498 height 45
select select "**********"
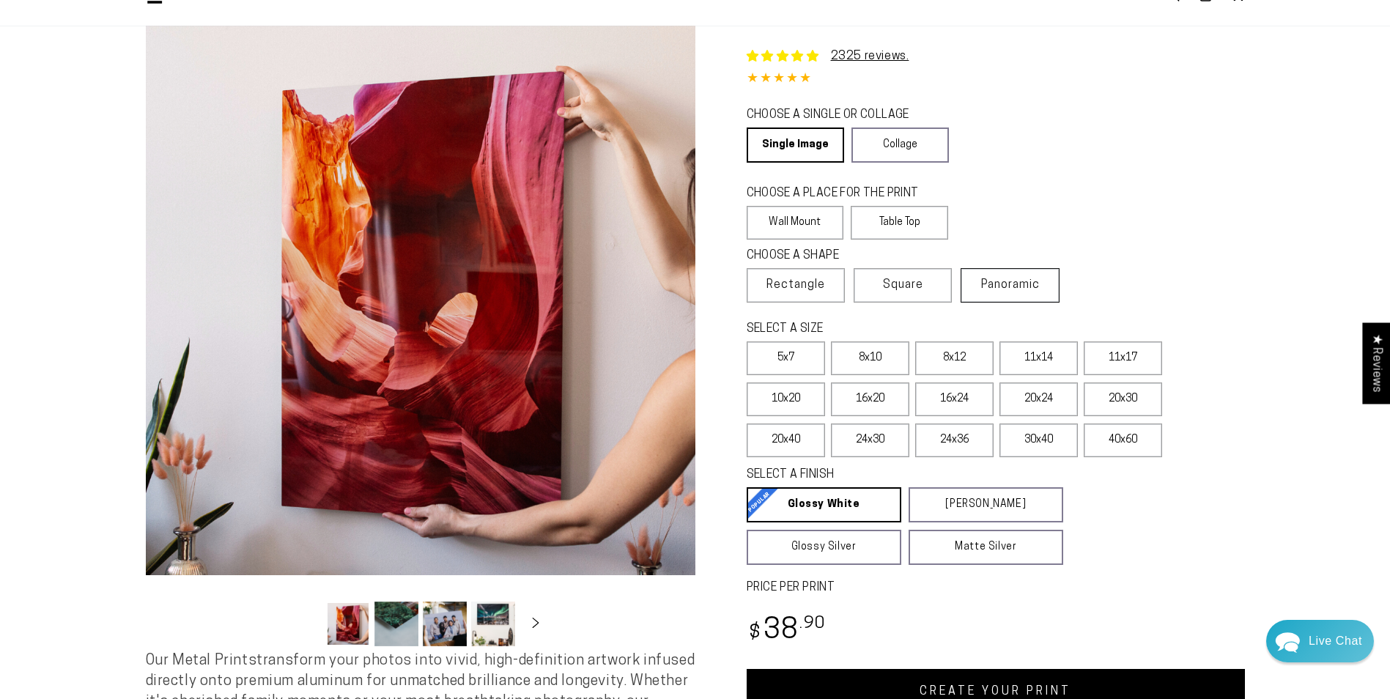
scroll to position [0, 0]
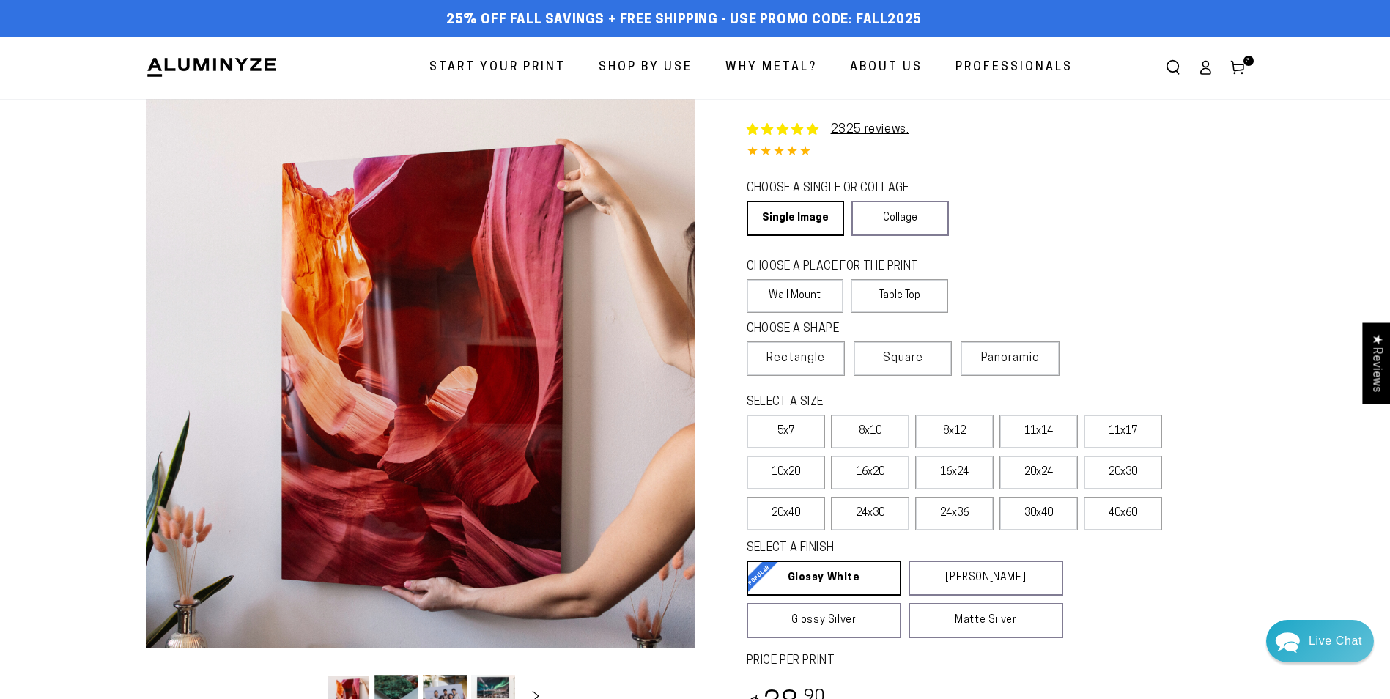
click at [517, 68] on span "Start Your Print" at bounding box center [497, 67] width 136 height 21
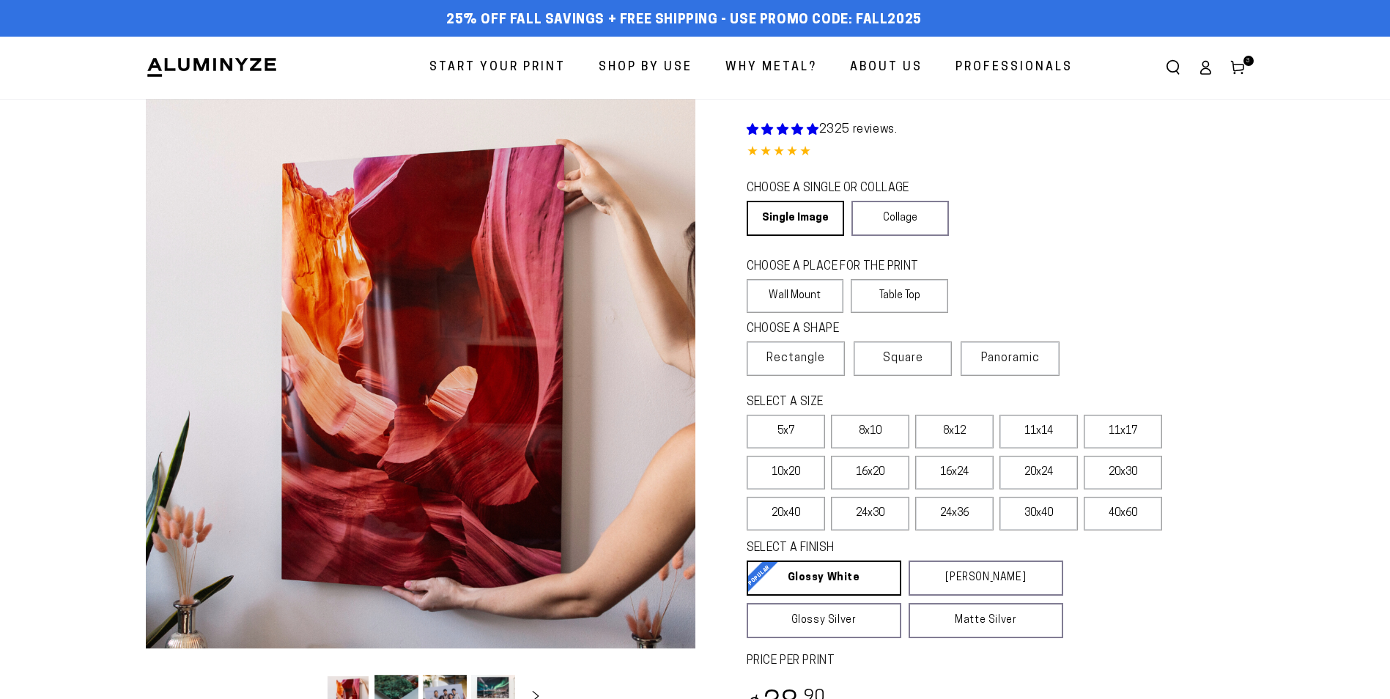
select select "**********"
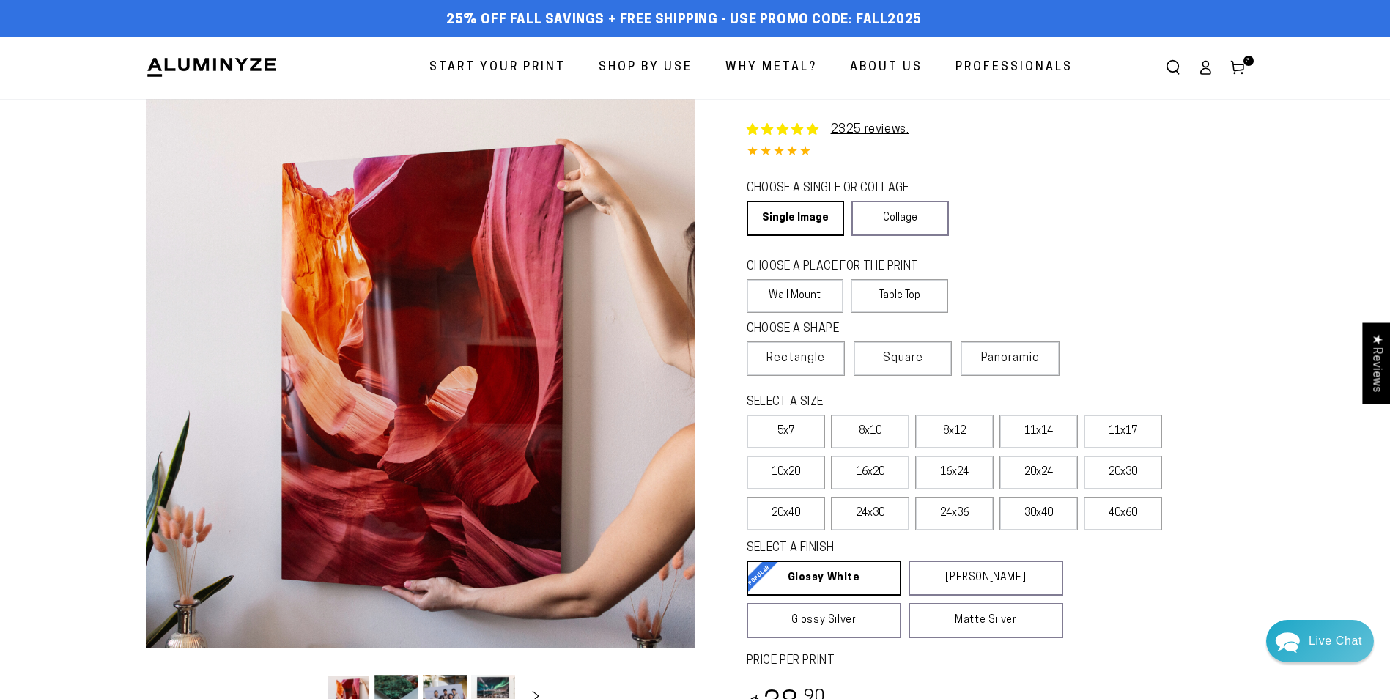
click at [1235, 66] on icon at bounding box center [1237, 67] width 15 height 15
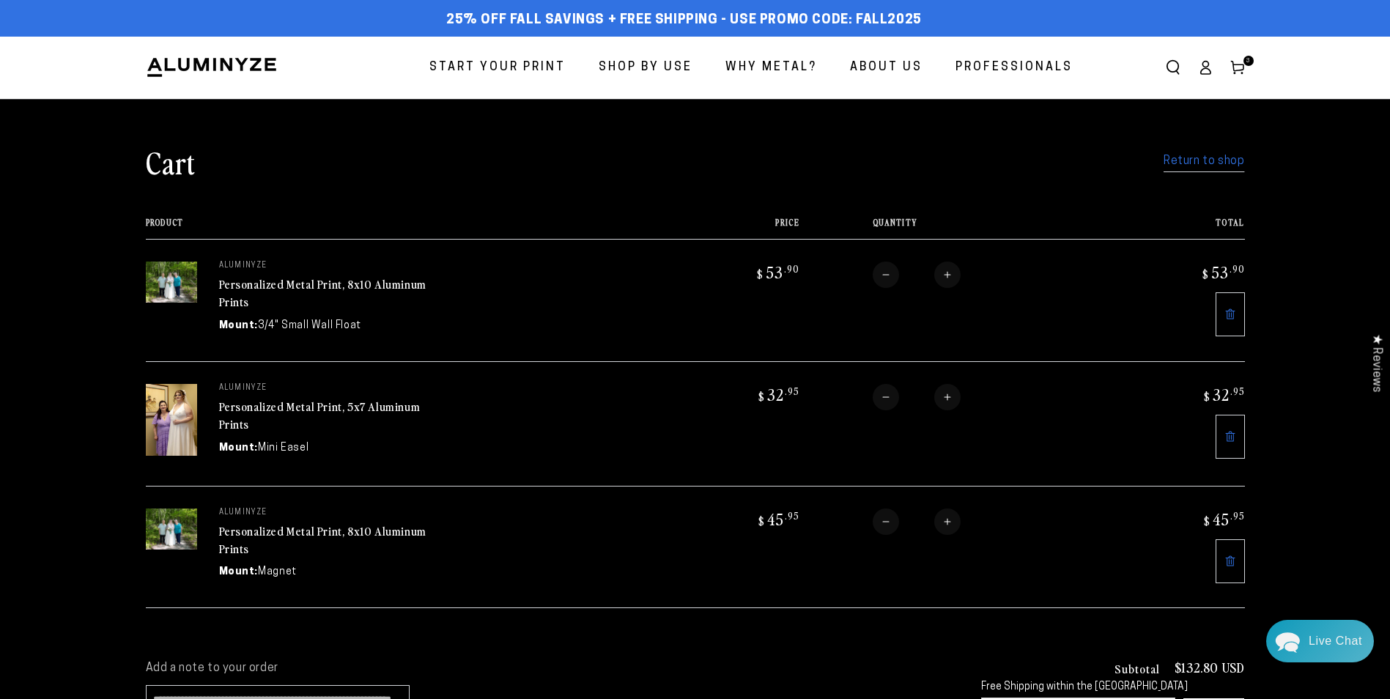
click at [1211, 161] on link "Return to shop" at bounding box center [1204, 161] width 81 height 21
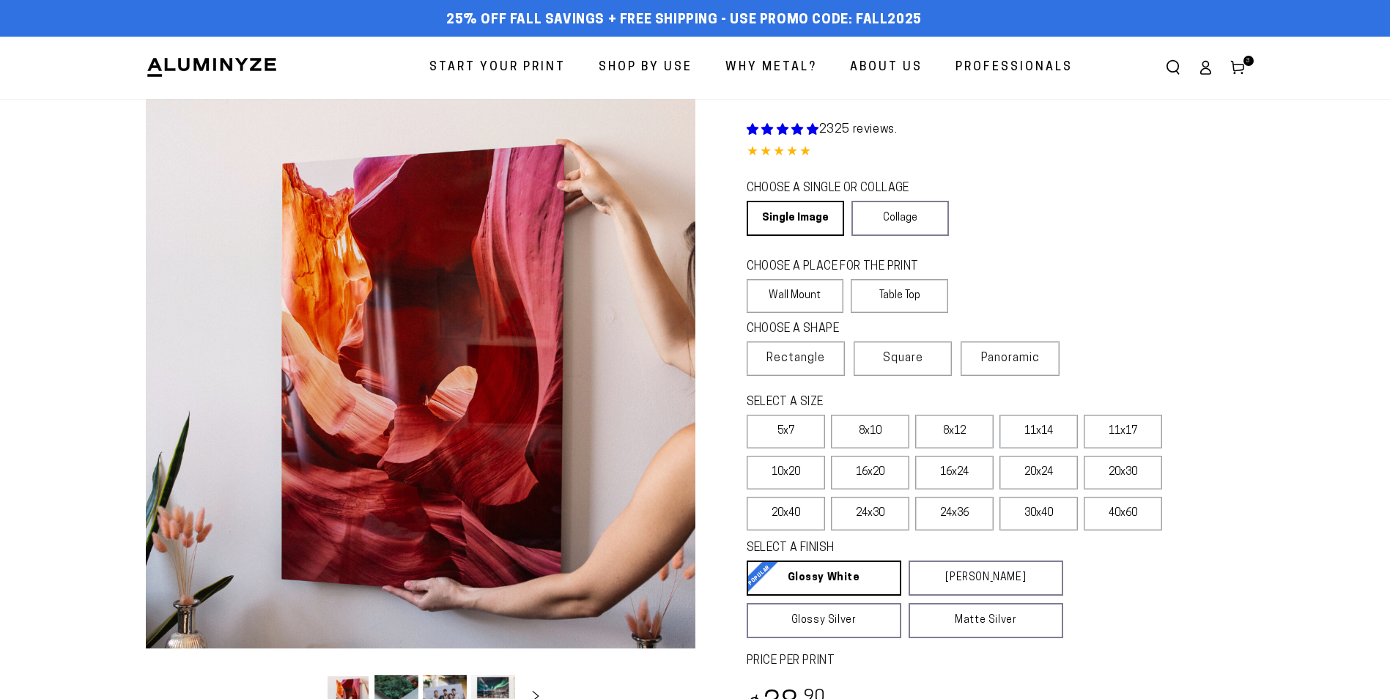
select select "**********"
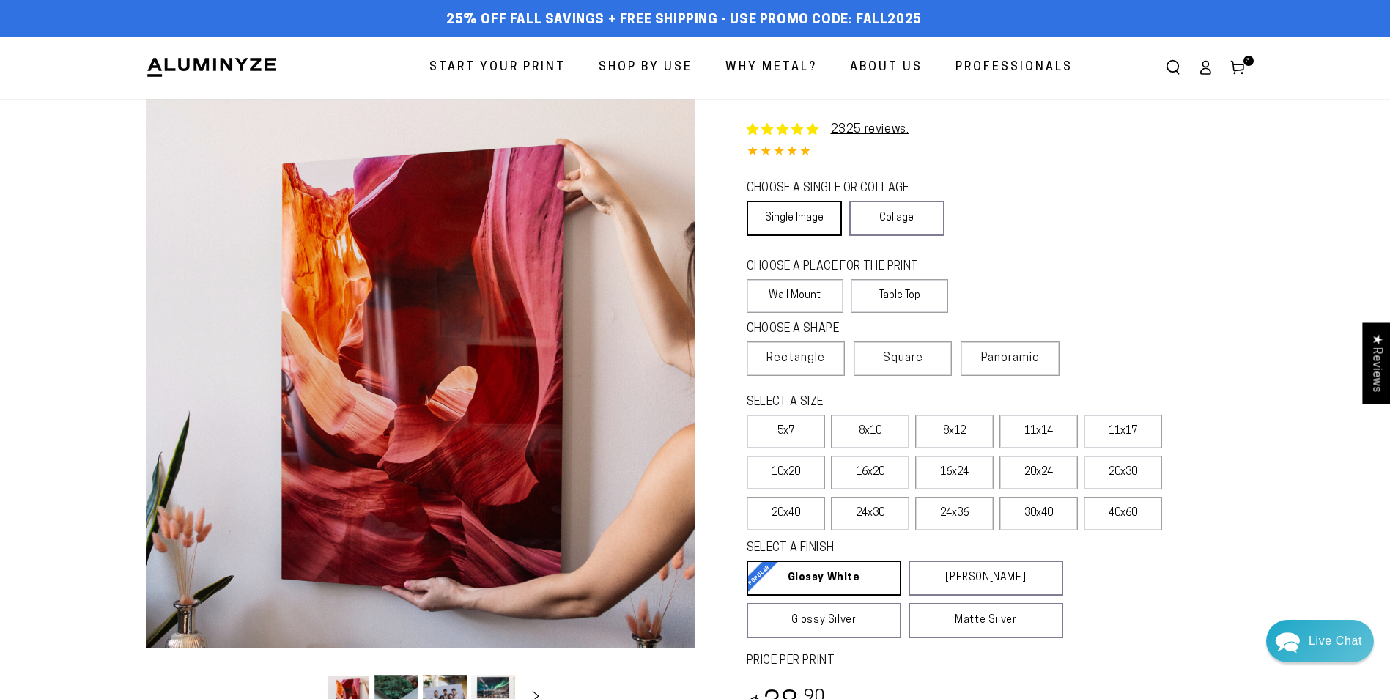
click at [793, 220] on link "Single Image" at bounding box center [794, 218] width 95 height 35
click at [799, 215] on link "Single Image" at bounding box center [794, 218] width 95 height 35
click at [798, 217] on link "Single Image" at bounding box center [794, 218] width 95 height 35
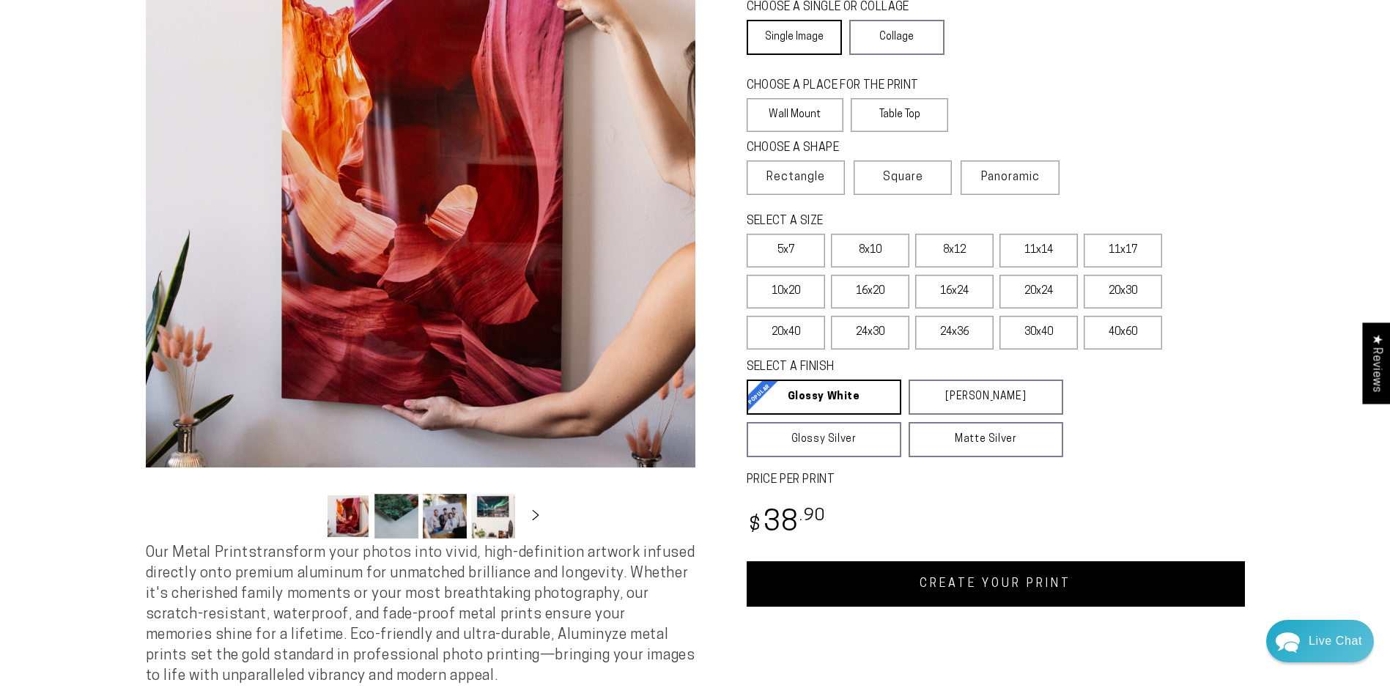
scroll to position [220, 0]
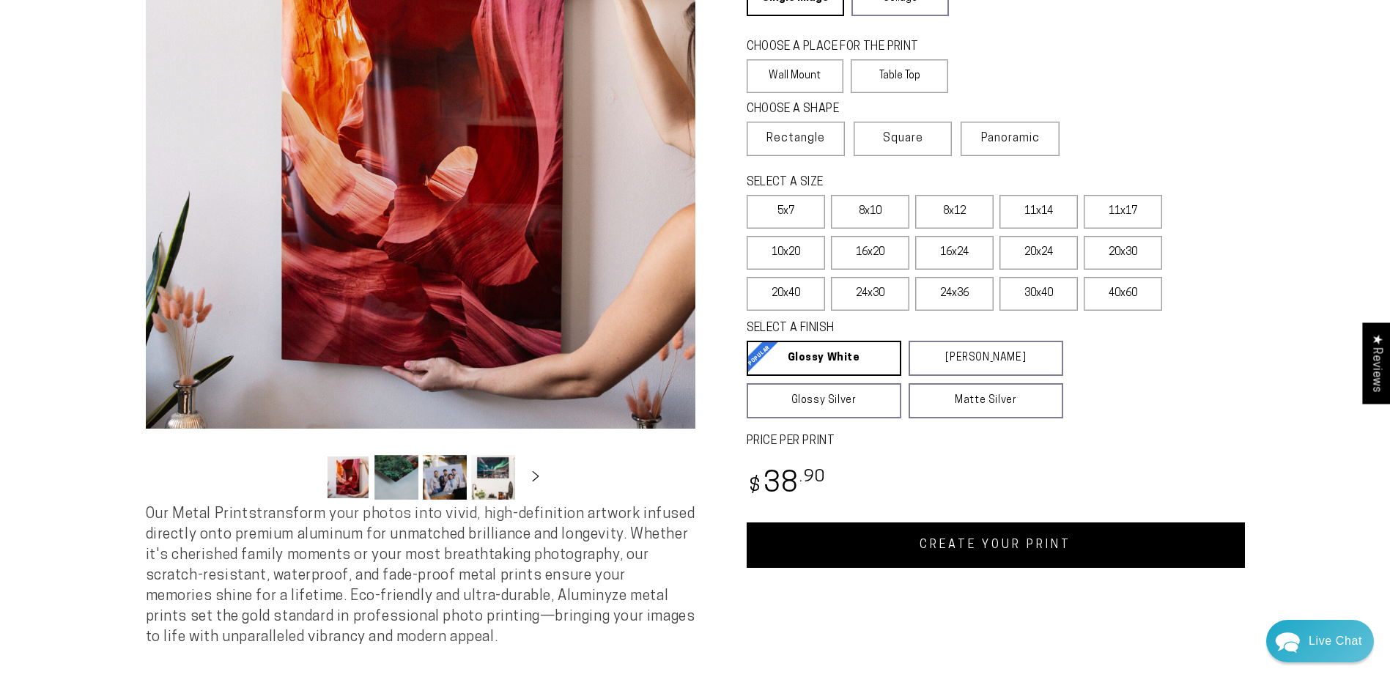
click at [1008, 546] on link "CREATE YOUR PRINT" at bounding box center [996, 544] width 498 height 45
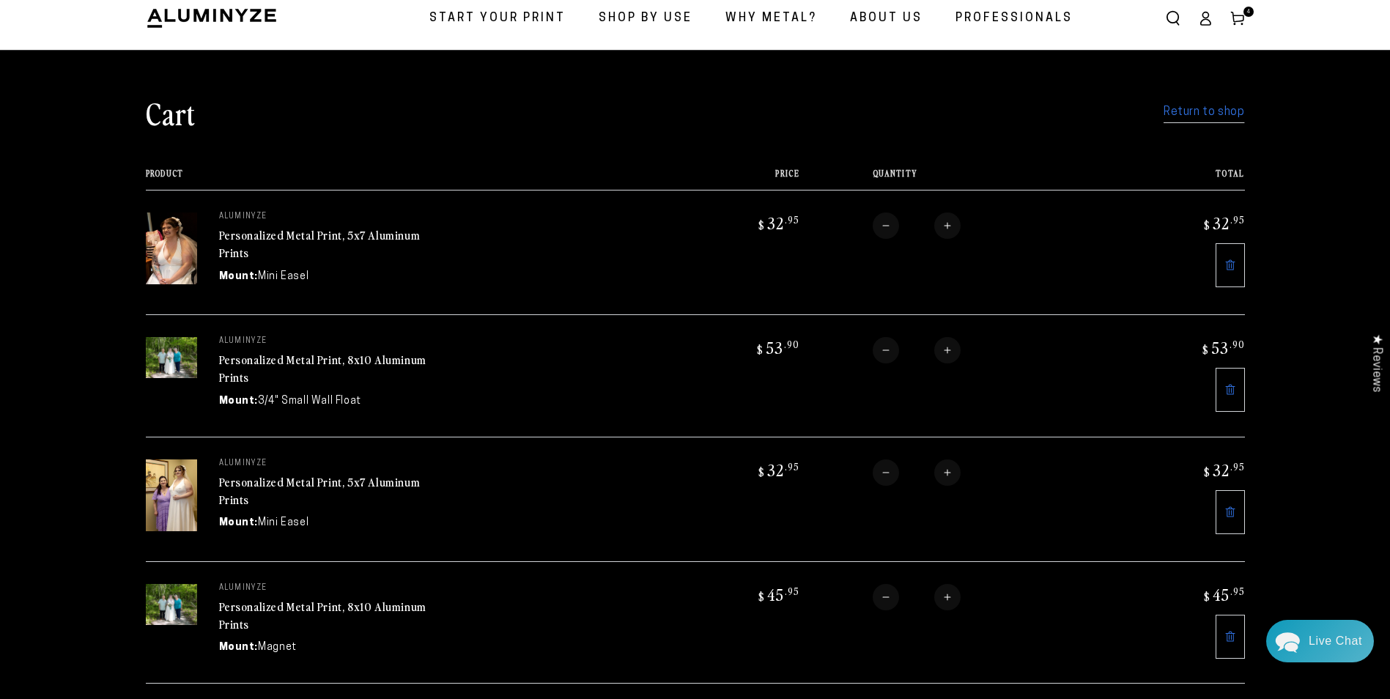
scroll to position [73, 0]
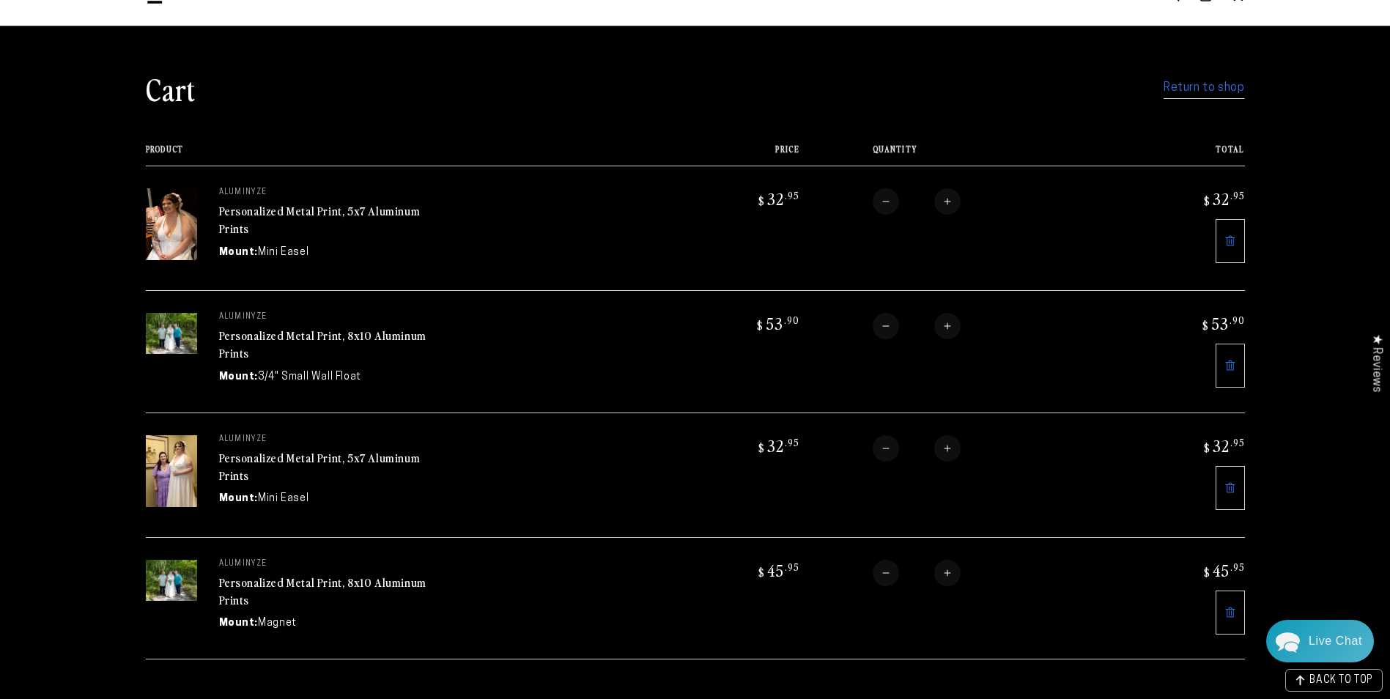
click at [169, 237] on img at bounding box center [171, 224] width 51 height 72
click at [312, 210] on link "Personalized Metal Print, 5x7 Aluminum Prints" at bounding box center [320, 219] width 202 height 35
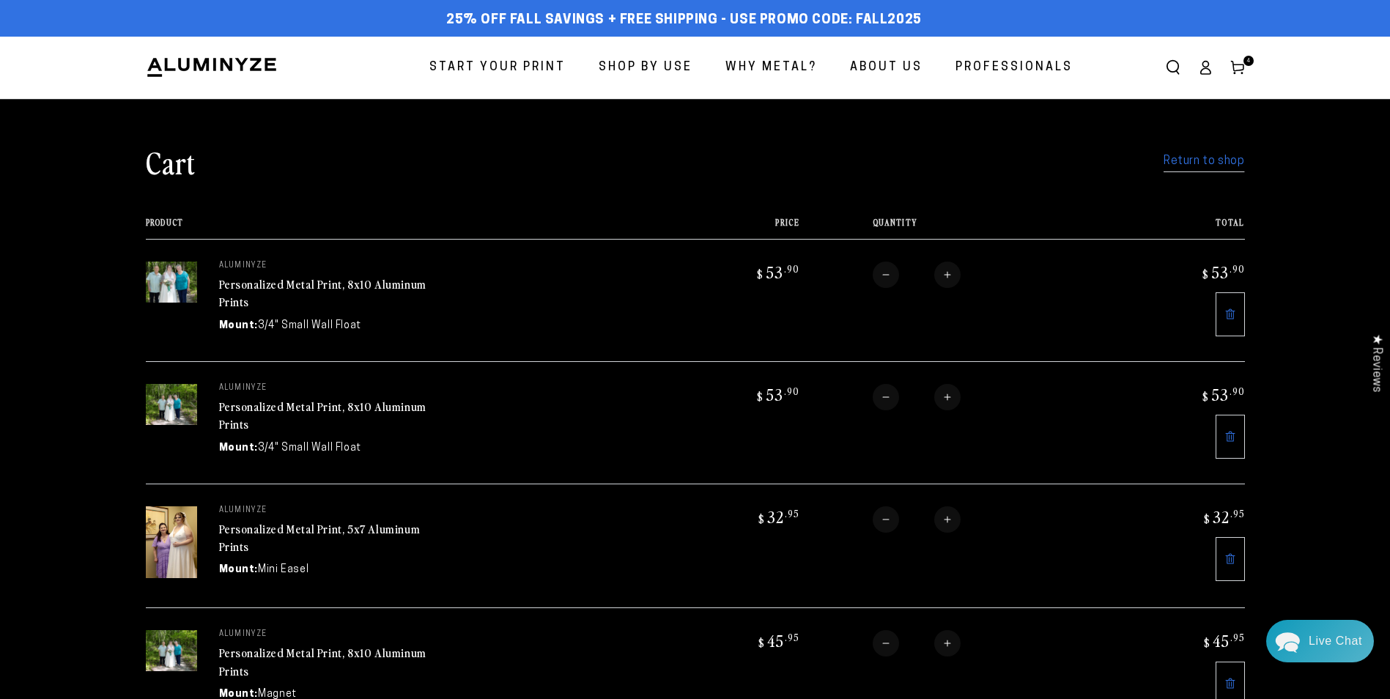
click at [1230, 431] on icon at bounding box center [1231, 437] width 12 height 12
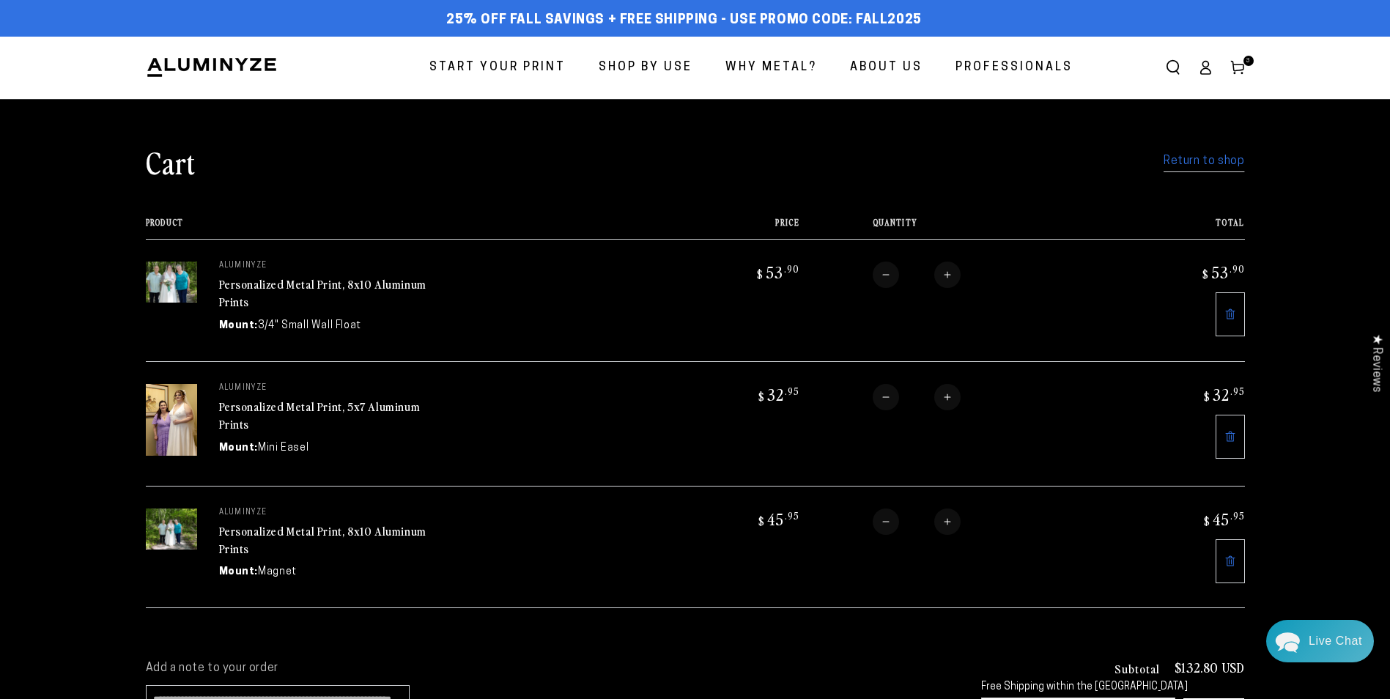
click at [1230, 558] on icon at bounding box center [1231, 561] width 12 height 12
